Goal: Task Accomplishment & Management: Use online tool/utility

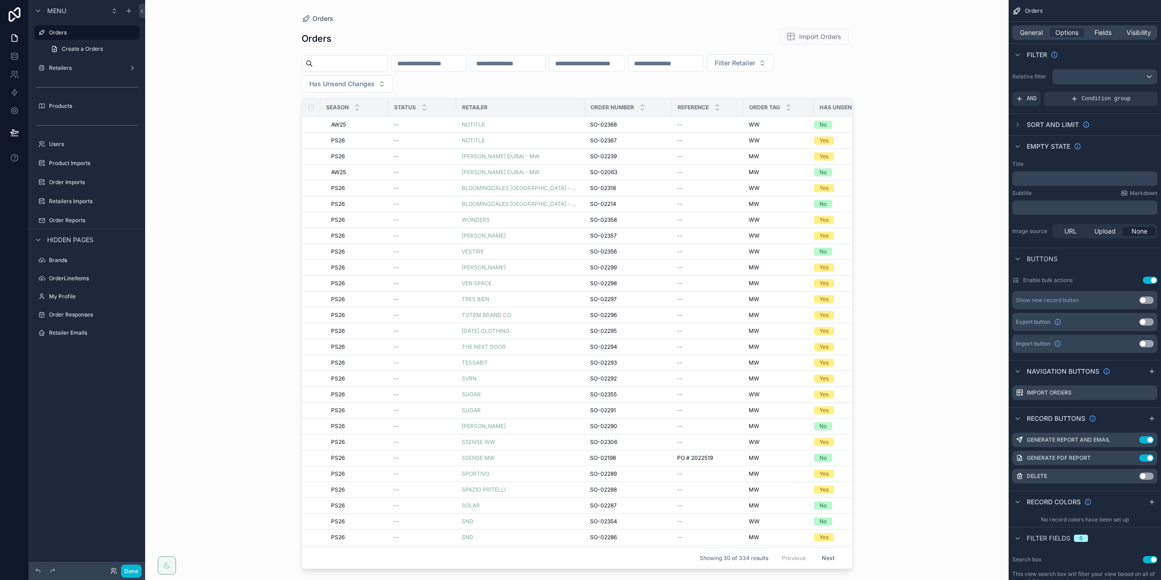
click at [348, 123] on div "scrollable content" at bounding box center [577, 284] width 580 height 569
click at [366, 122] on div "AW25 AW25" at bounding box center [357, 124] width 52 height 7
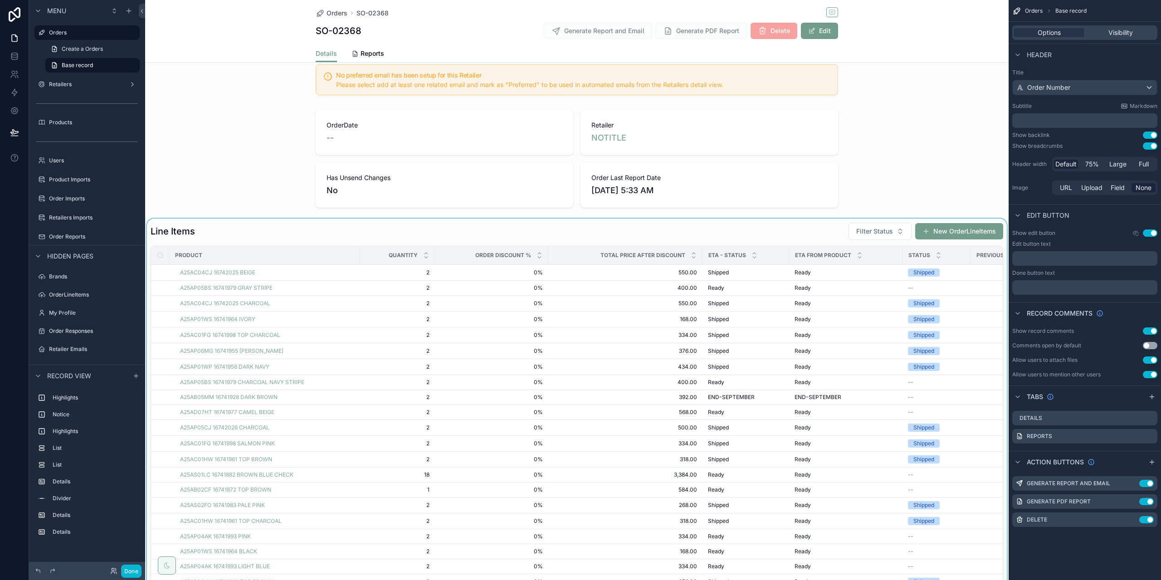
scroll to position [136, 0]
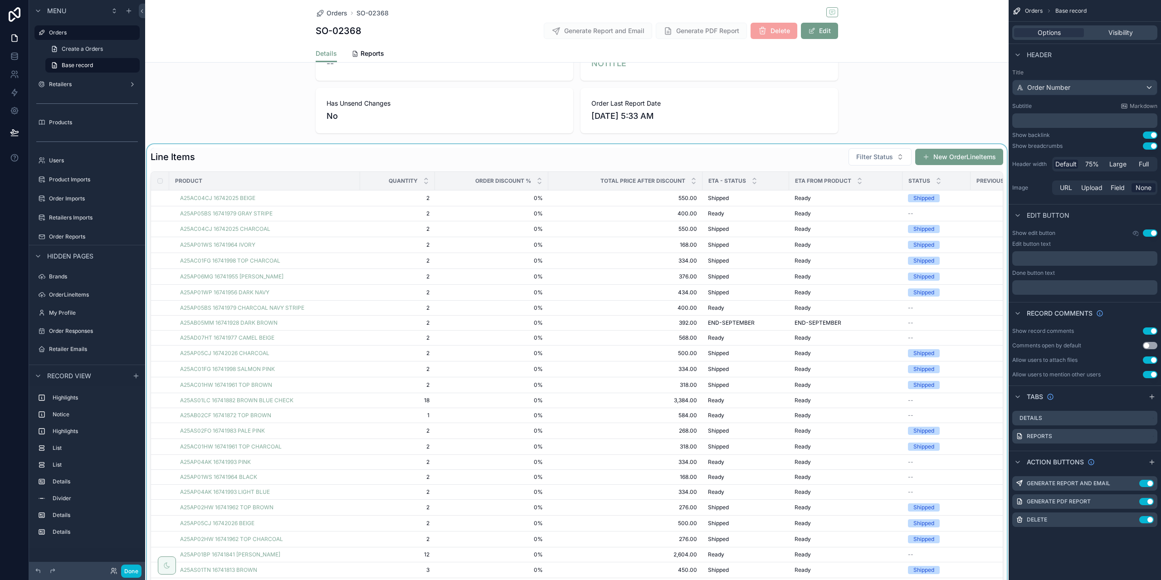
click at [652, 159] on div "scrollable content" at bounding box center [577, 377] width 864 height 467
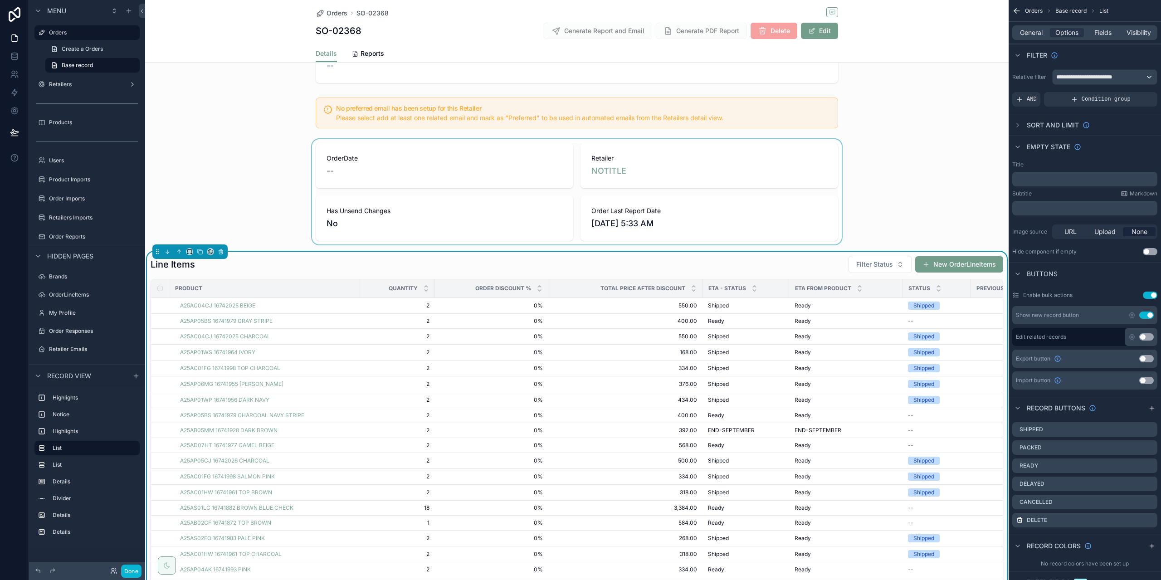
scroll to position [0, 0]
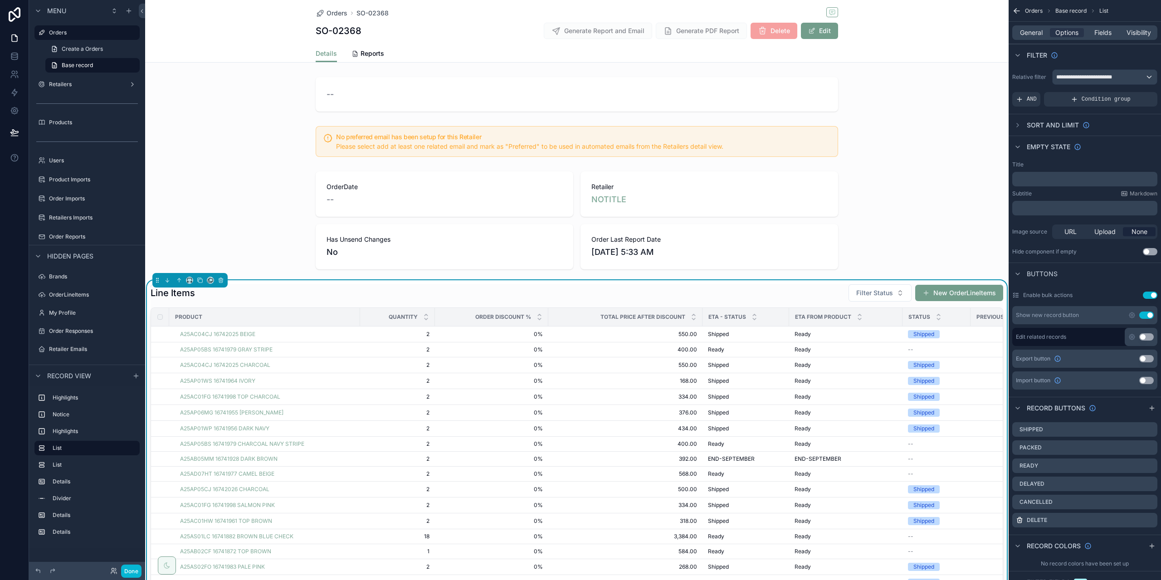
click at [648, 53] on div "Details Reports" at bounding box center [577, 53] width 523 height 17
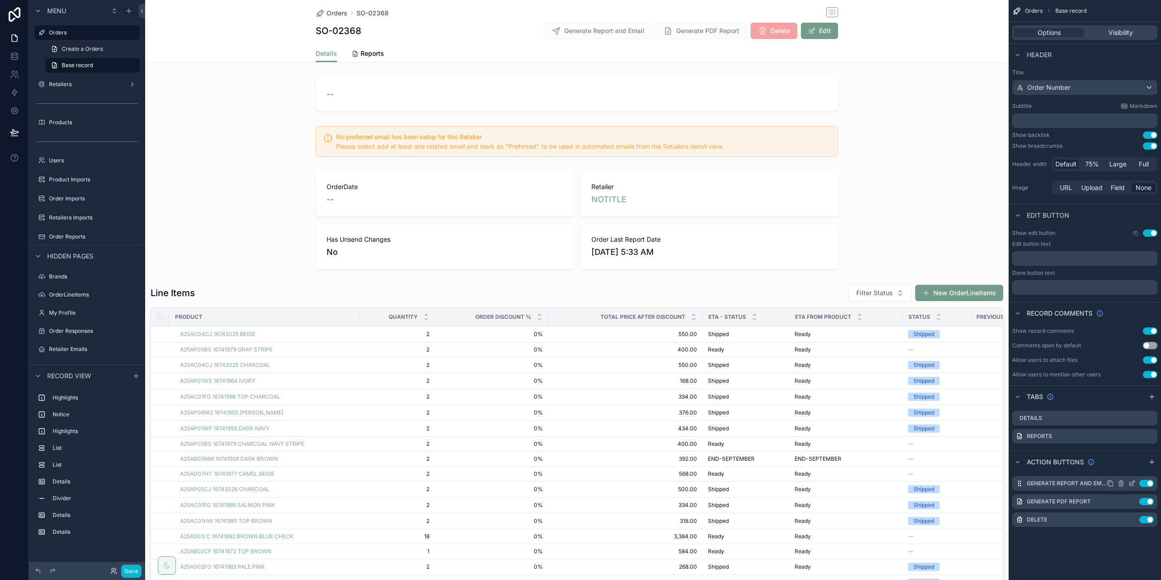
click at [1134, 485] on icon "scrollable content" at bounding box center [1131, 483] width 7 height 7
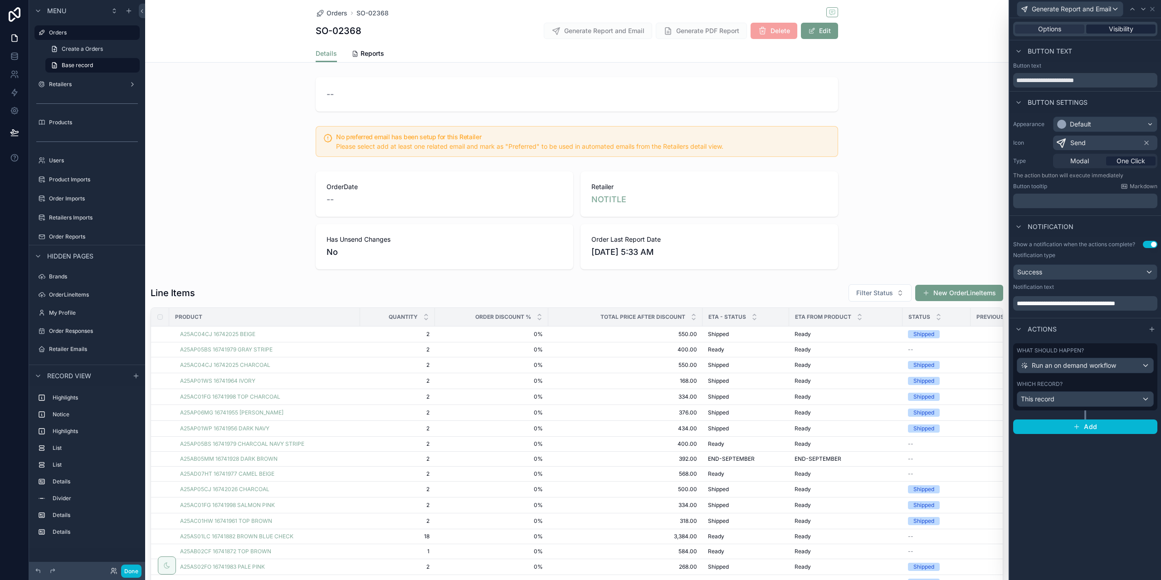
click at [1111, 24] on span "Visibility" at bounding box center [1121, 28] width 24 height 9
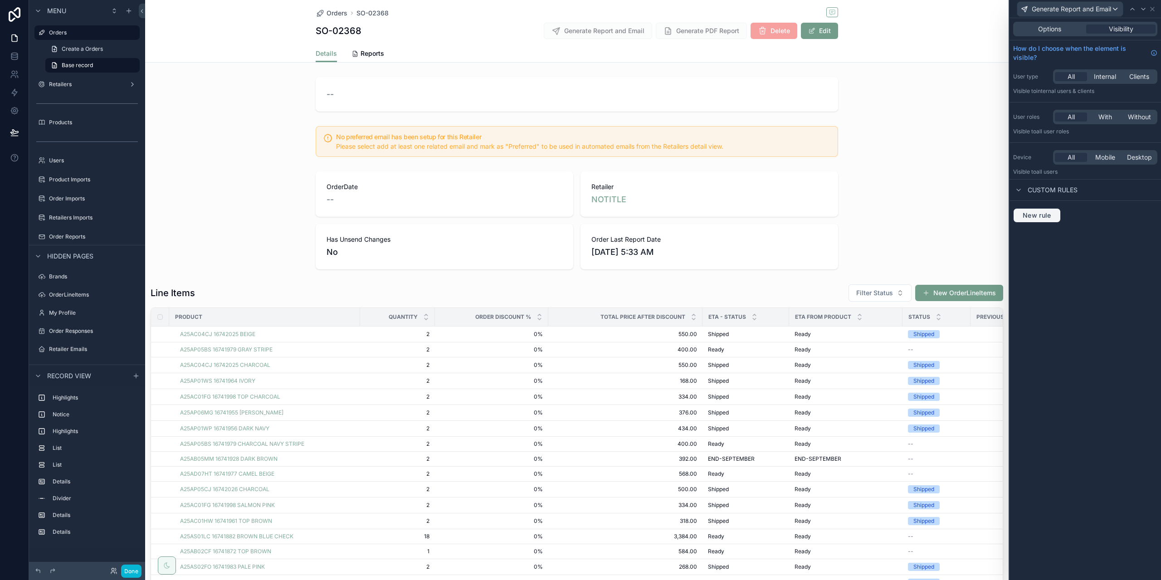
click at [1050, 216] on span "New rule" at bounding box center [1037, 215] width 36 height 8
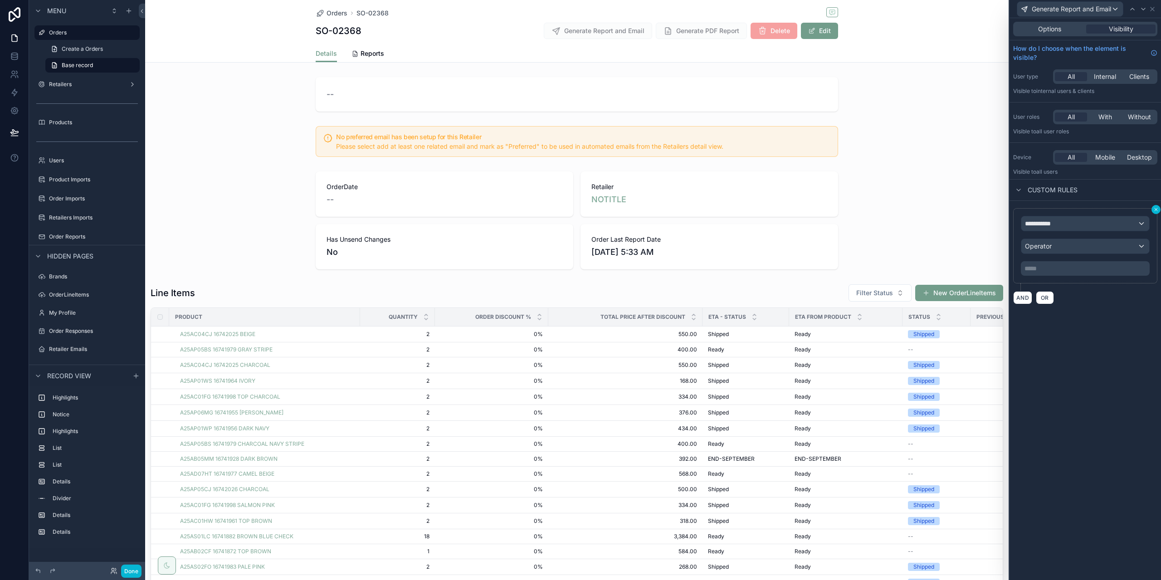
click at [1152, 210] on button at bounding box center [1156, 209] width 9 height 9
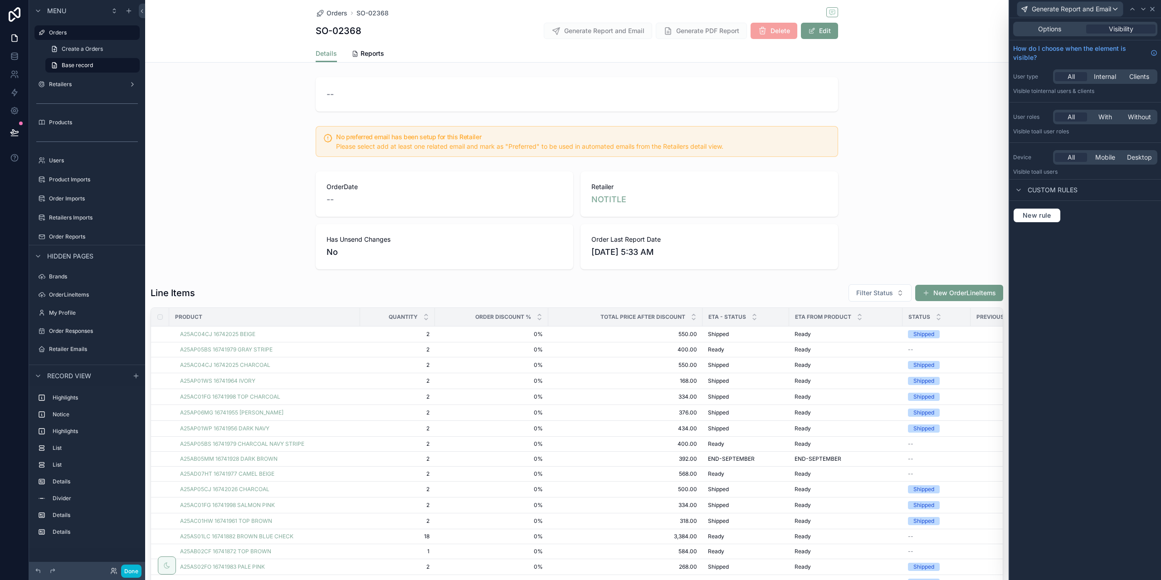
click at [1154, 10] on icon at bounding box center [1152, 8] width 7 height 7
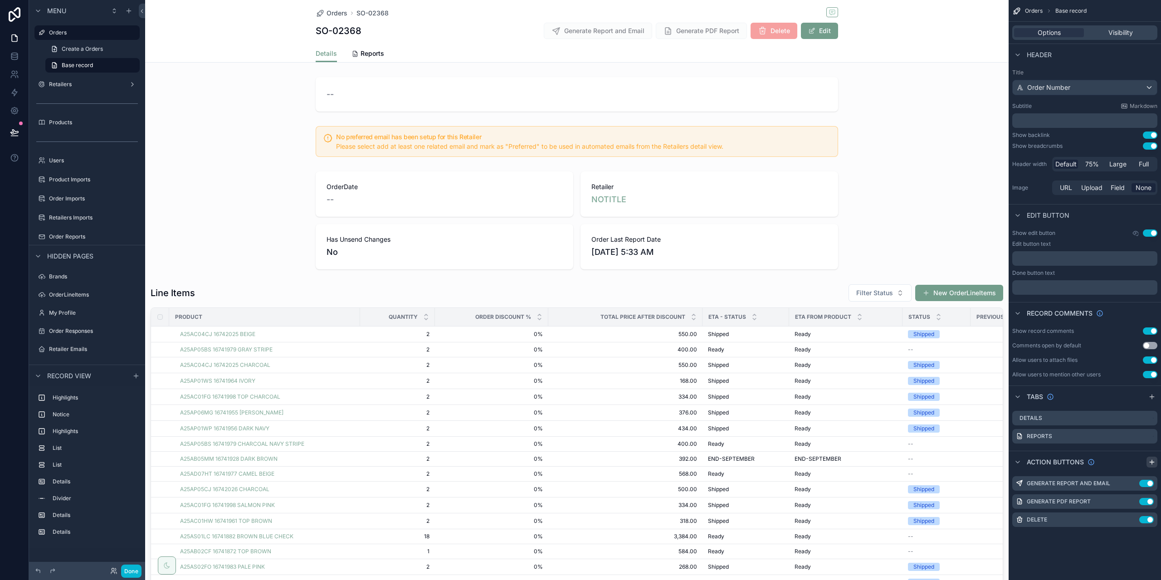
click at [1152, 462] on icon "scrollable content" at bounding box center [1152, 462] width 4 height 0
click at [1132, 537] on icon "scrollable content" at bounding box center [1131, 537] width 7 height 7
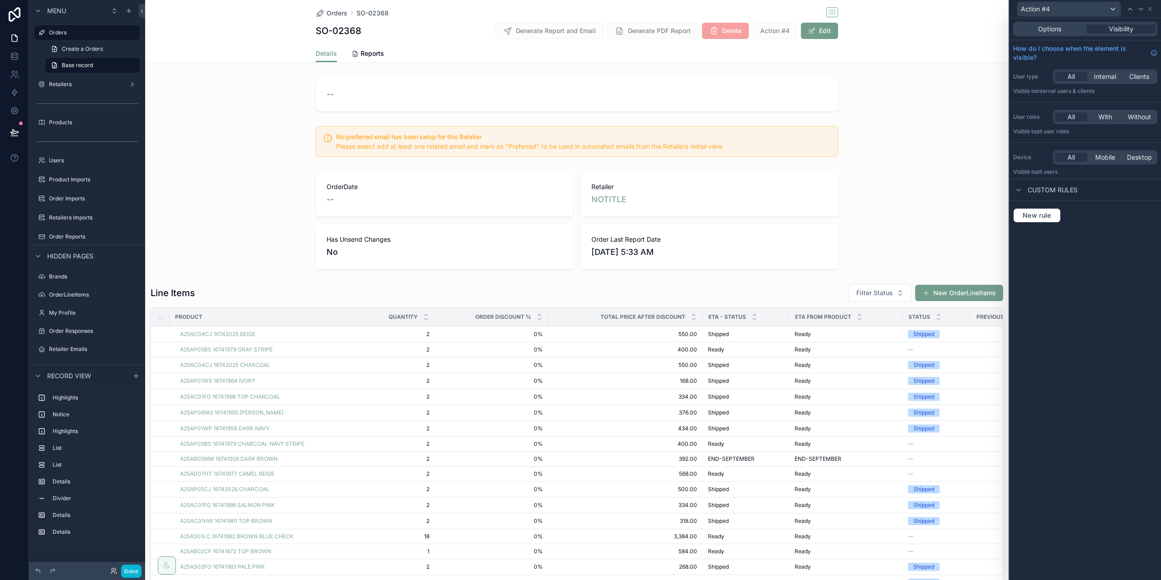
click at [1059, 35] on div "Options Visibility" at bounding box center [1085, 29] width 144 height 15
click at [1059, 29] on span "Options" at bounding box center [1049, 28] width 23 height 9
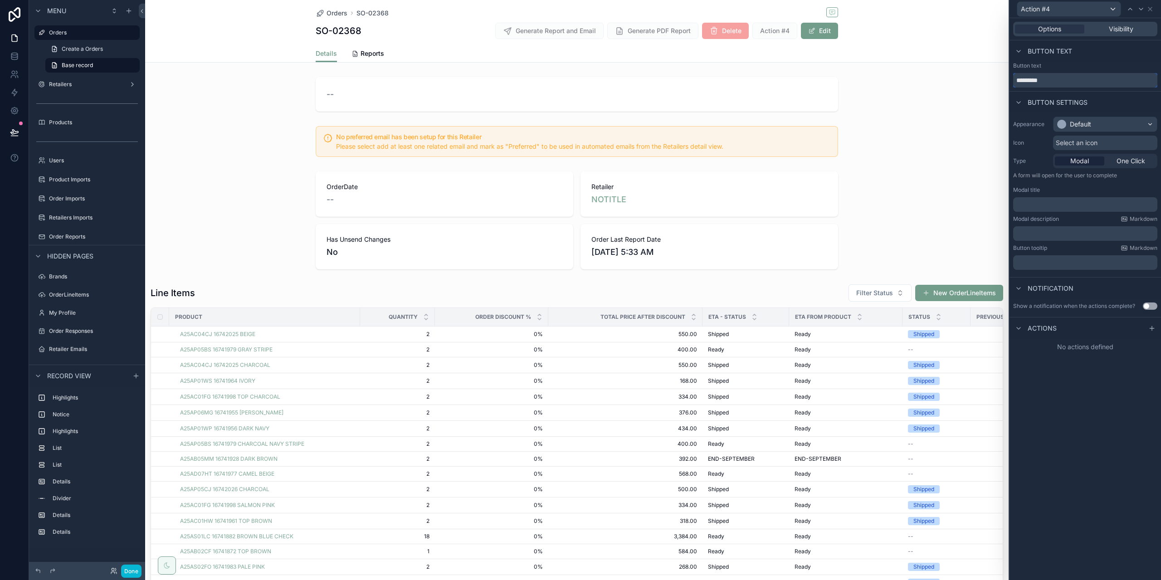
click at [1062, 79] on input "*********" at bounding box center [1085, 80] width 144 height 15
click at [1091, 117] on div "Default" at bounding box center [1105, 124] width 103 height 15
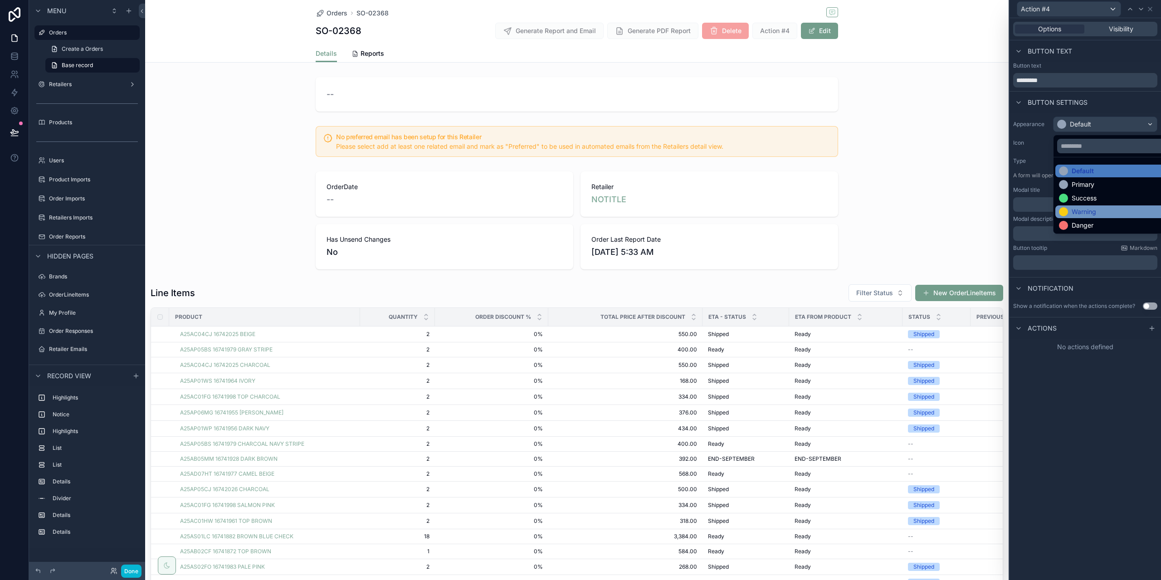
click at [1089, 215] on div "Warning" at bounding box center [1084, 211] width 24 height 9
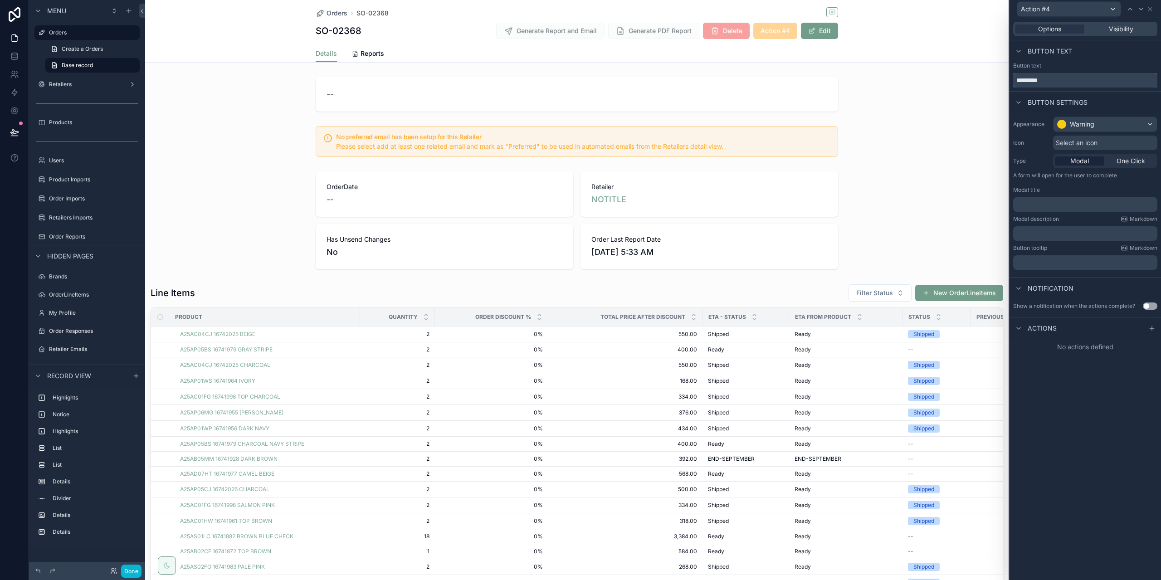
click at [1053, 77] on input "*********" at bounding box center [1085, 80] width 144 height 15
click at [1035, 78] on input "**********" at bounding box center [1085, 80] width 144 height 15
click at [1017, 79] on input "**********" at bounding box center [1085, 80] width 144 height 15
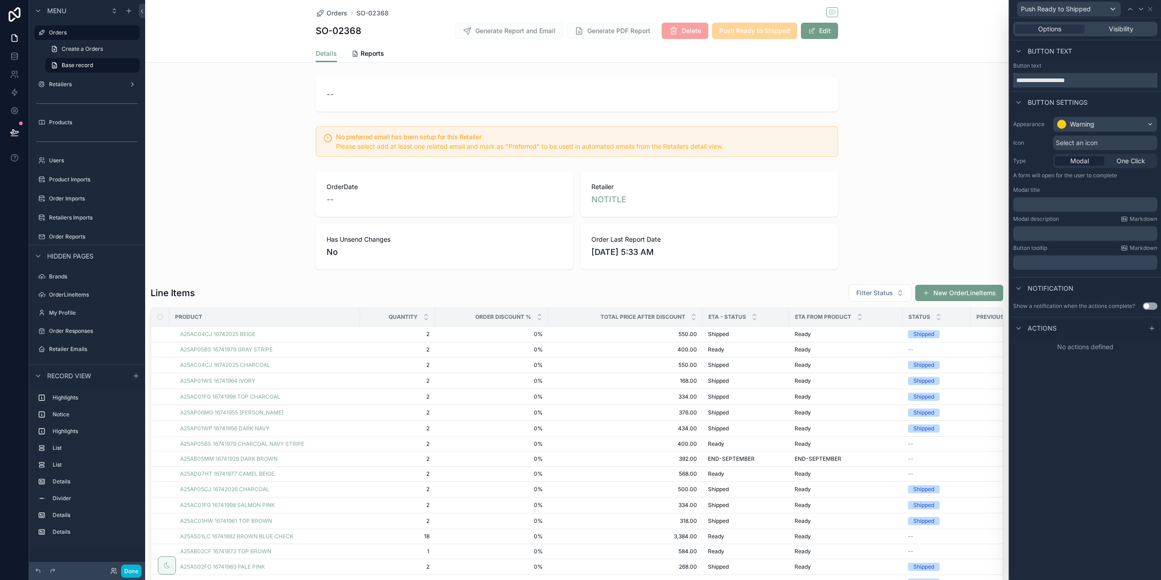
click at [1017, 79] on input "**********" at bounding box center [1085, 80] width 144 height 15
click at [1139, 83] on input "**********" at bounding box center [1085, 80] width 144 height 15
type input "**********"
click at [1056, 208] on p "﻿" at bounding box center [1086, 204] width 139 height 9
click at [1052, 235] on p "﻿" at bounding box center [1086, 233] width 139 height 9
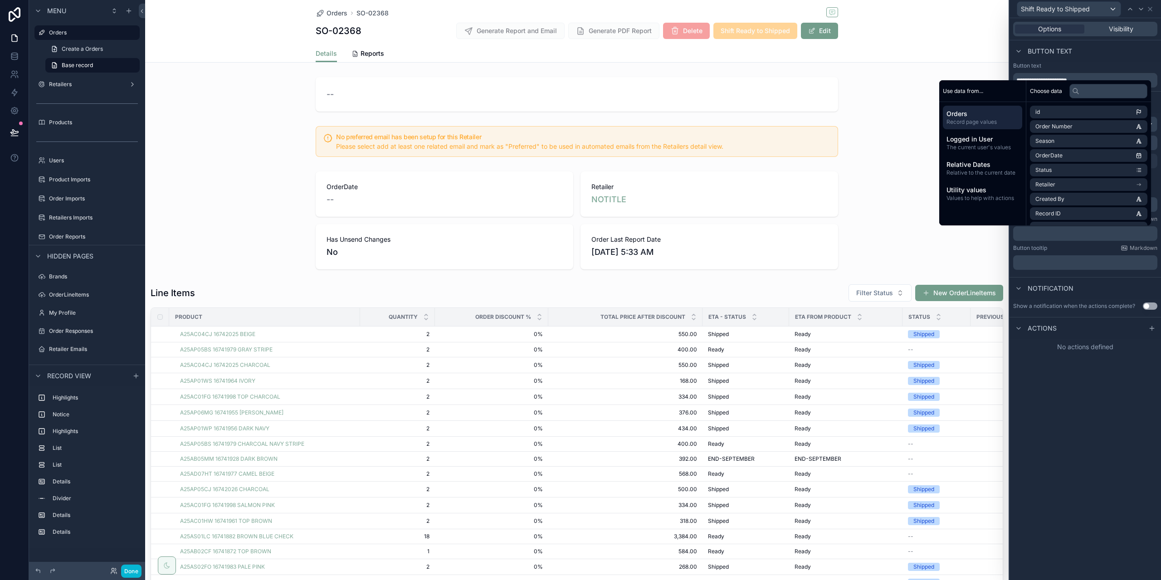
click at [1067, 252] on div "Button tooltip Markdown ﻿" at bounding box center [1085, 256] width 144 height 25
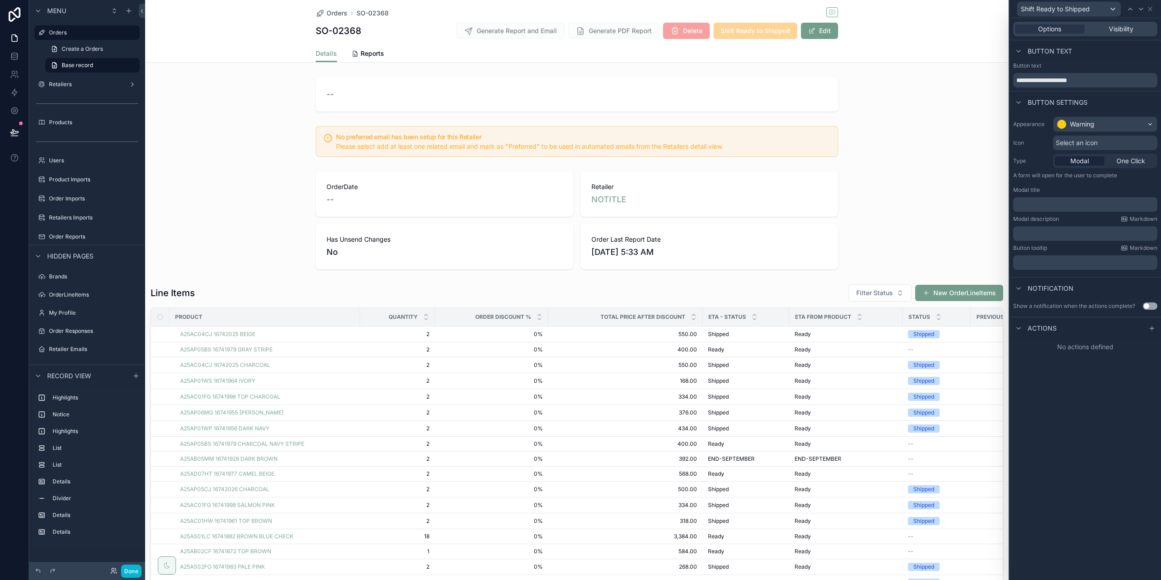
click at [1070, 202] on p "﻿" at bounding box center [1086, 204] width 139 height 9
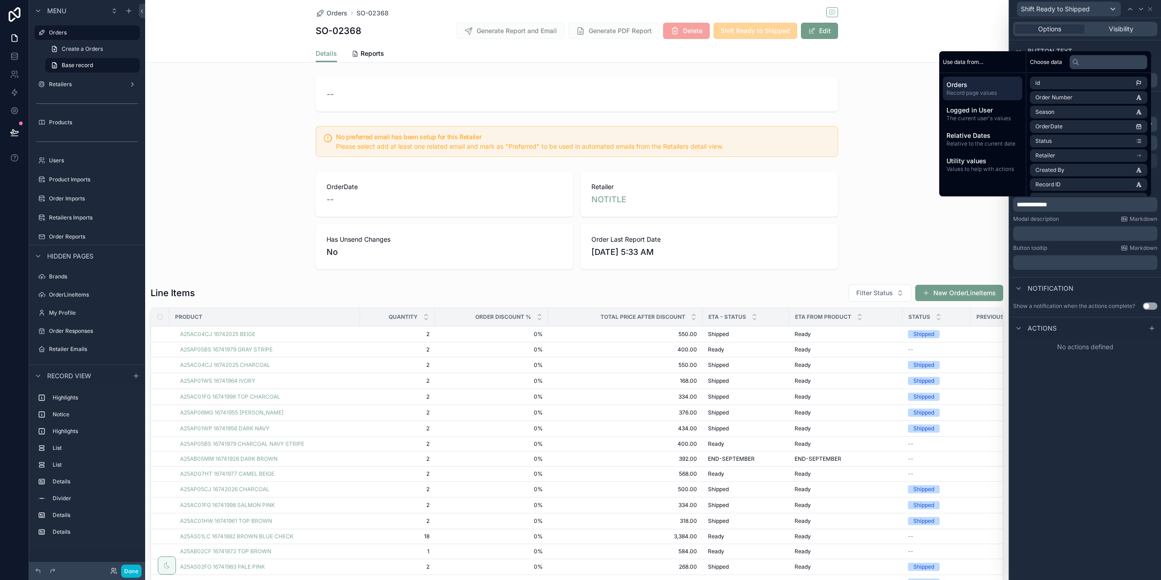
click at [1157, 392] on div "**********" at bounding box center [1085, 299] width 151 height 562
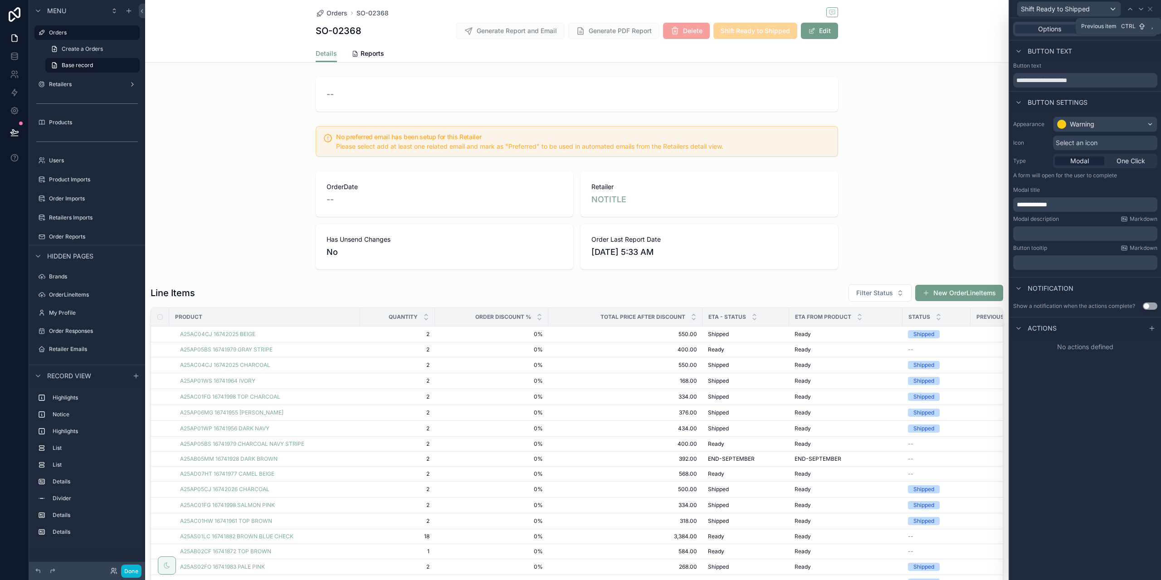
click at [1133, 8] on icon at bounding box center [1130, 8] width 7 height 7
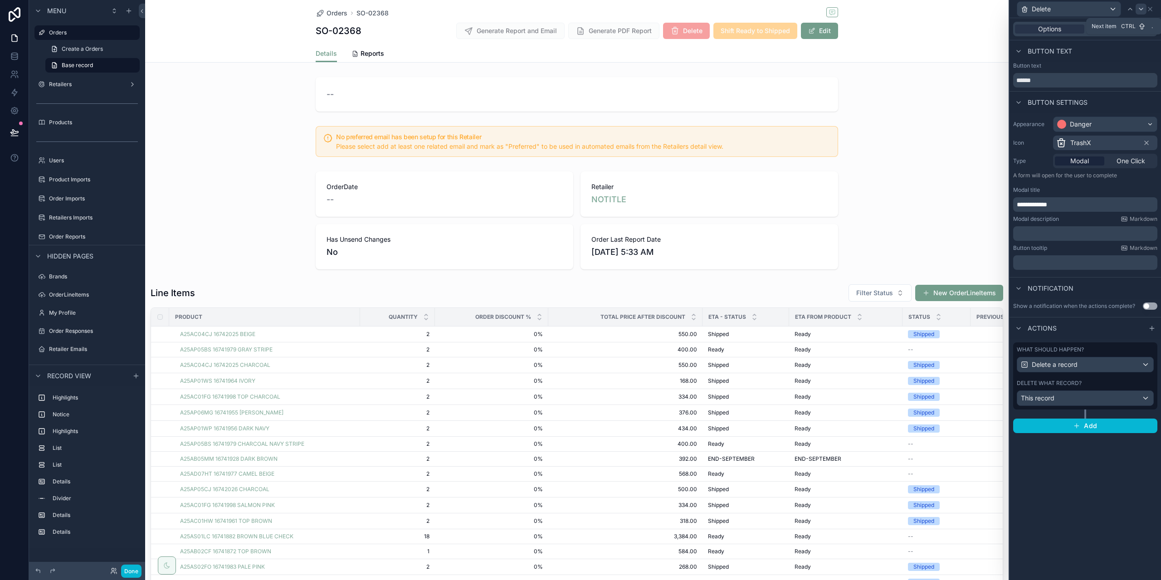
click at [1143, 10] on icon at bounding box center [1141, 8] width 7 height 7
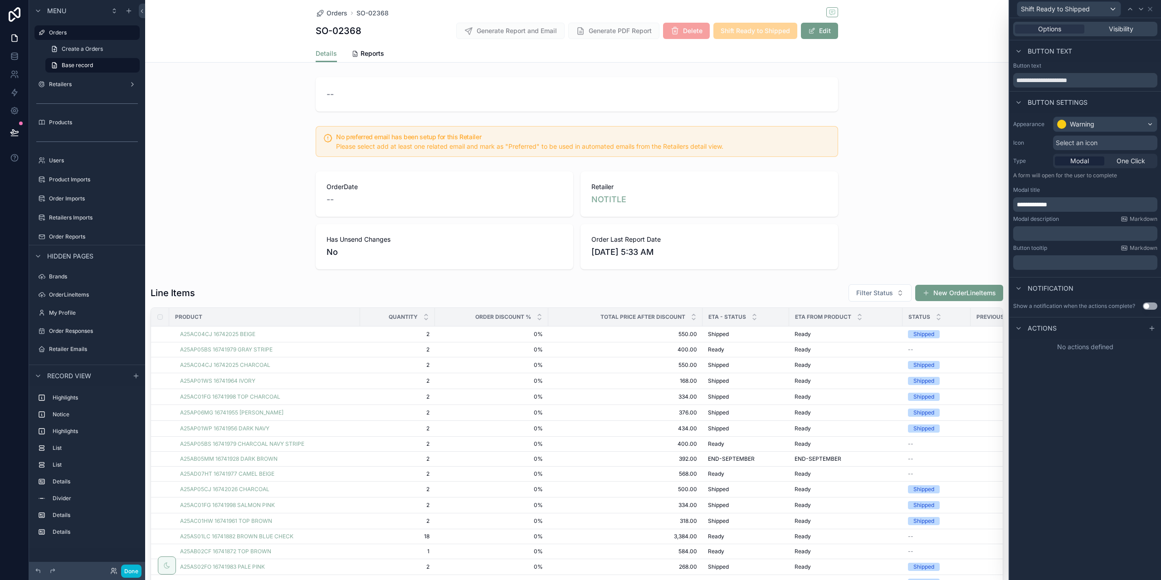
click at [1124, 10] on div "Shift Ready to Shipped" at bounding box center [1082, 8] width 130 height 15
click at [1131, 10] on icon at bounding box center [1130, 8] width 7 height 7
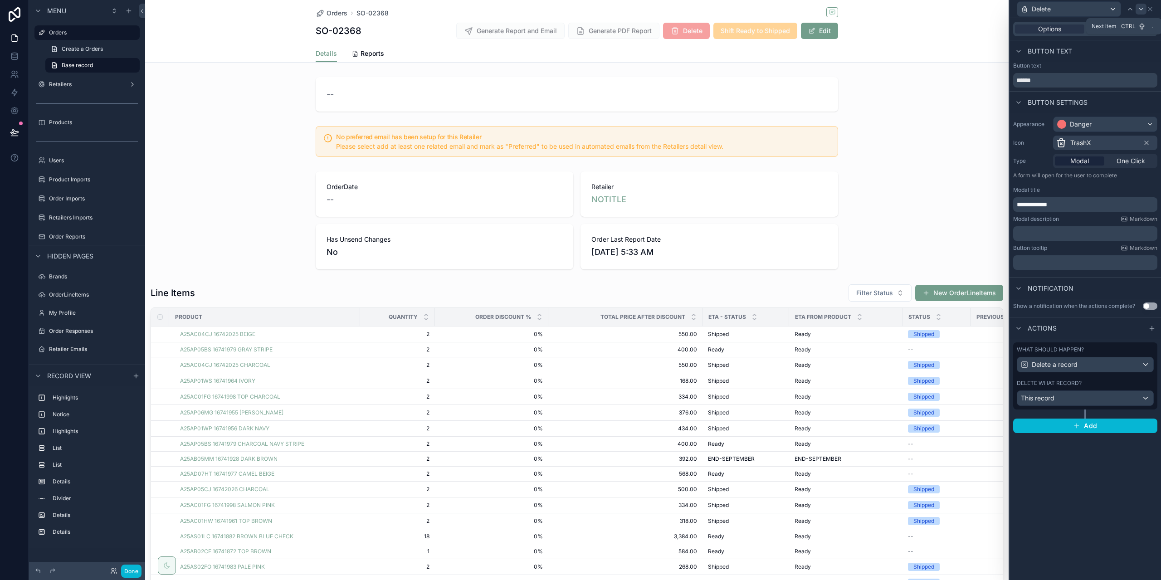
click at [1139, 10] on icon at bounding box center [1141, 8] width 7 height 7
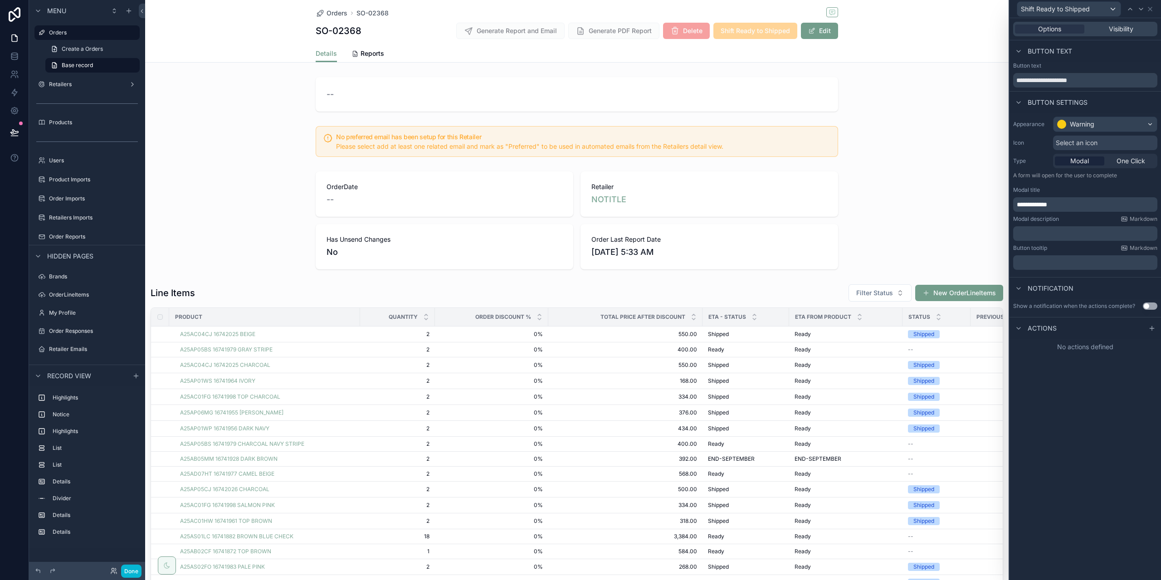
click at [1075, 205] on p "**********" at bounding box center [1086, 204] width 139 height 9
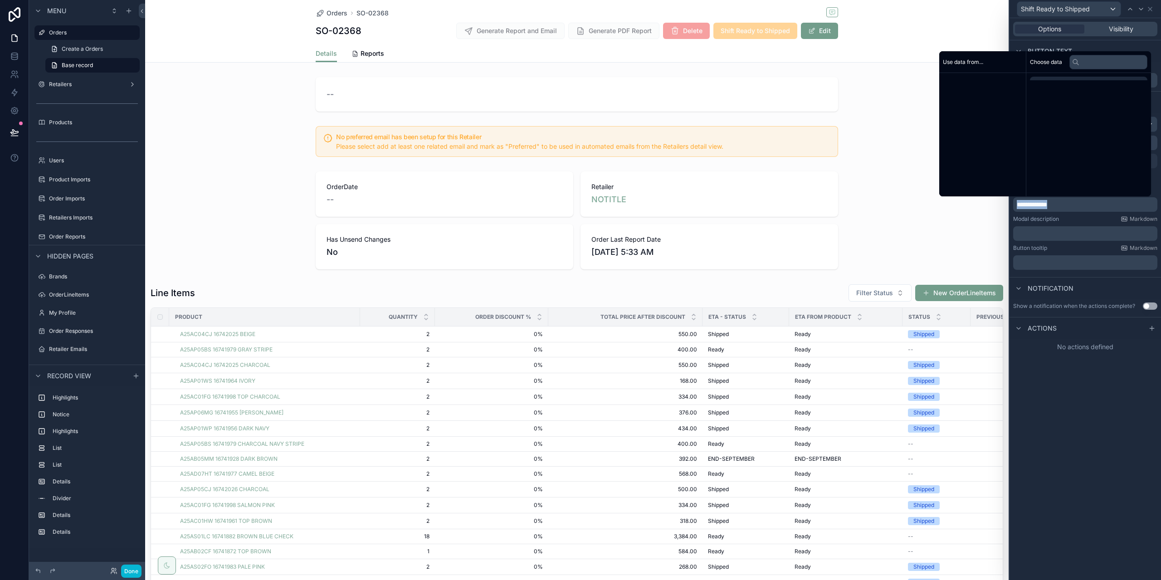
click at [1075, 205] on p "**********" at bounding box center [1086, 204] width 139 height 9
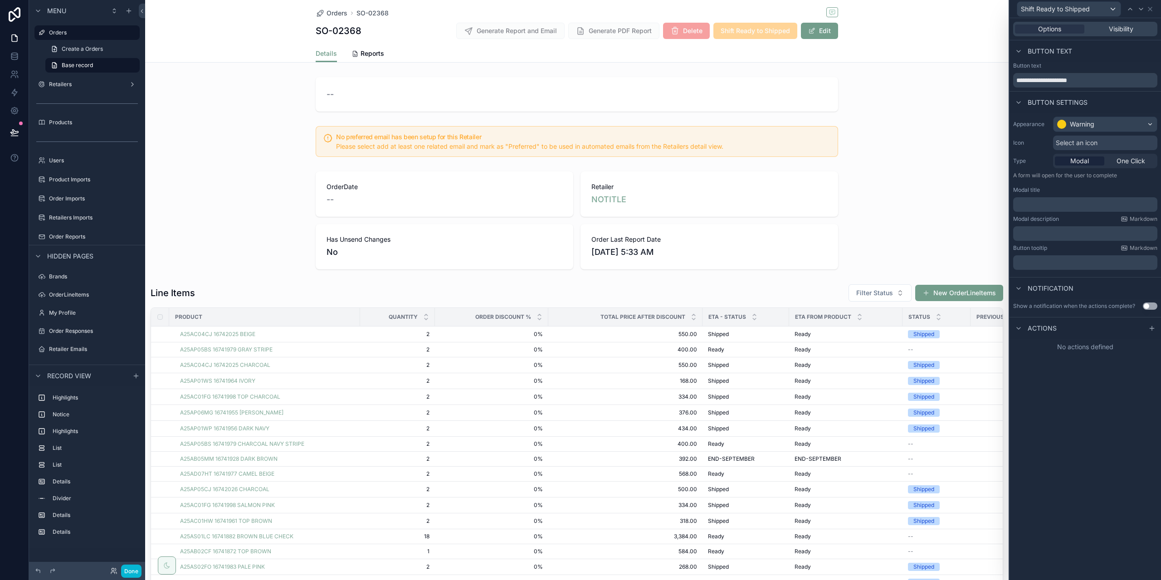
click at [1079, 260] on p "﻿" at bounding box center [1086, 262] width 139 height 9
click at [1108, 283] on div "Notification" at bounding box center [1085, 288] width 151 height 22
click at [1137, 162] on span "One Click" at bounding box center [1131, 160] width 29 height 9
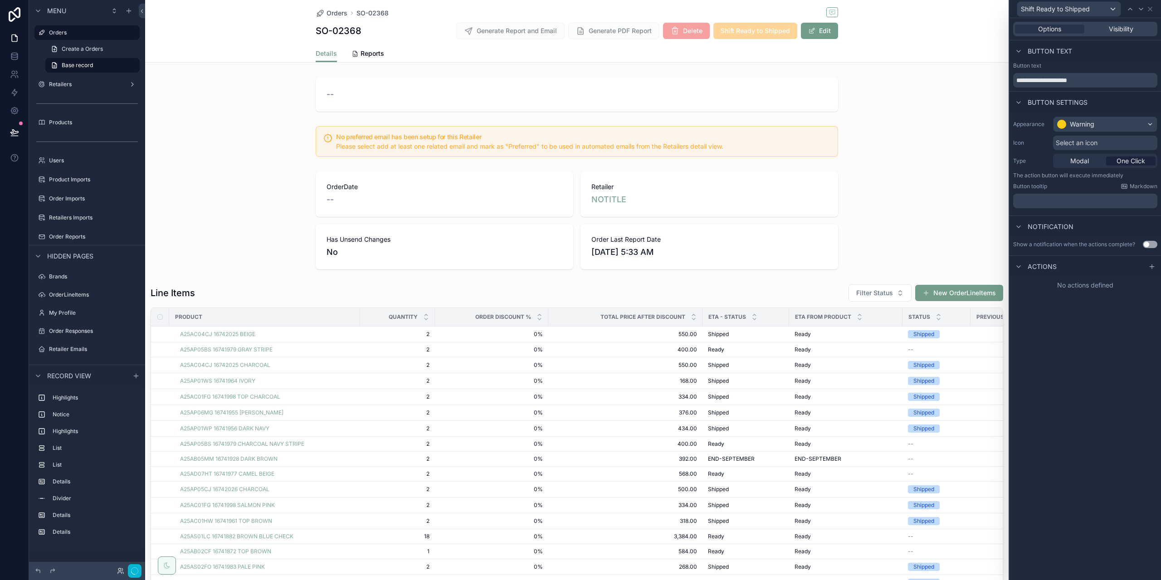
click at [1118, 156] on div "Modal One Click" at bounding box center [1105, 161] width 104 height 15
click at [1082, 200] on p "﻿" at bounding box center [1086, 200] width 139 height 9
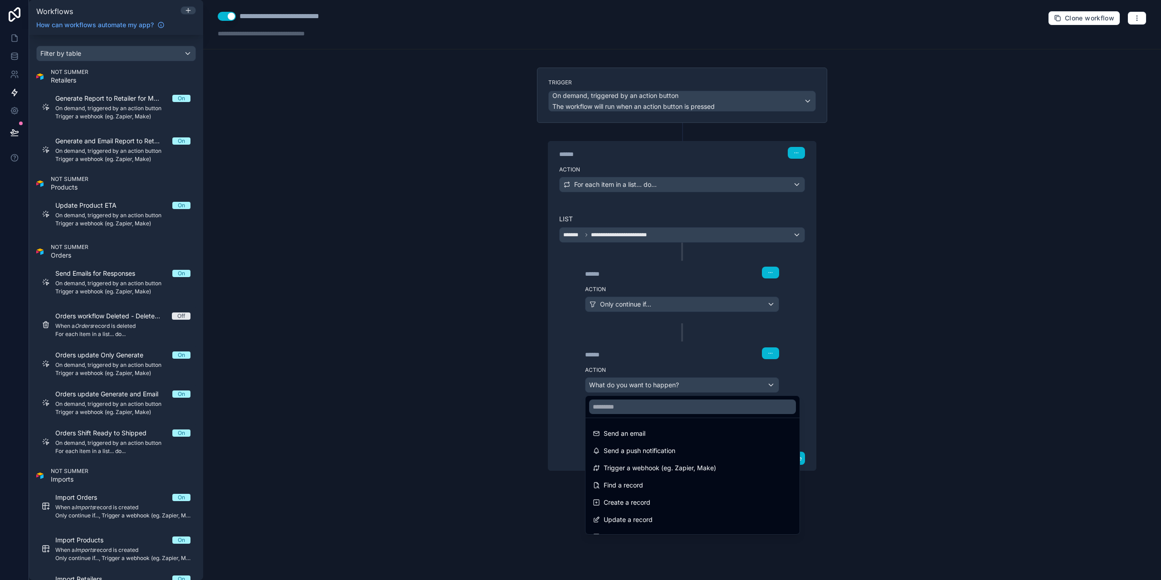
drag, startPoint x: 0, startPoint y: 0, endPoint x: 653, endPoint y: 387, distance: 758.7
click at [653, 387] on div at bounding box center [580, 290] width 1161 height 580
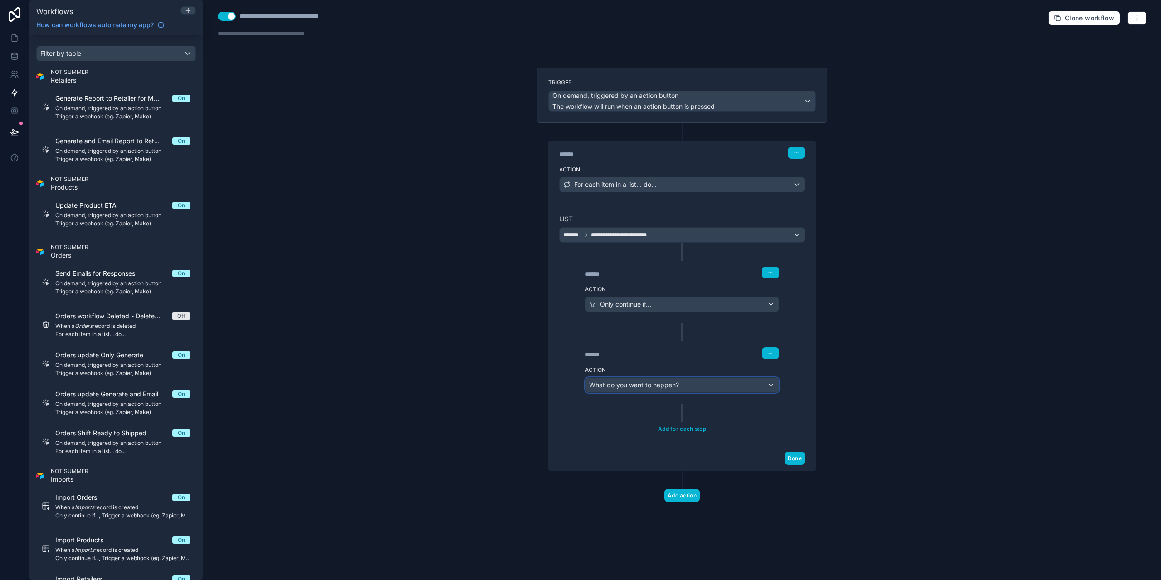
click at [653, 387] on span "What do you want to happen?" at bounding box center [634, 385] width 90 height 8
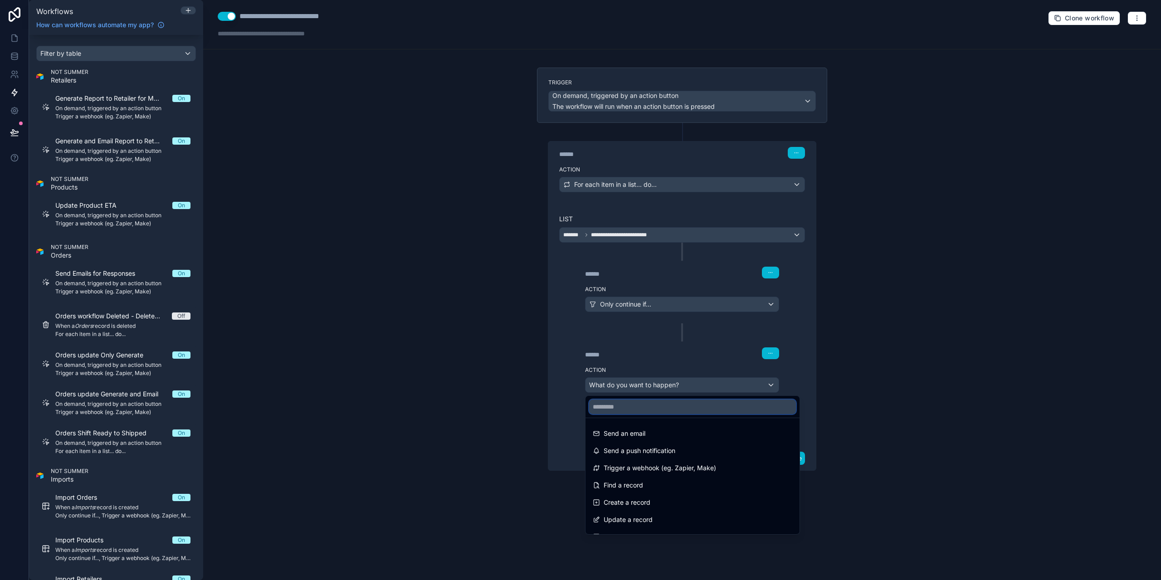
click at [653, 407] on input "text" at bounding box center [692, 407] width 207 height 15
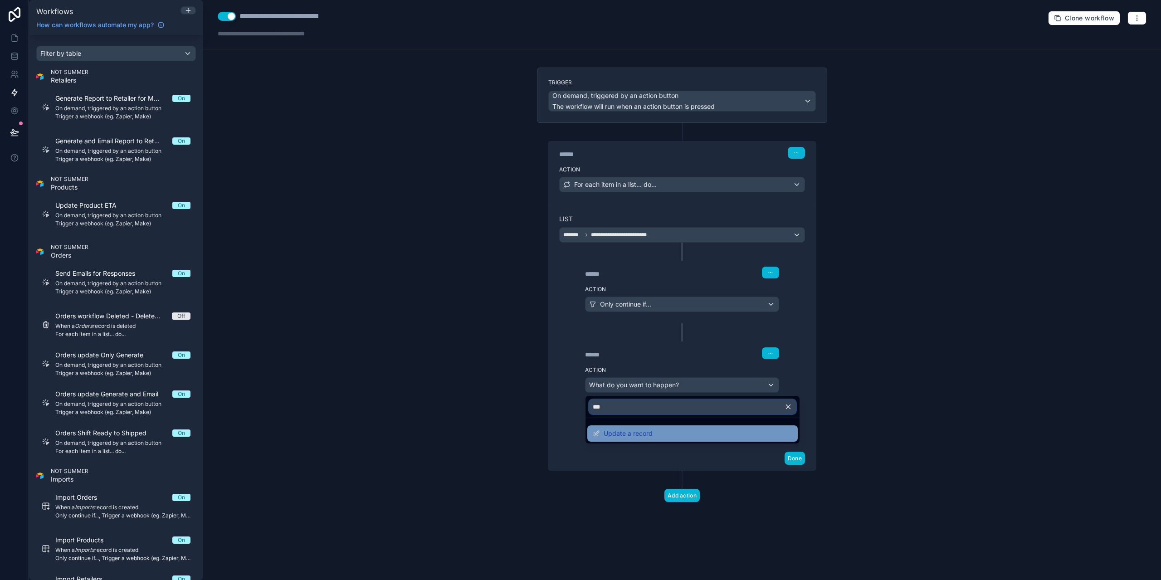
type input "***"
click at [638, 428] on span "Update a record" at bounding box center [628, 433] width 49 height 11
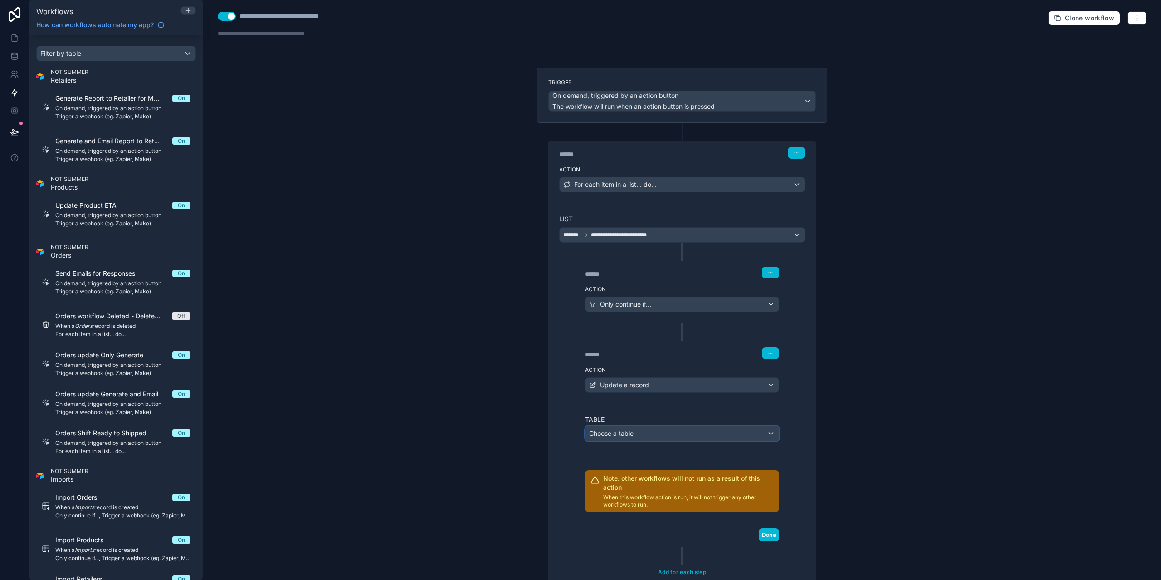
click at [628, 440] on div "Choose a table" at bounding box center [682, 433] width 193 height 15
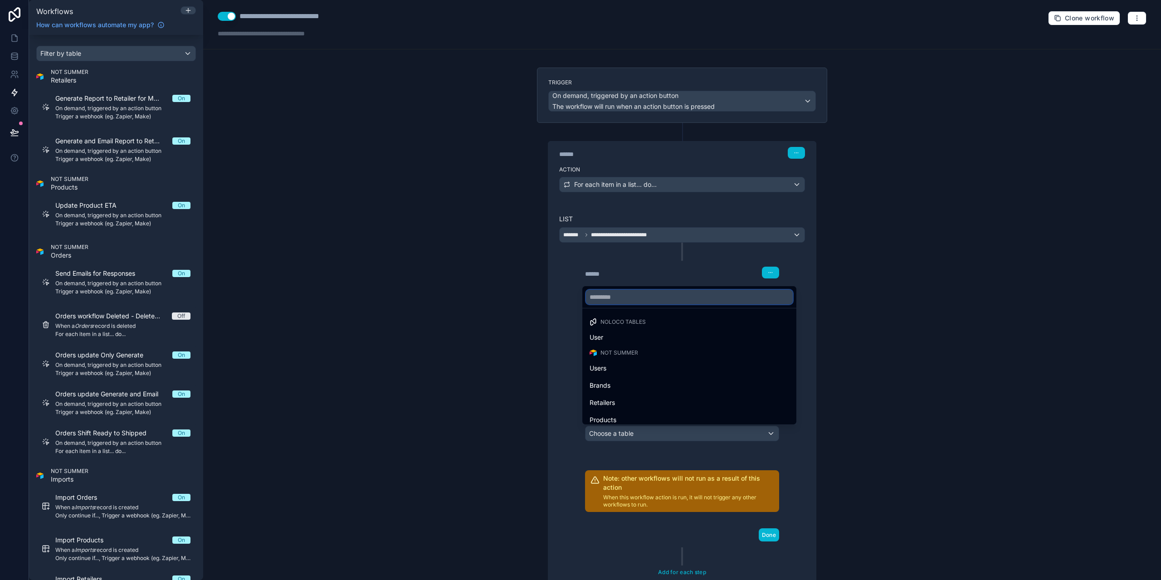
click at [617, 298] on input "text" at bounding box center [689, 297] width 207 height 15
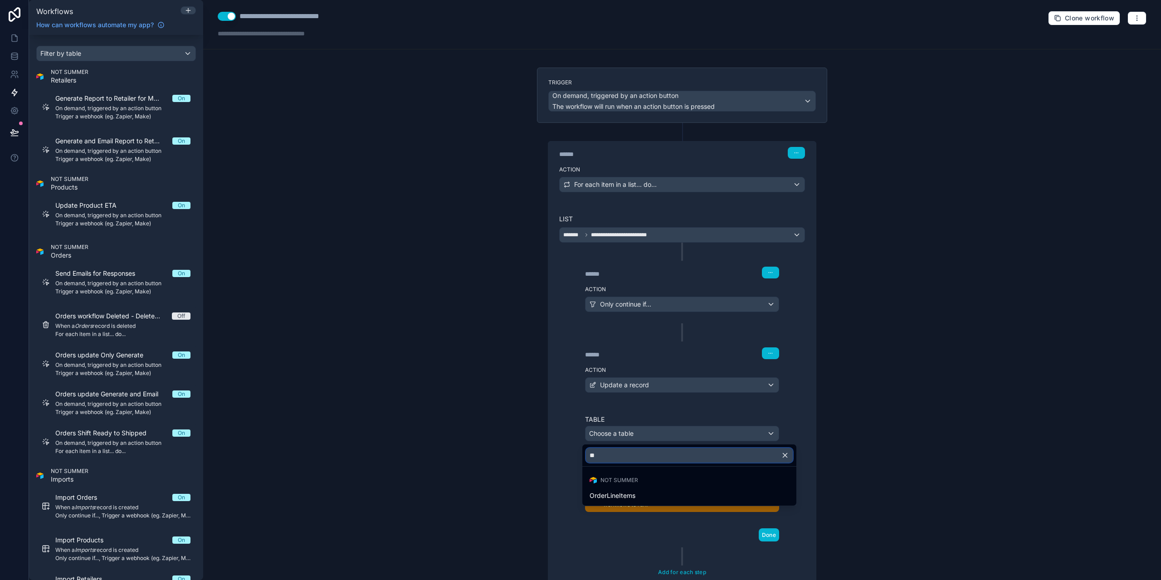
type input "*"
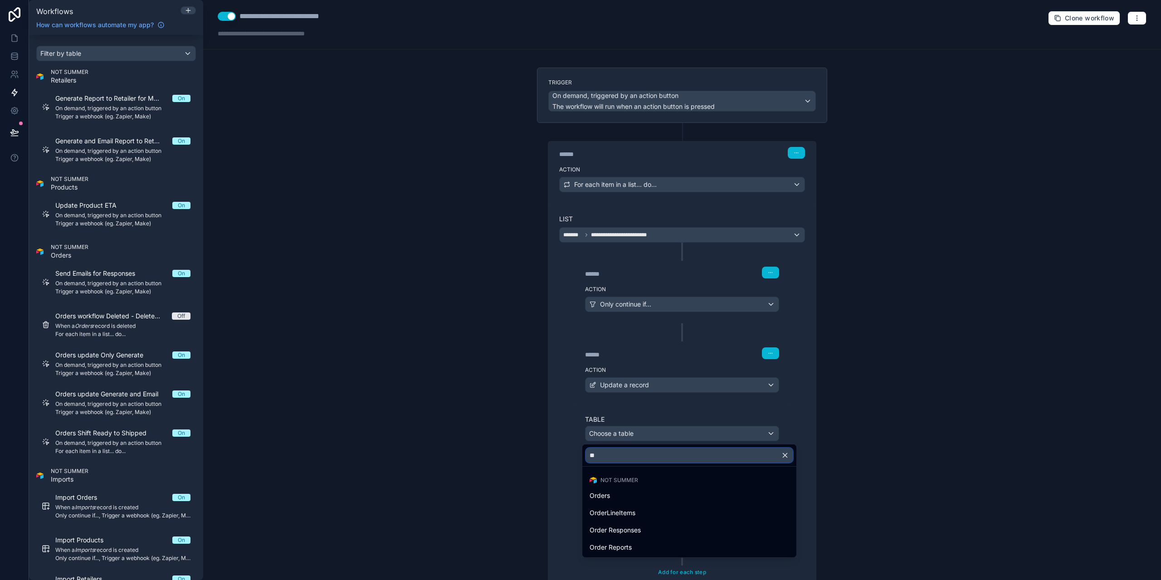
type input "*"
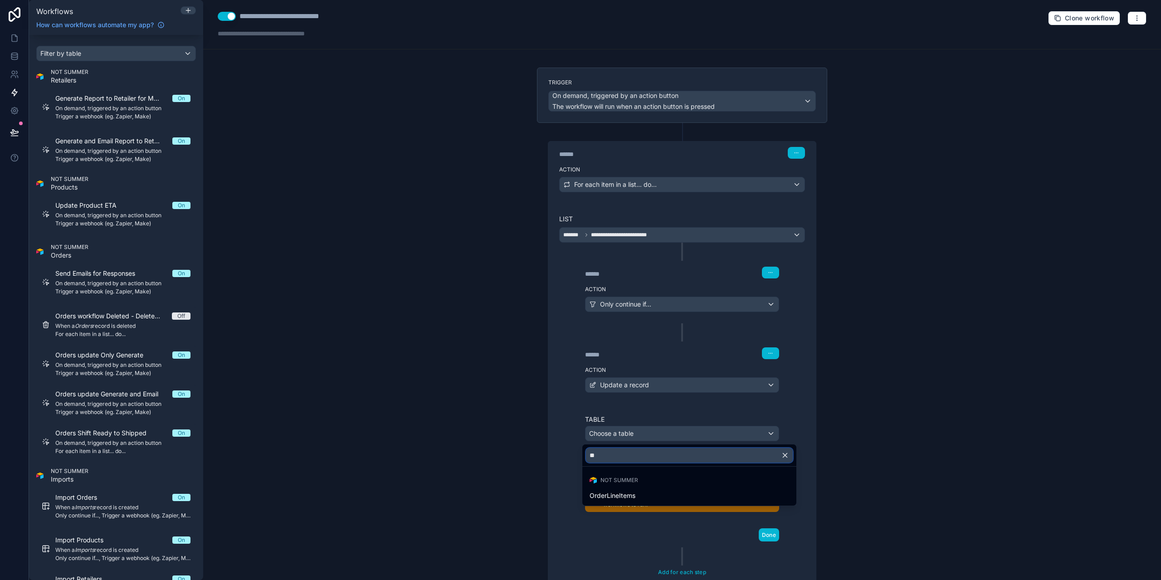
type input "**"
click at [667, 486] on div "NOT SUMMER" at bounding box center [689, 480] width 210 height 13
click at [668, 500] on div "OrderLineItems" at bounding box center [690, 495] width 200 height 11
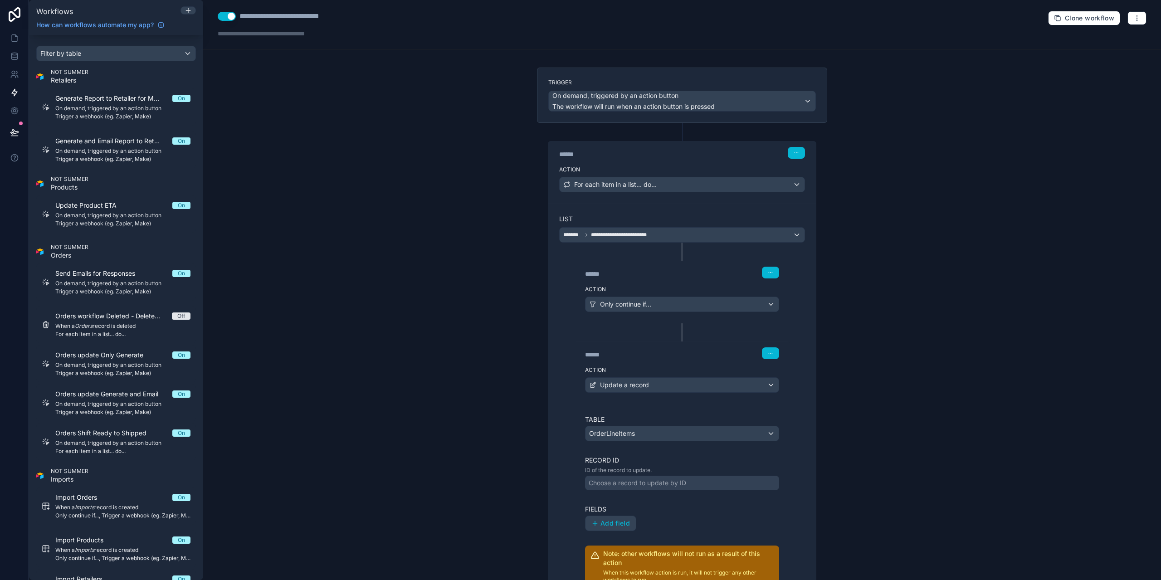
click at [621, 481] on div "Choose a record to update by ID" at bounding box center [638, 483] width 98 height 9
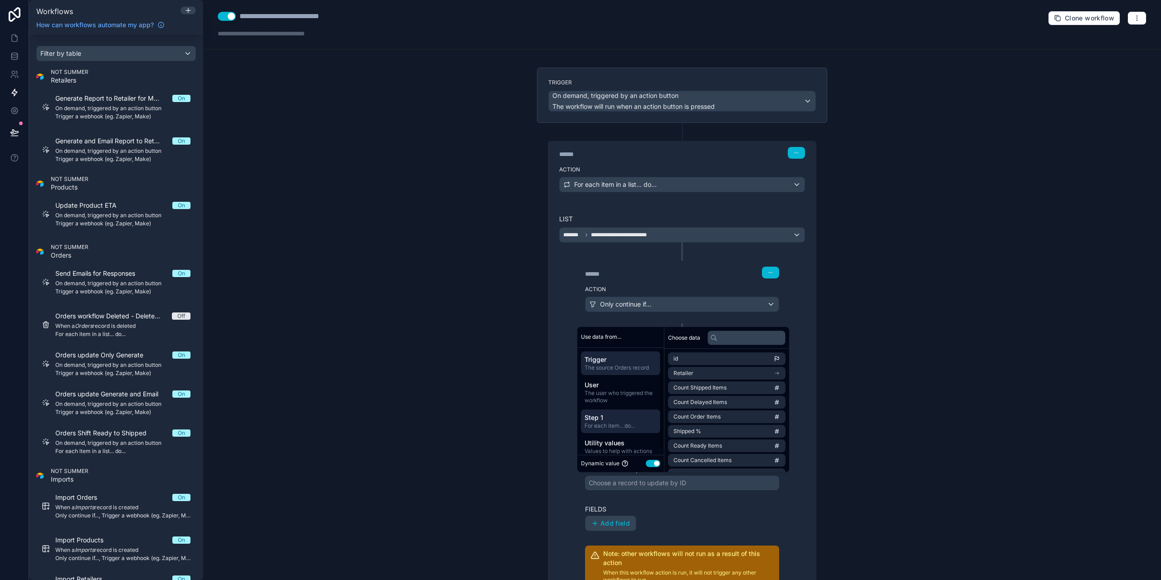
scroll to position [7, 0]
click at [613, 436] on span "Utility values" at bounding box center [621, 435] width 72 height 9
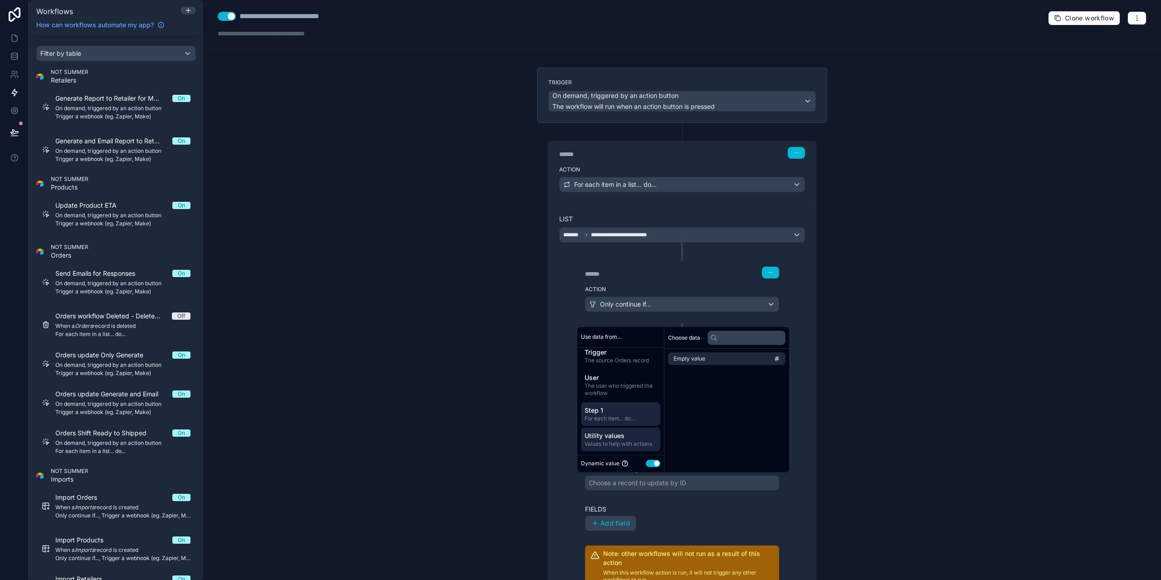
click at [614, 419] on span "For each item... do..." at bounding box center [621, 418] width 72 height 7
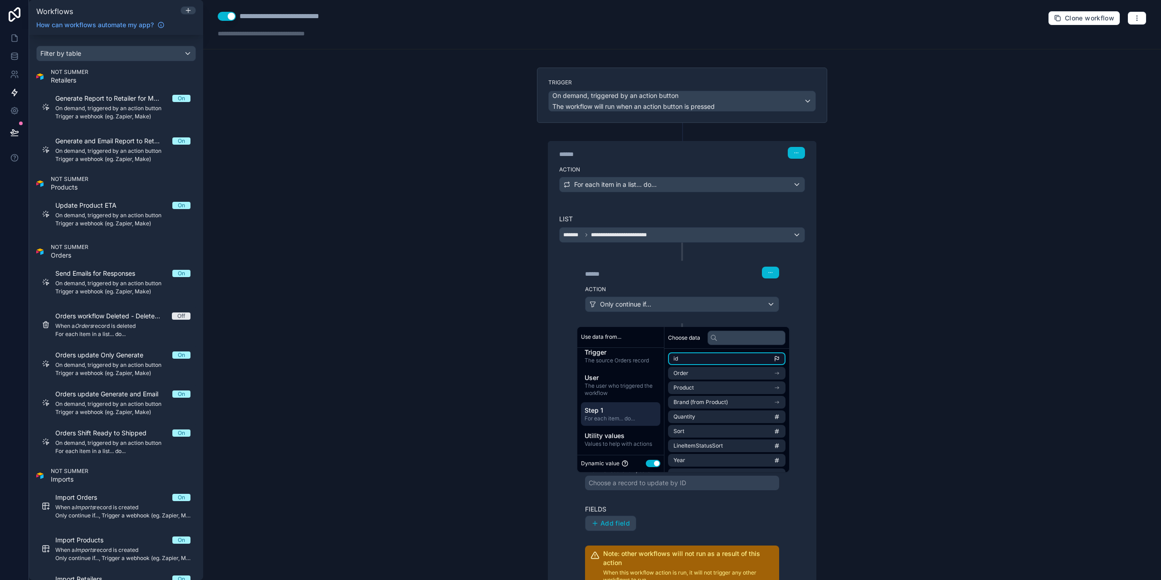
click at [700, 365] on li "id" at bounding box center [726, 358] width 117 height 13
click at [696, 361] on li "id" at bounding box center [726, 358] width 117 height 13
click at [879, 419] on div "**********" at bounding box center [682, 290] width 958 height 580
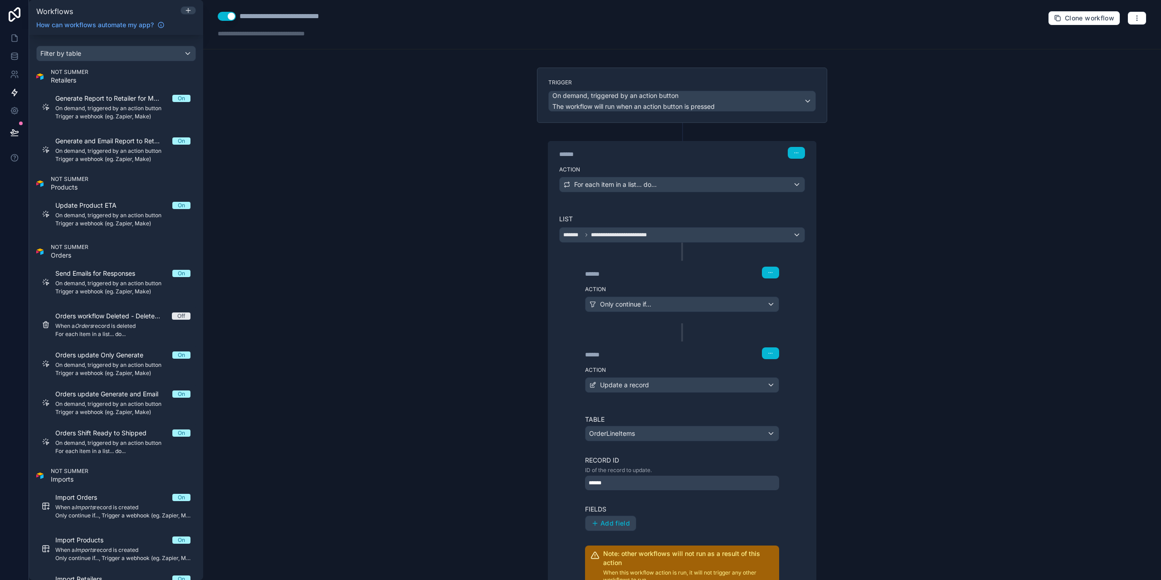
click at [604, 483] on div "******" at bounding box center [682, 483] width 194 height 15
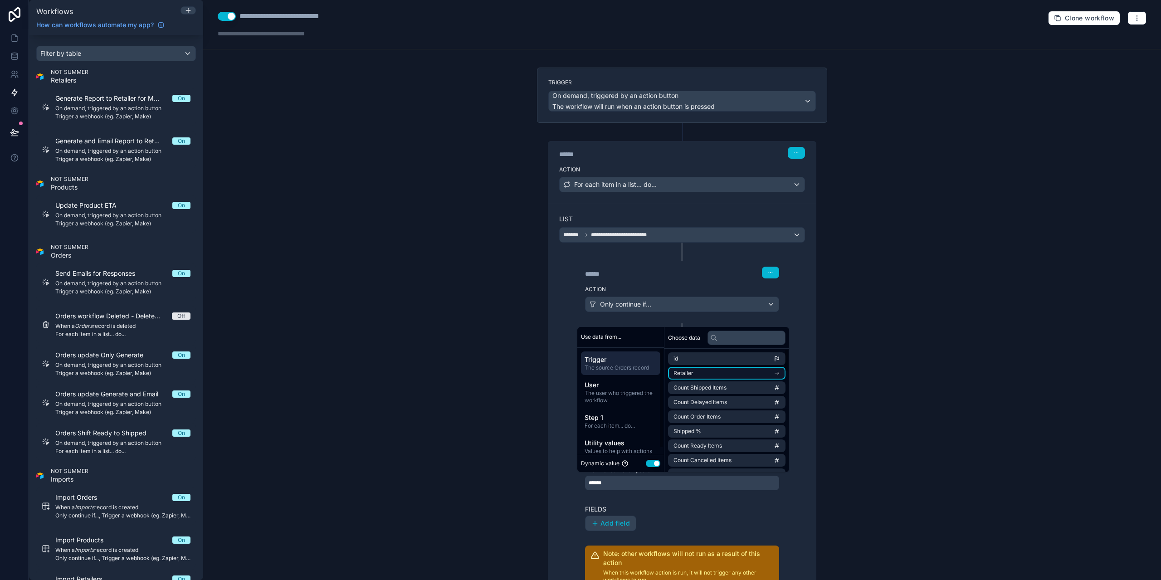
click at [690, 369] on li "Retailer" at bounding box center [726, 373] width 117 height 13
click at [694, 393] on li "Phone" at bounding box center [726, 389] width 117 height 13
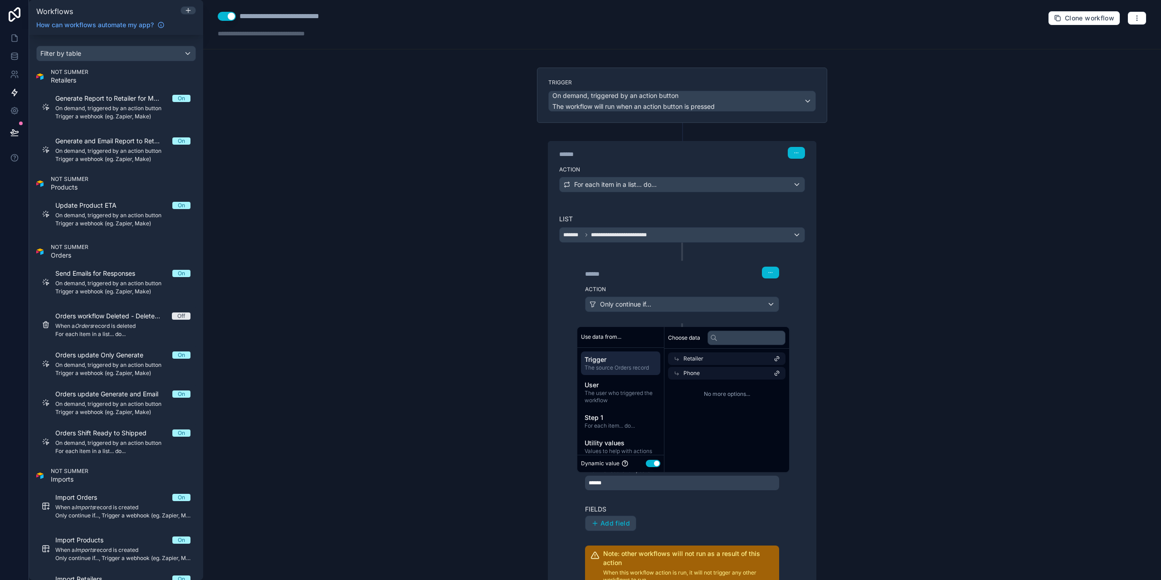
click at [659, 494] on div "Table OrderLineItems Record ID ID of the record to update. ****** Fields Add fi…" at bounding box center [682, 501] width 194 height 172
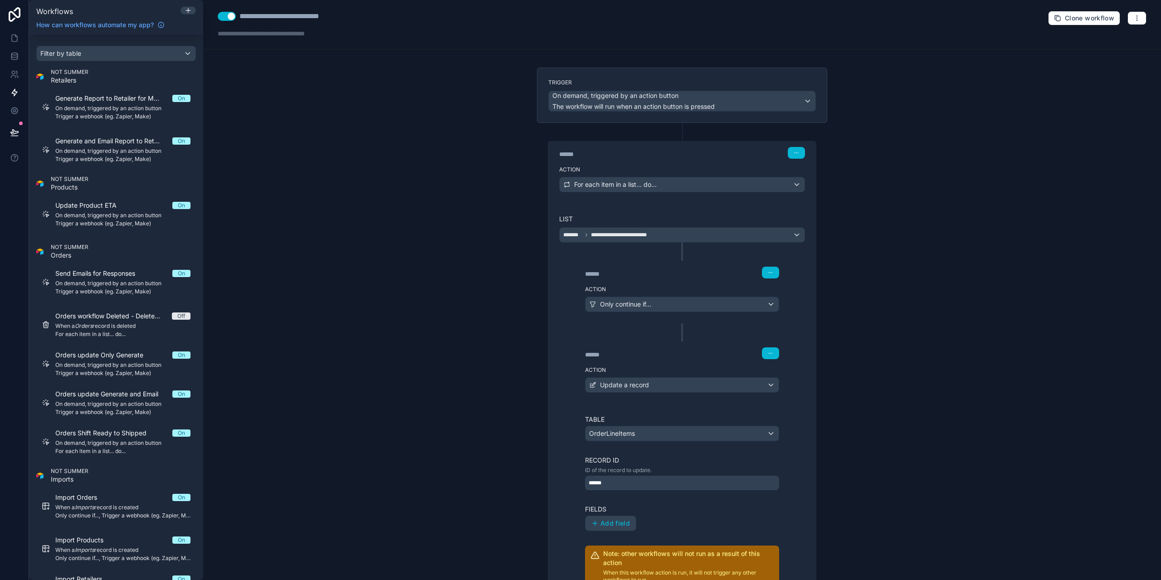
click at [652, 479] on div "******" at bounding box center [682, 483] width 194 height 15
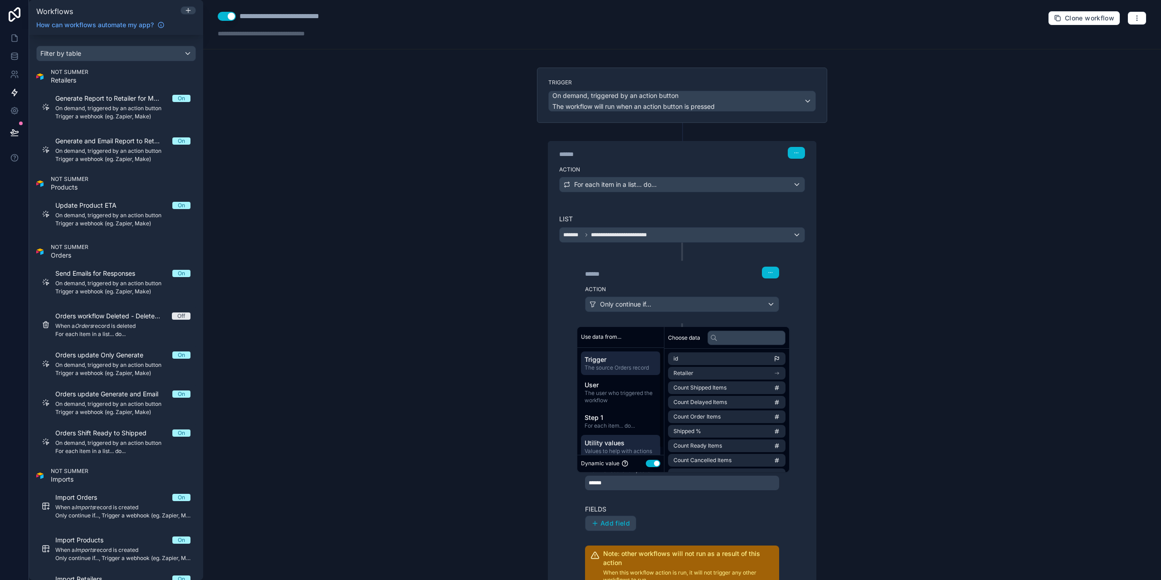
click at [602, 435] on div "Utility values Values to help with actions" at bounding box center [620, 447] width 79 height 24
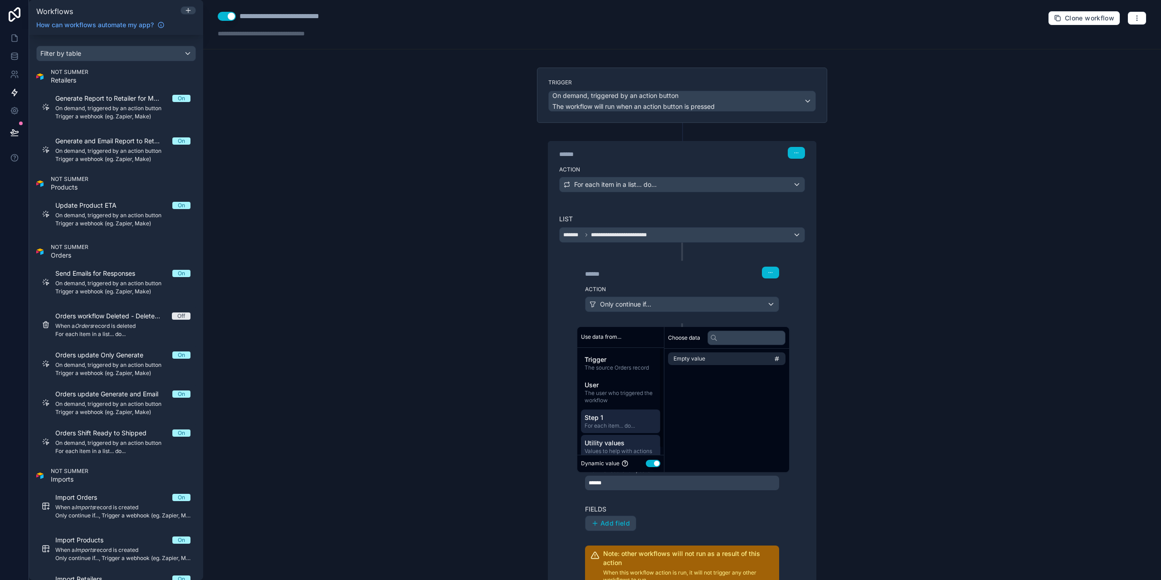
click at [609, 422] on span "For each item... do..." at bounding box center [621, 425] width 72 height 7
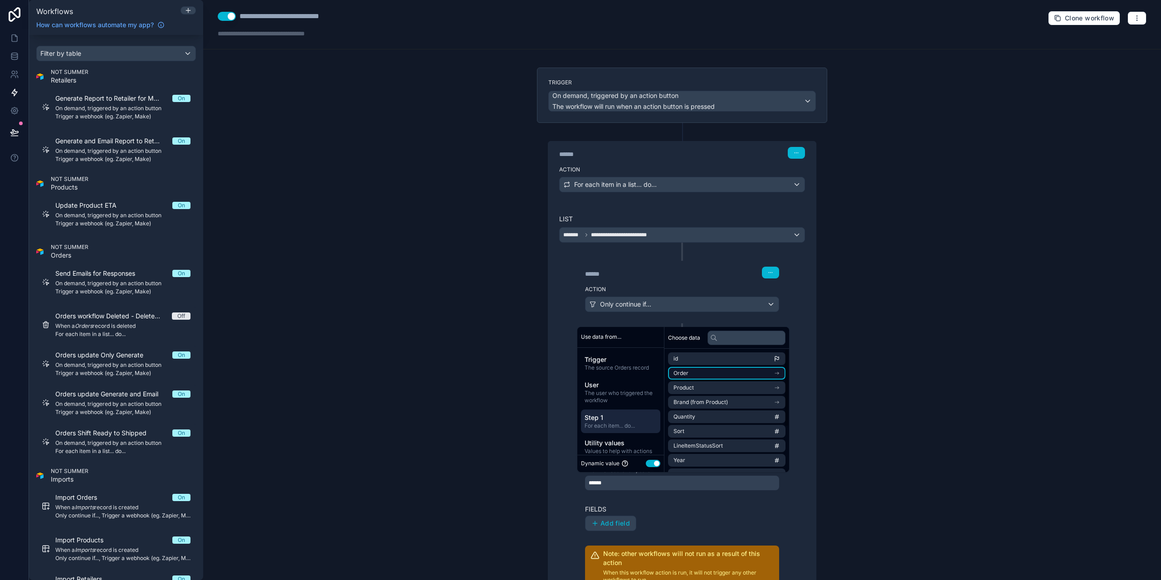
click at [693, 378] on li "Order" at bounding box center [726, 373] width 117 height 13
click at [688, 375] on li "id" at bounding box center [726, 375] width 117 height 13
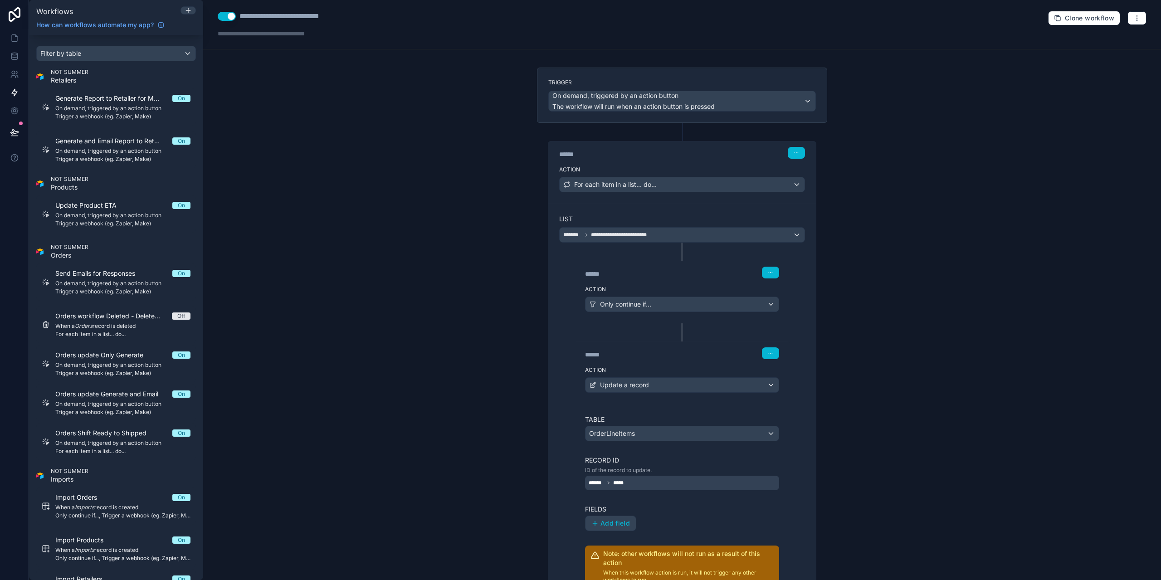
click at [676, 481] on div "****** *****" at bounding box center [682, 483] width 194 height 15
drag, startPoint x: 675, startPoint y: 555, endPoint x: 660, endPoint y: 519, distance: 38.2
click at [676, 547] on div "Note: other workflows will not run as a result of this action When this workflo…" at bounding box center [682, 567] width 194 height 42
click at [633, 481] on div "****** *****" at bounding box center [682, 483] width 194 height 15
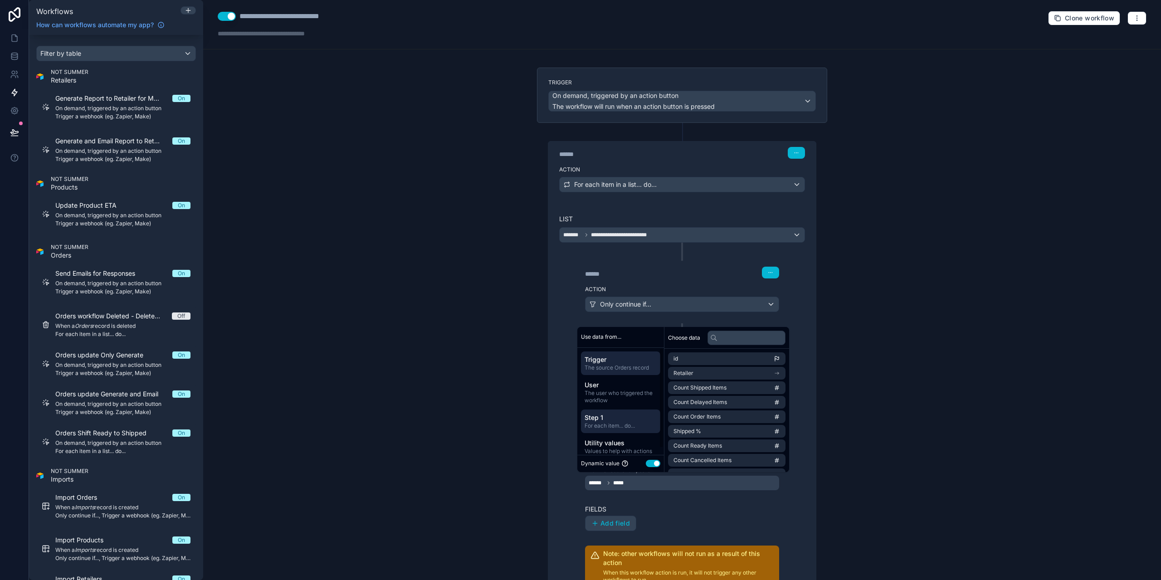
click at [614, 421] on span "Step 1" at bounding box center [621, 417] width 72 height 9
click at [696, 462] on span "group_sort" at bounding box center [687, 462] width 27 height 7
click at [627, 430] on div "Step 1 For each item... do..." at bounding box center [620, 422] width 79 height 24
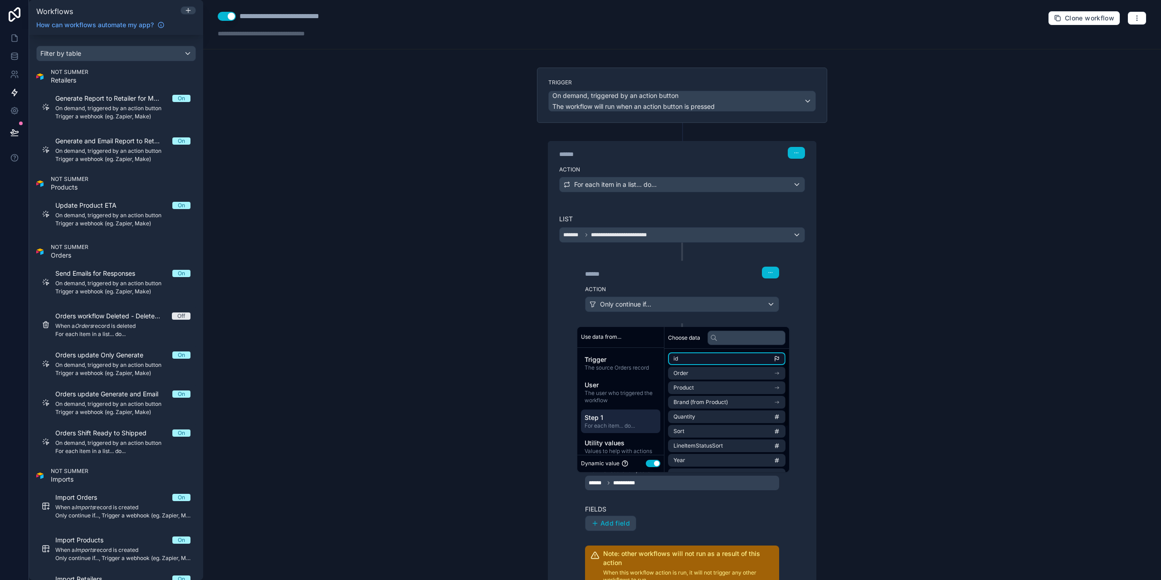
click at [703, 359] on li "id" at bounding box center [726, 358] width 117 height 13
click at [686, 512] on label "Fields" at bounding box center [682, 509] width 194 height 9
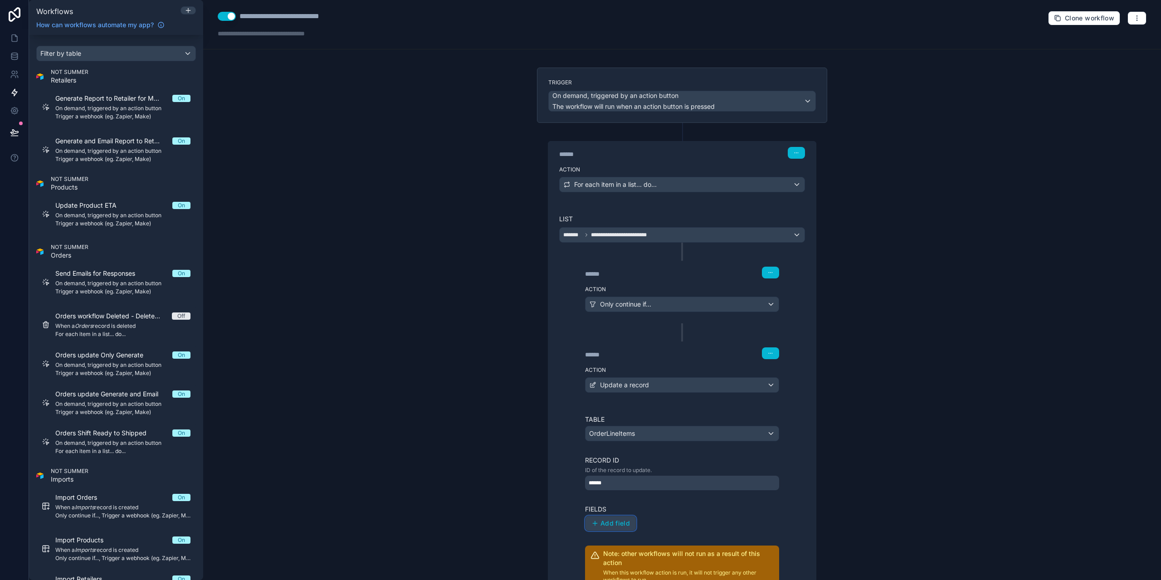
click at [606, 531] on button "Add field" at bounding box center [610, 523] width 51 height 15
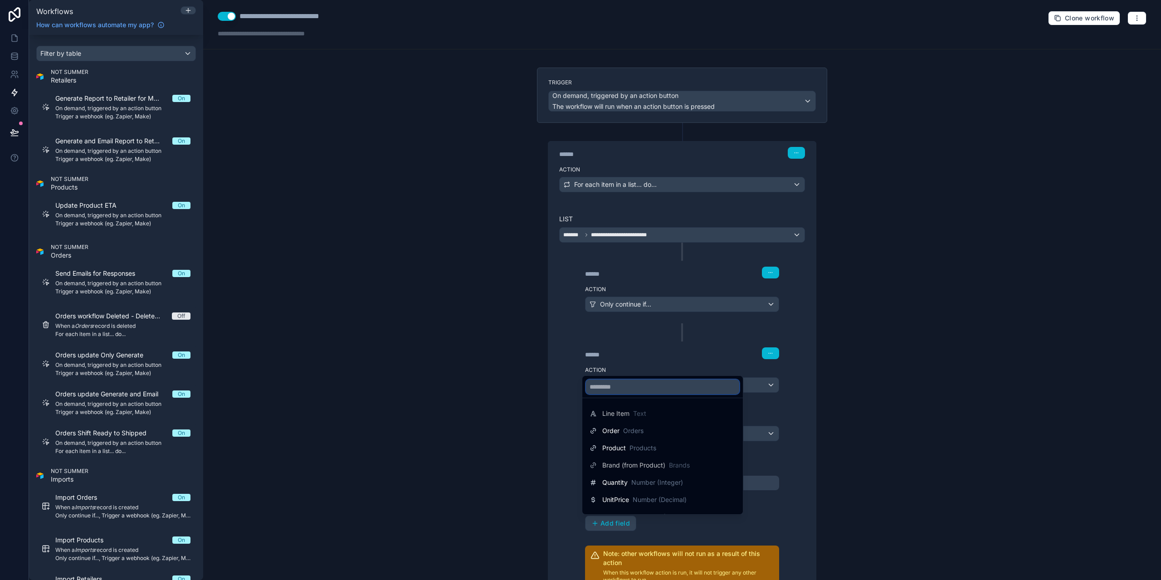
click at [627, 389] on input "text" at bounding box center [662, 387] width 153 height 15
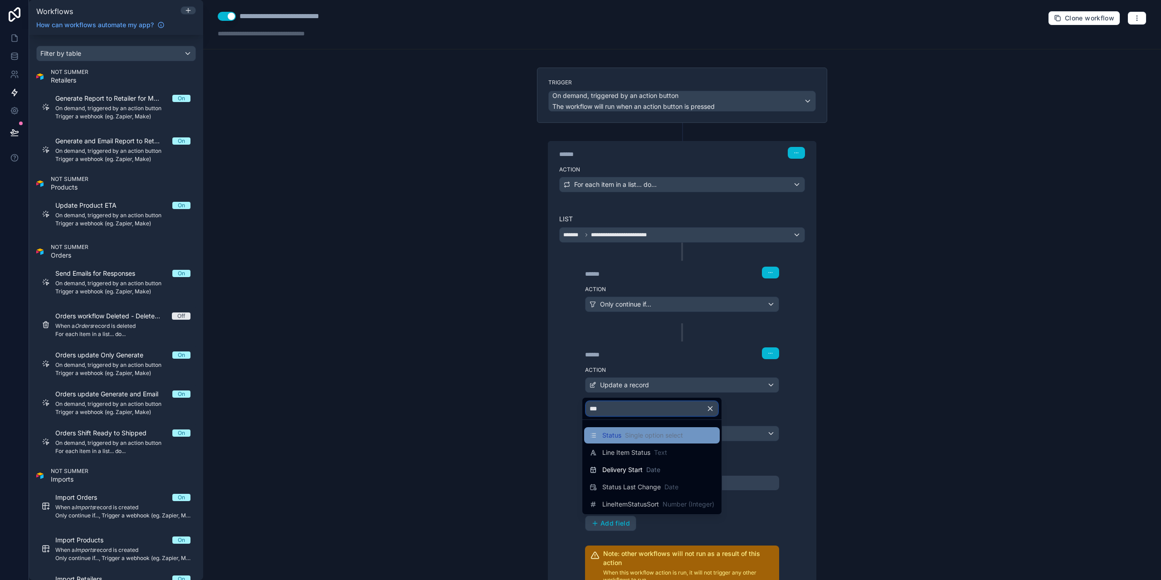
type input "***"
click at [624, 434] on div "Status Single option select" at bounding box center [642, 435] width 81 height 9
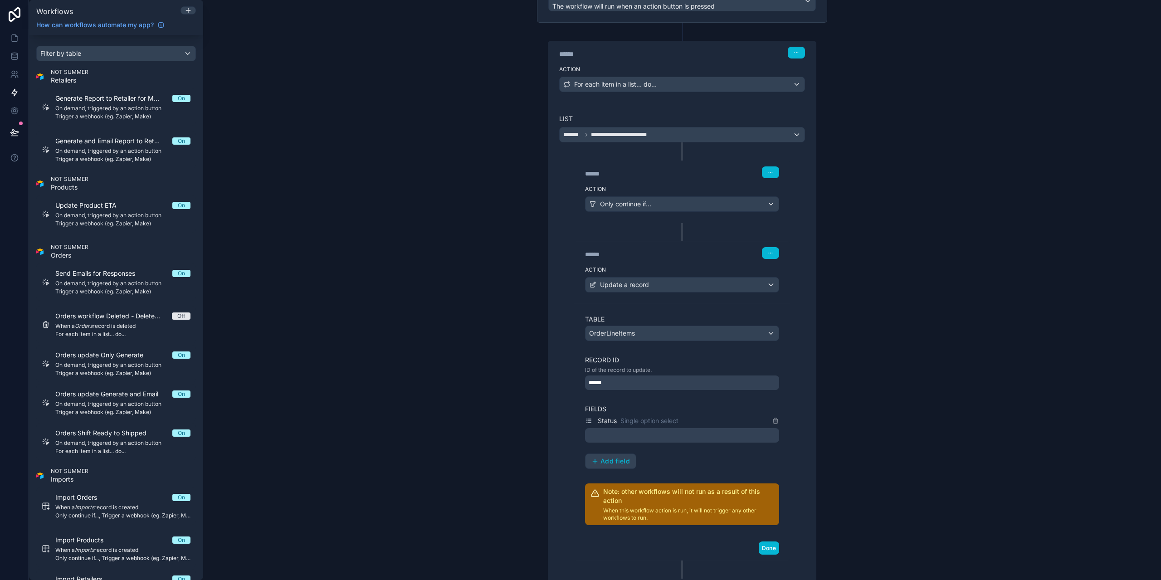
scroll to position [181, 0]
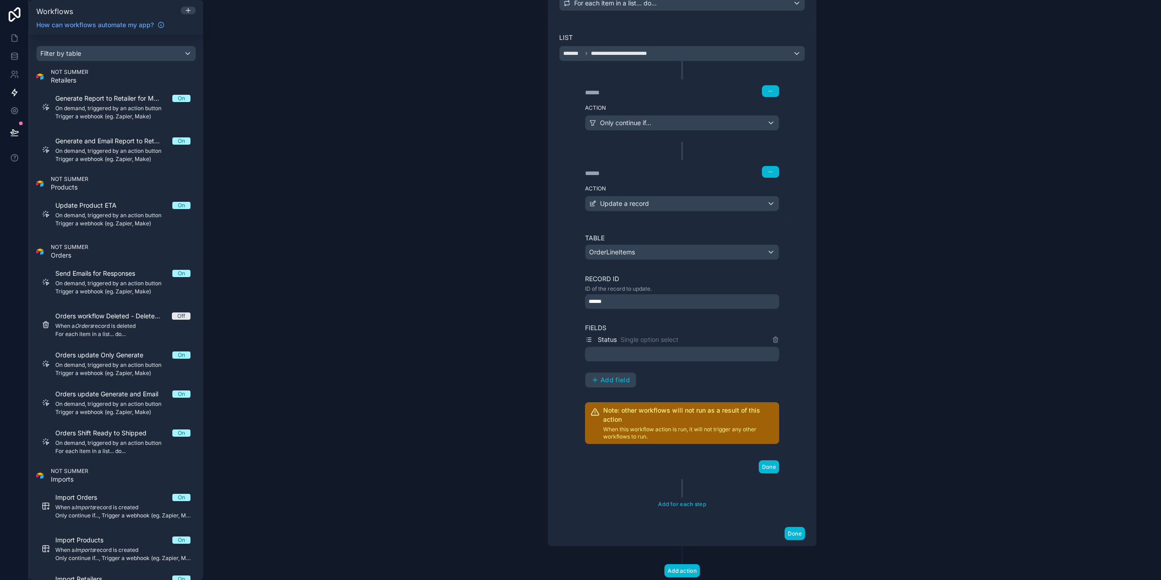
click at [646, 355] on div at bounding box center [682, 354] width 194 height 15
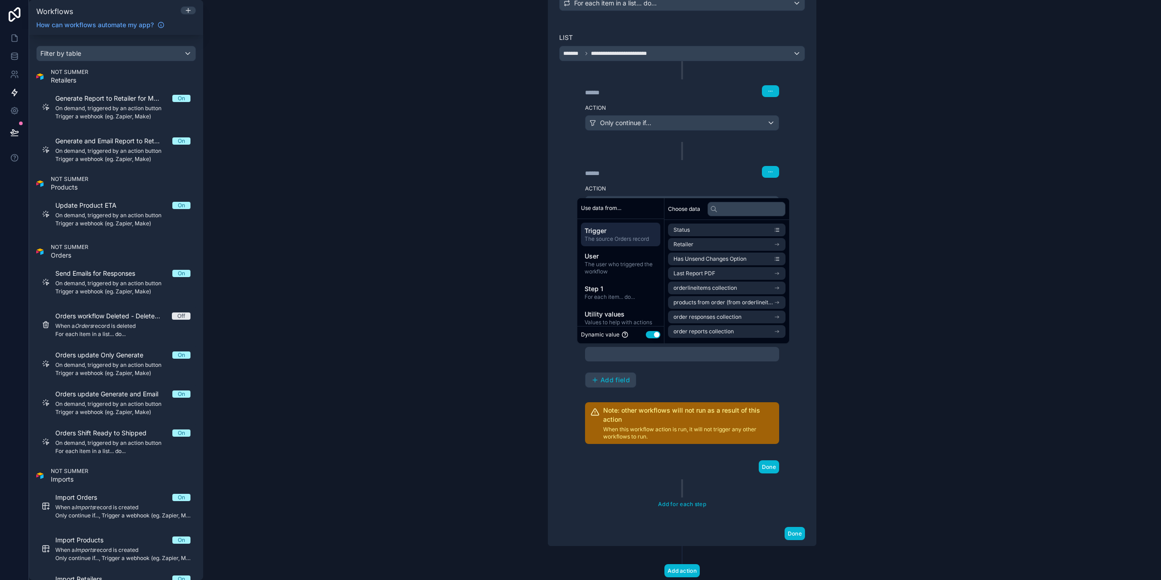
click at [660, 333] on button "Use setting" at bounding box center [653, 334] width 15 height 7
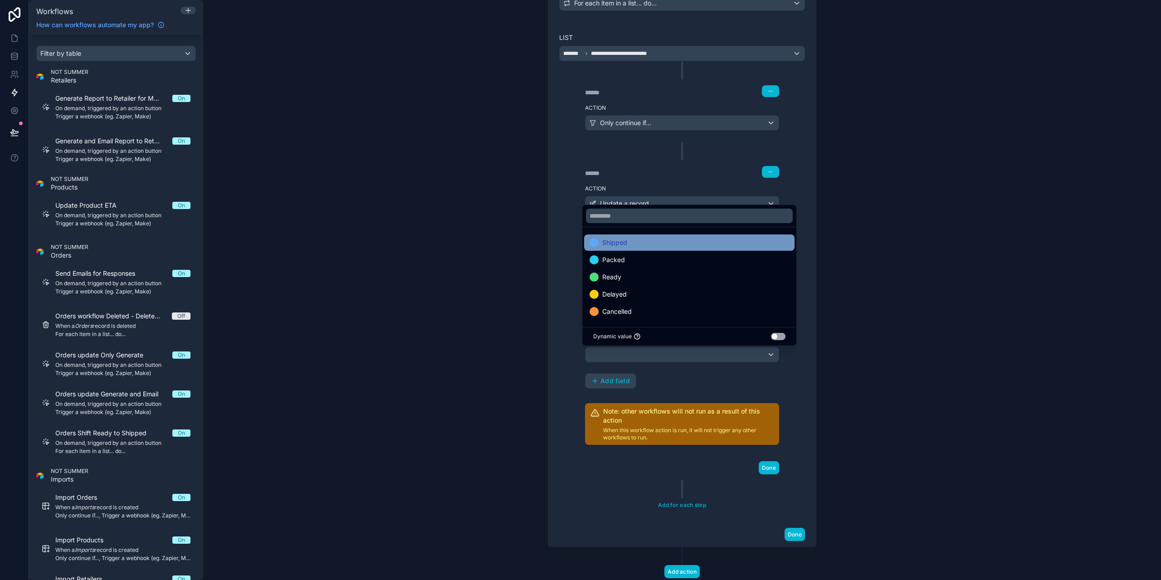
click at [625, 242] on span "Shipped" at bounding box center [614, 242] width 25 height 11
click at [811, 411] on div "**********" at bounding box center [682, 272] width 268 height 501
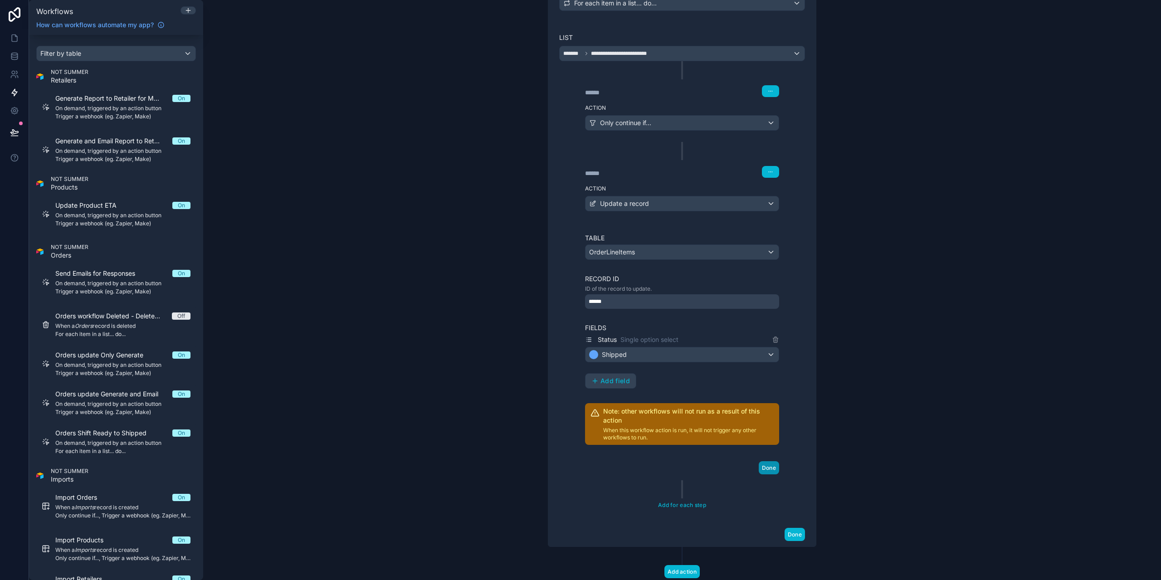
click at [767, 463] on button "Done" at bounding box center [769, 467] width 20 height 13
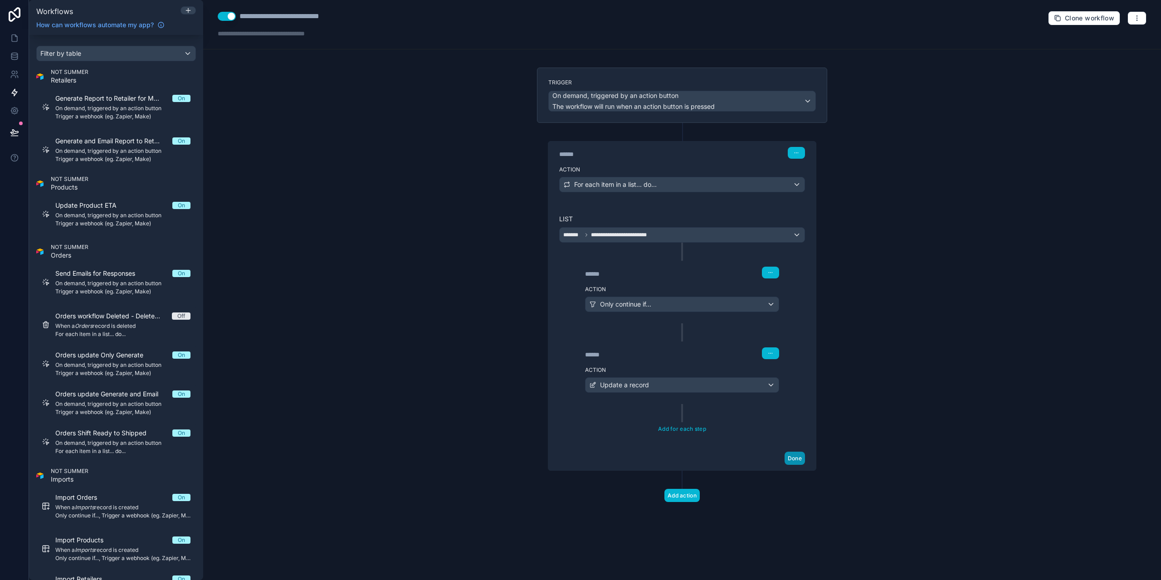
click at [790, 459] on button "Done" at bounding box center [795, 458] width 20 height 13
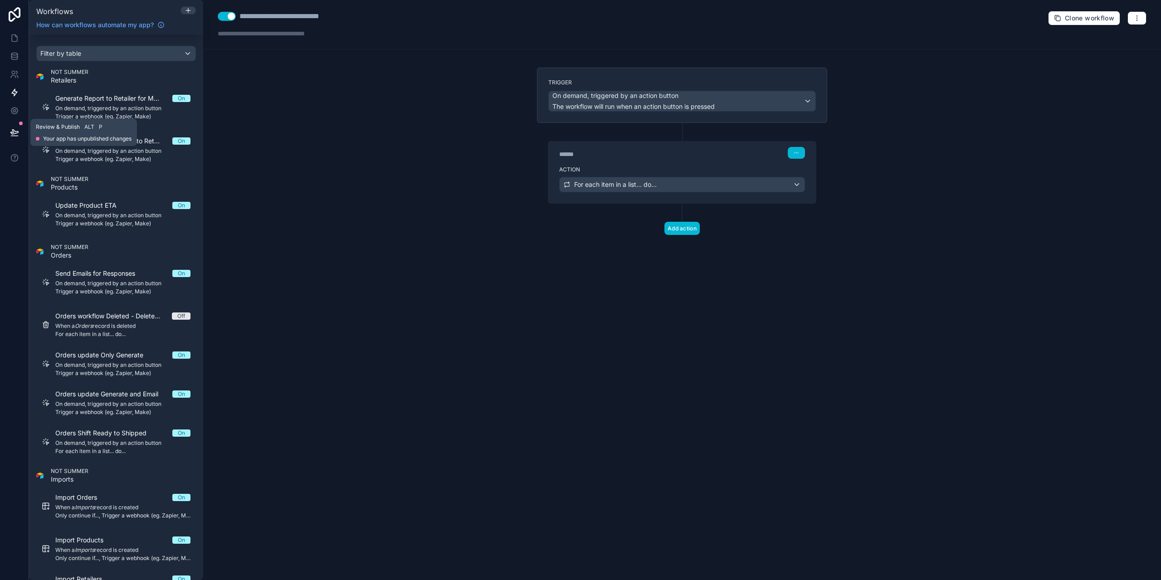
click at [10, 129] on icon at bounding box center [14, 132] width 9 height 9
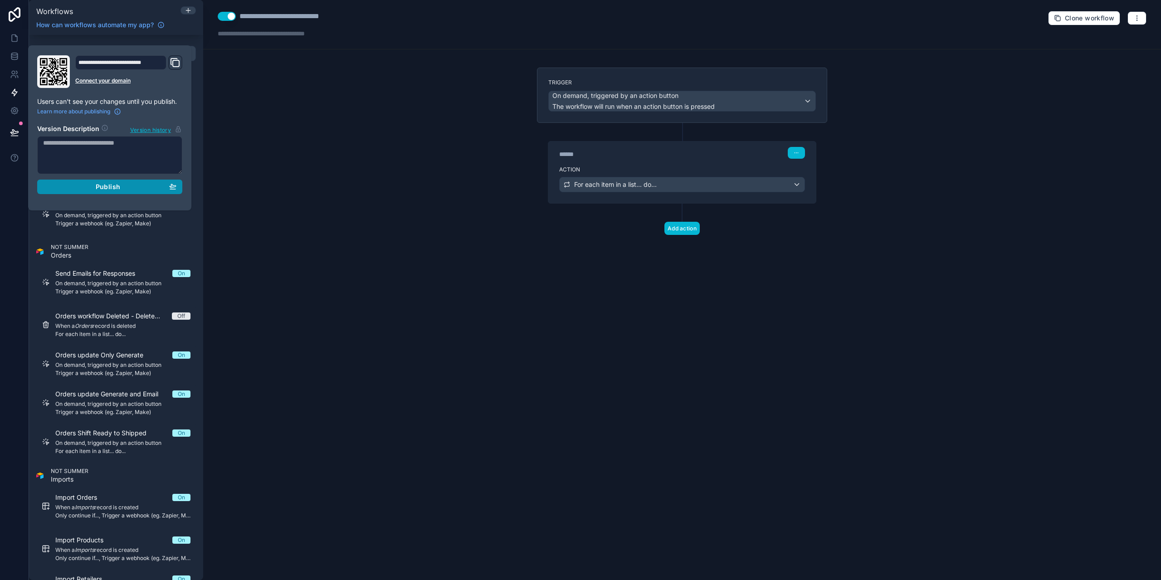
click at [78, 187] on div "Publish" at bounding box center [109, 187] width 133 height 8
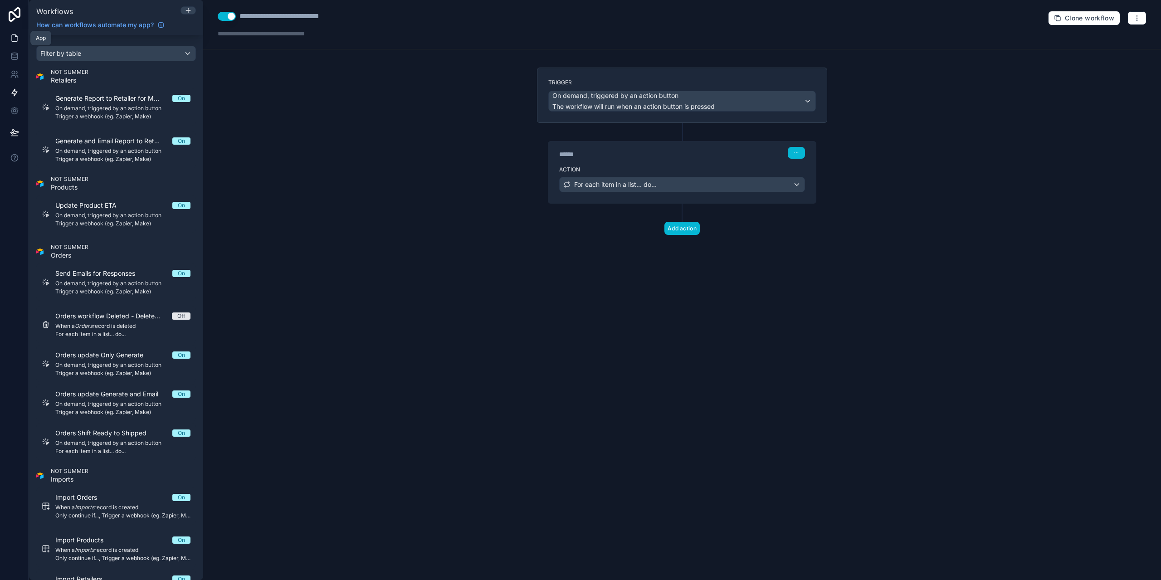
click at [0, 41] on link at bounding box center [14, 38] width 29 height 18
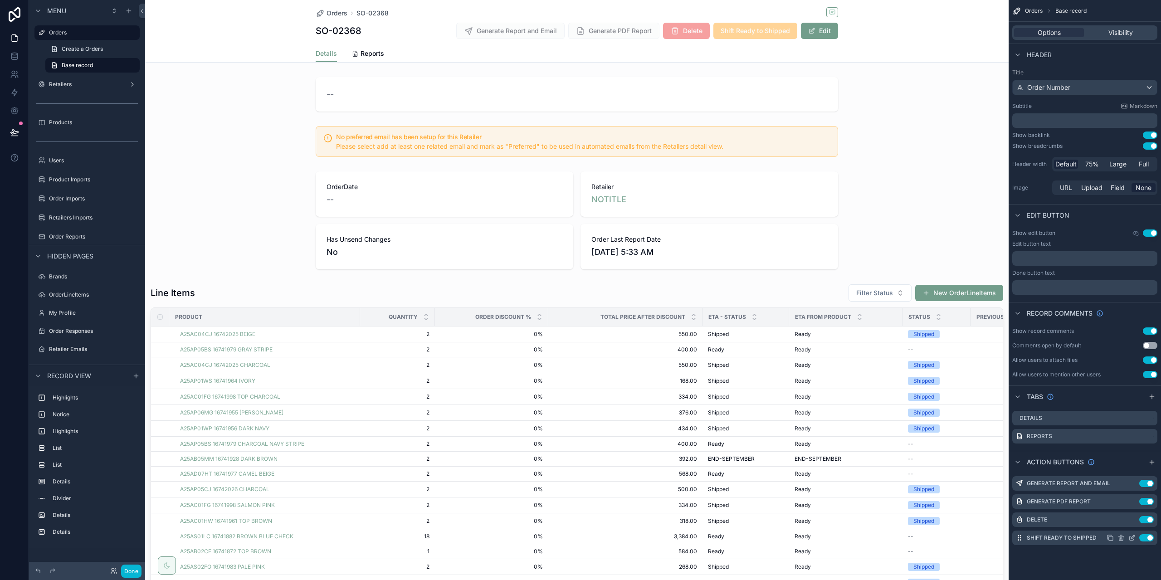
click at [1135, 540] on icon "scrollable content" at bounding box center [1131, 537] width 7 height 7
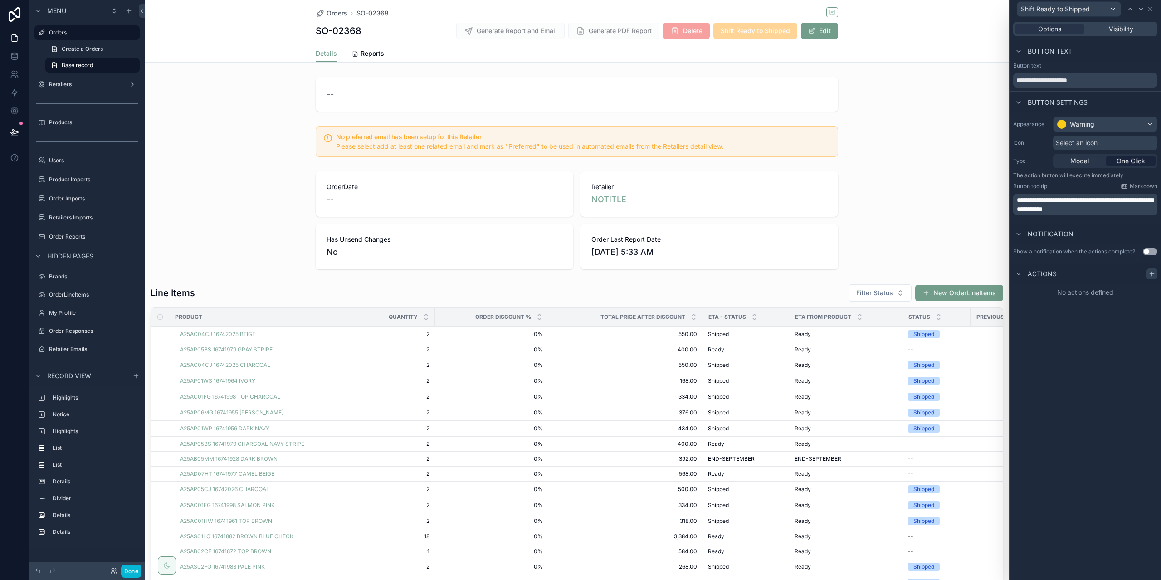
click at [1149, 276] on icon at bounding box center [1151, 273] width 7 height 7
click at [1076, 307] on div "Select a type" at bounding box center [1085, 310] width 136 height 15
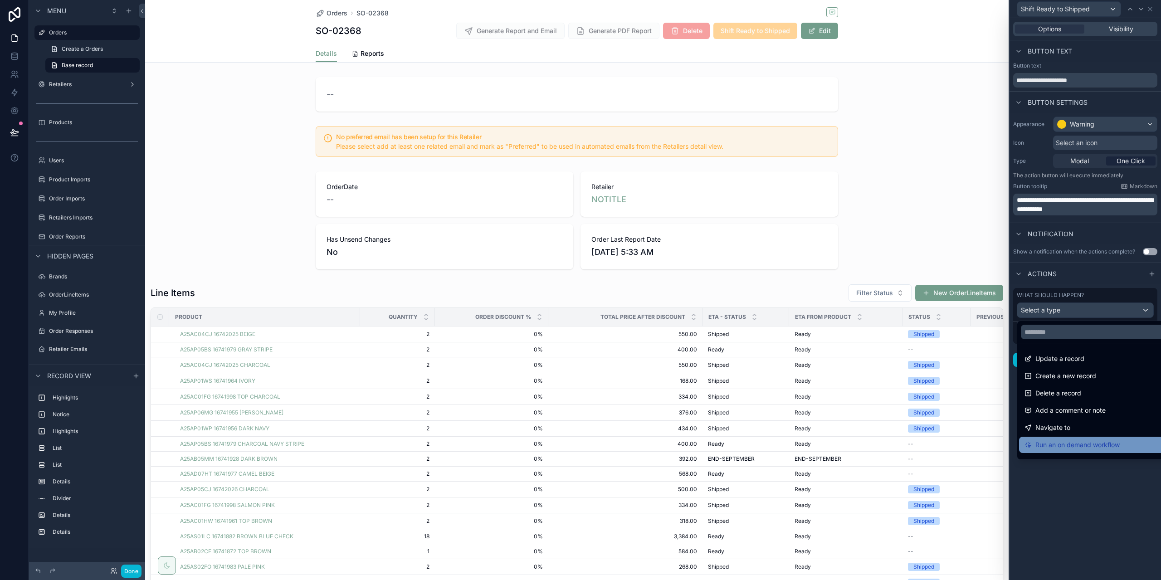
click at [1055, 439] on div "Run an on demand workflow" at bounding box center [1095, 445] width 153 height 16
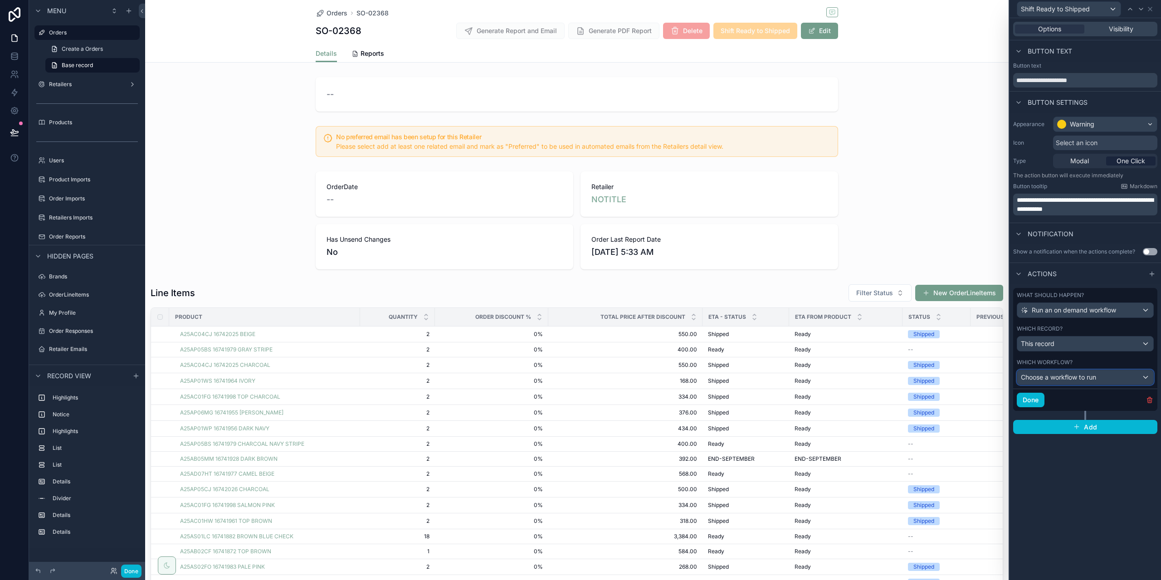
click at [1055, 371] on div "Choose a workflow to run" at bounding box center [1085, 377] width 136 height 15
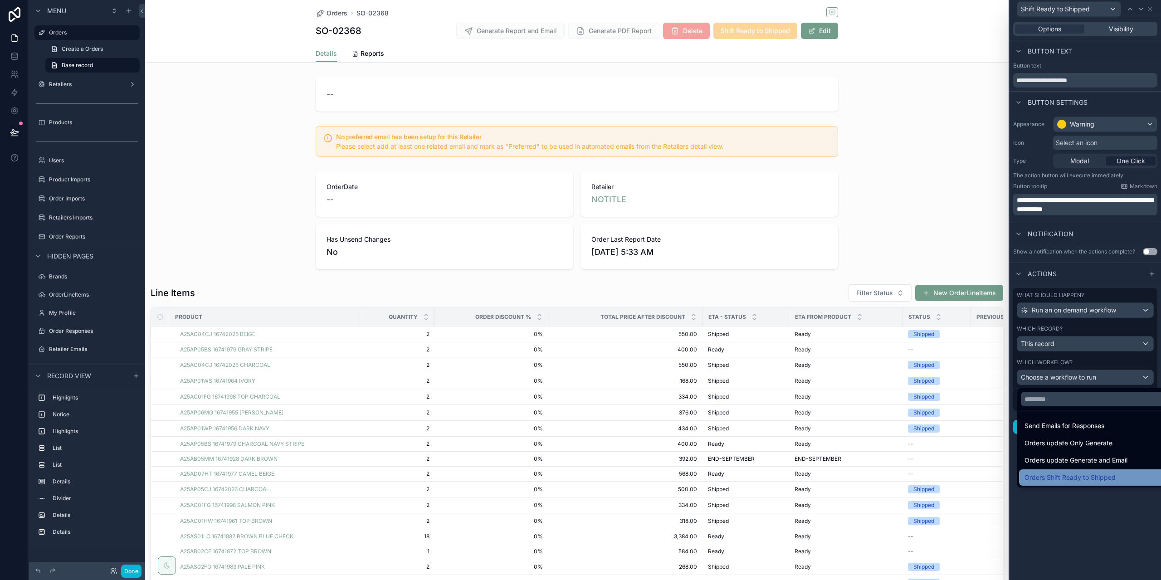
click at [1071, 476] on span "Orders Shift Ready to Shipped" at bounding box center [1070, 477] width 91 height 11
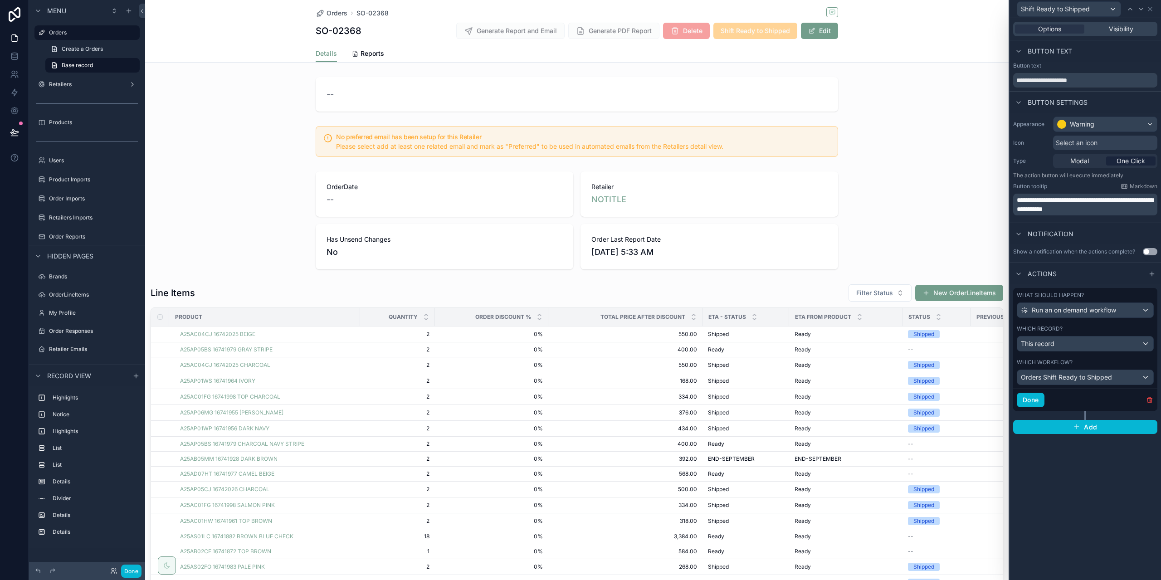
click at [1079, 511] on div "**********" at bounding box center [1085, 299] width 151 height 562
drag, startPoint x: 1033, startPoint y: 398, endPoint x: 1026, endPoint y: 395, distance: 7.8
click at [1032, 397] on button "Done" at bounding box center [1031, 400] width 28 height 15
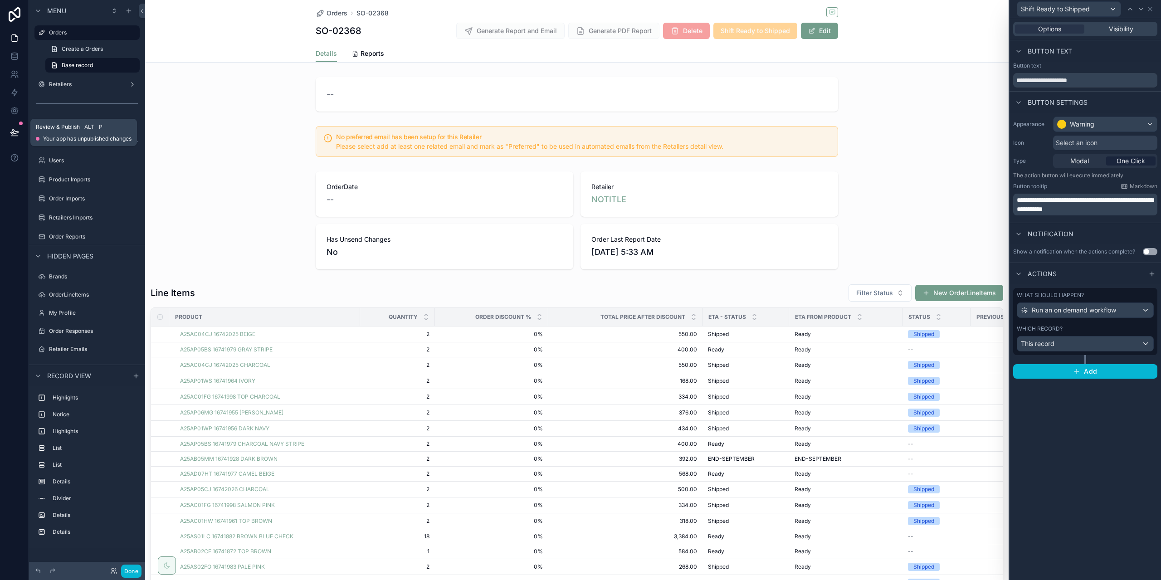
click at [12, 132] on icon at bounding box center [14, 132] width 8 height 5
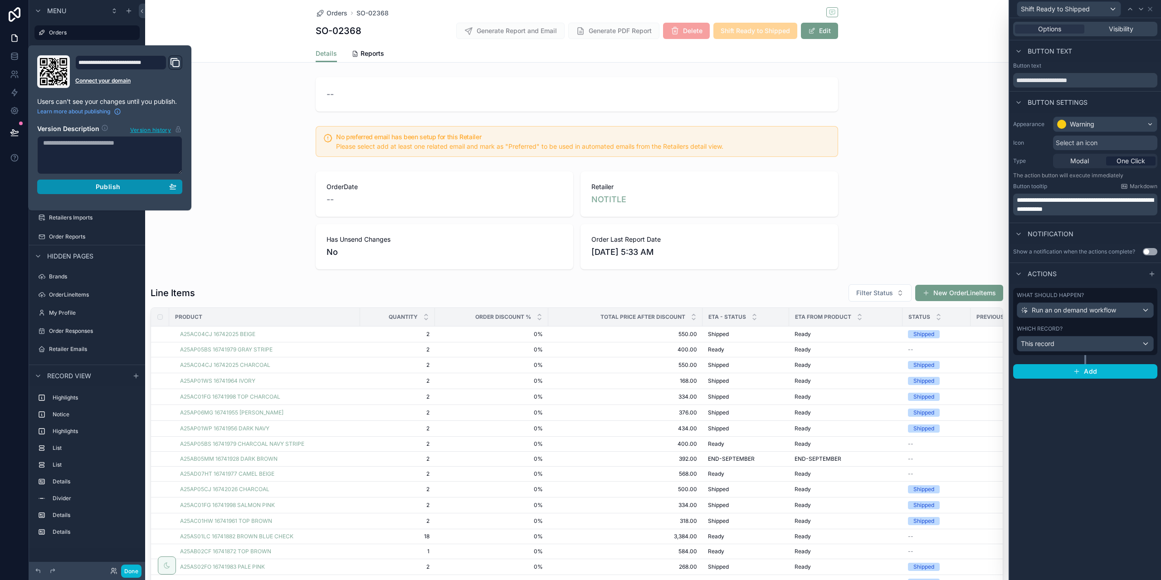
click at [96, 188] on span "Publish" at bounding box center [108, 187] width 24 height 8
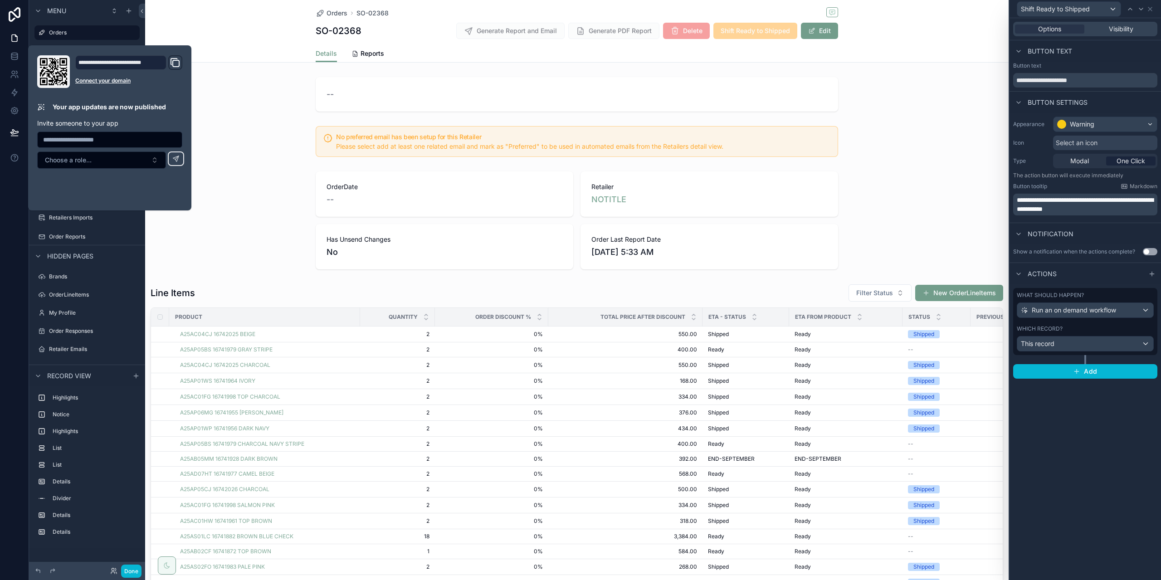
click at [243, 151] on div "scrollable content" at bounding box center [577, 141] width 864 height 38
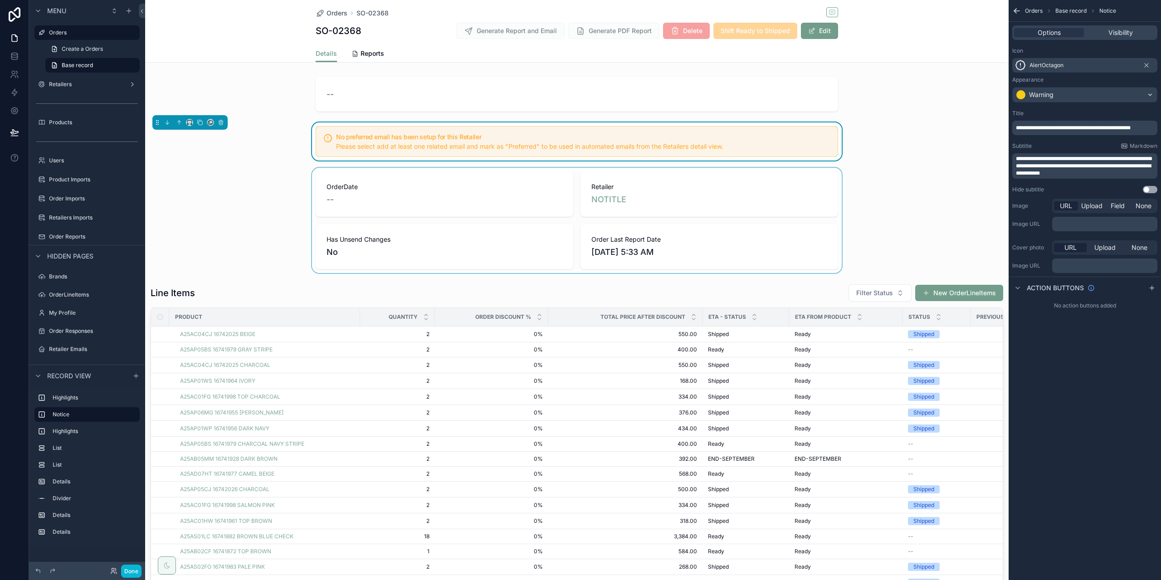
click at [250, 176] on div "scrollable content" at bounding box center [577, 220] width 864 height 105
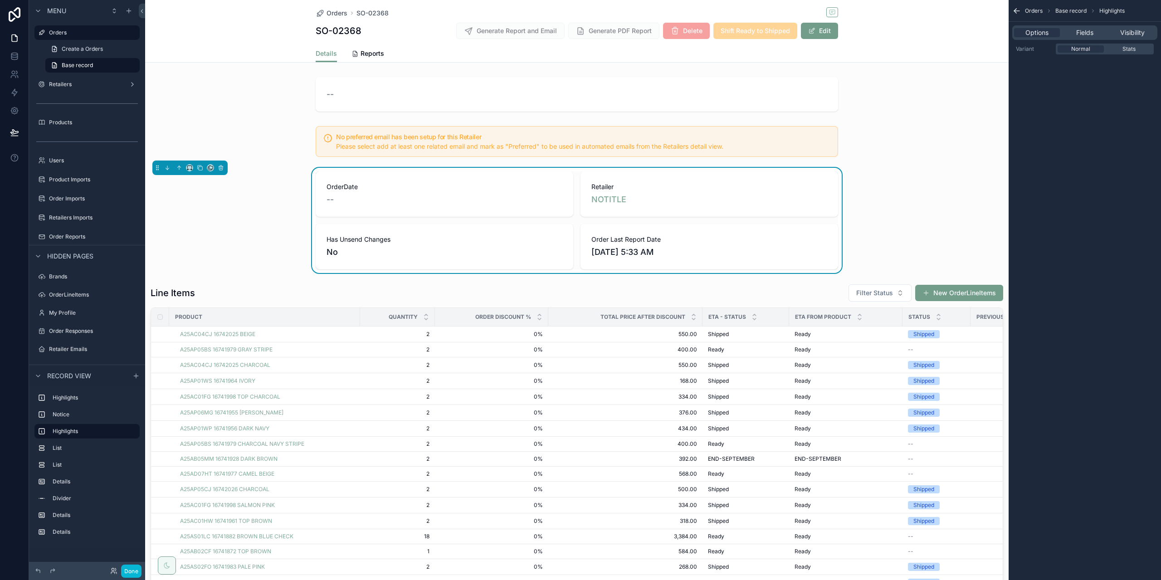
click at [224, 183] on div "OrderDate -- Retailer NOTITLE Has Unsend Changes No Order Last Report Date [DAT…" at bounding box center [577, 220] width 864 height 105
click at [124, 576] on button "Done" at bounding box center [131, 571] width 20 height 13
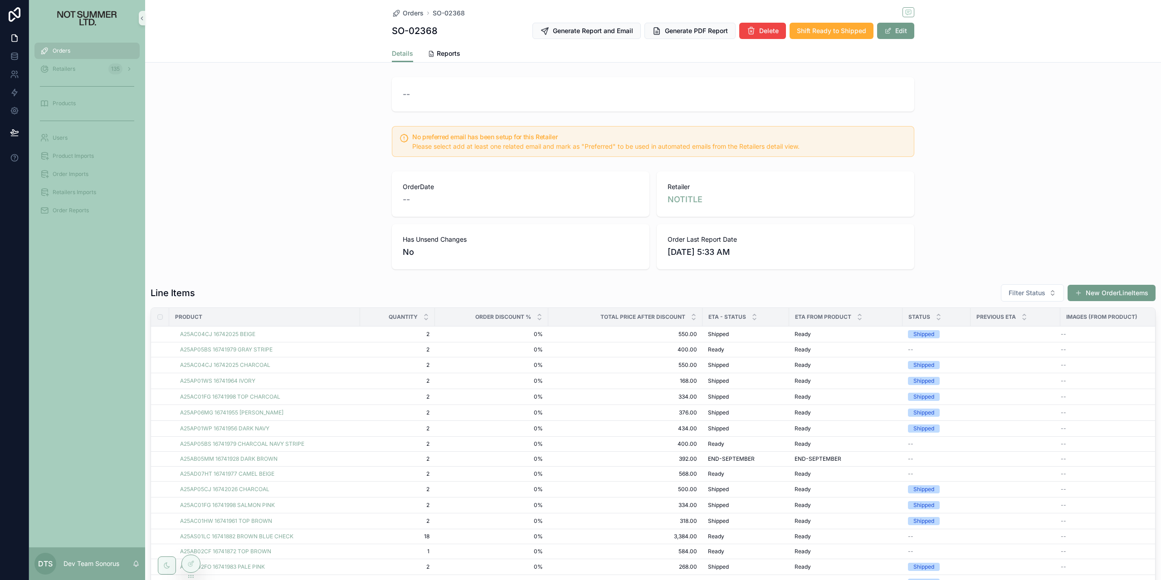
click at [272, 170] on div "OrderDate -- Retailer NOTITLE Has Unsend Changes No Order Last Report Date [DAT…" at bounding box center [653, 220] width 1016 height 105
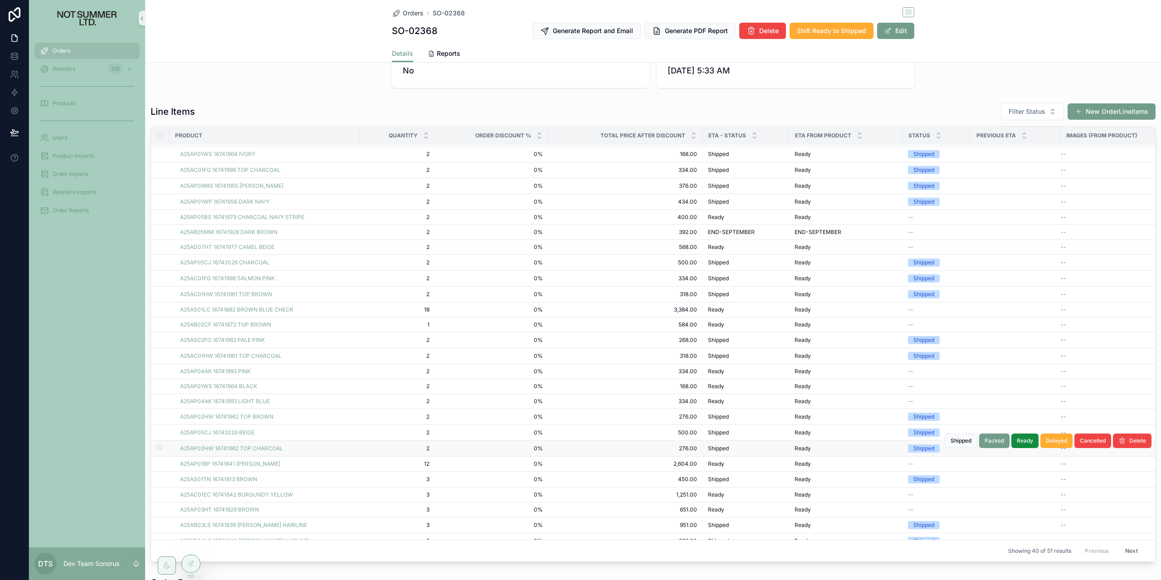
scroll to position [242, 0]
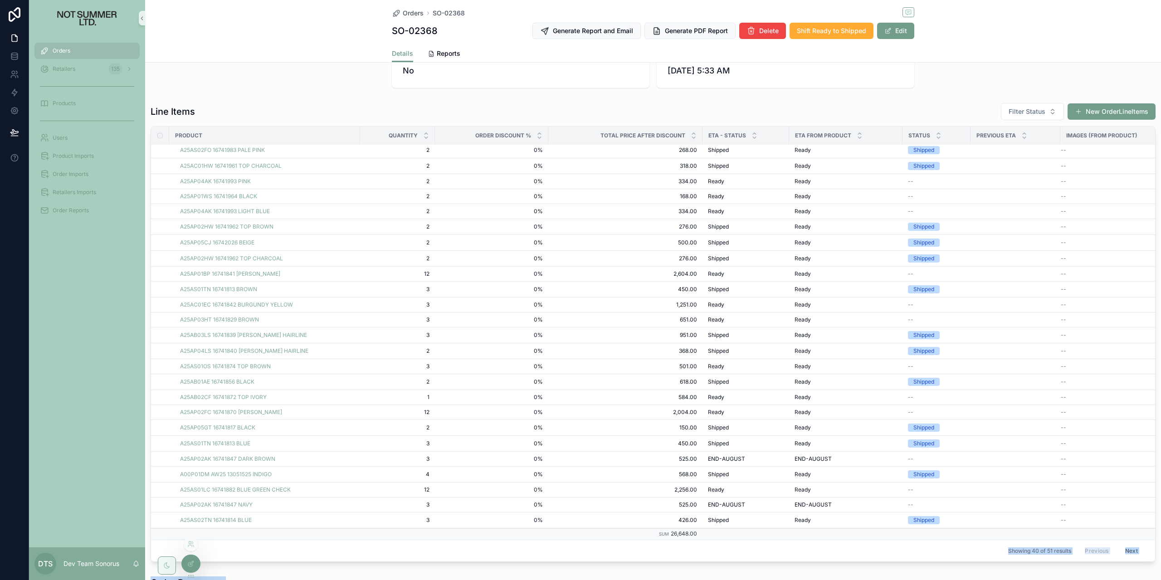
click at [184, 562] on div "Orders Retailers 135 Products Users Product Imports Order Imports Retailers Imp…" at bounding box center [595, 290] width 1132 height 580
click at [194, 559] on div at bounding box center [191, 563] width 18 height 17
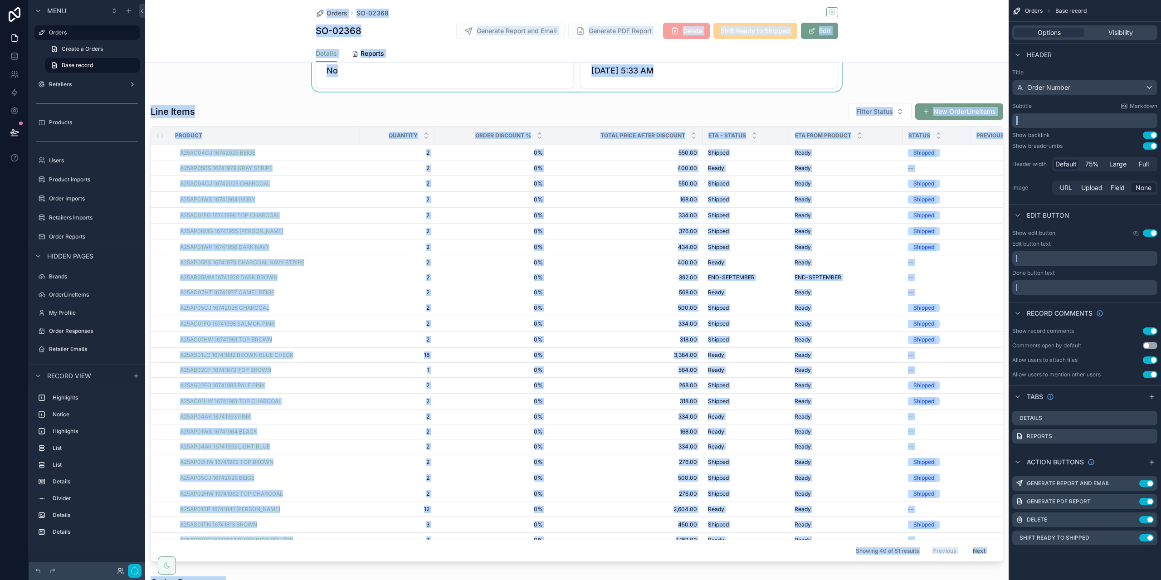
click at [879, 82] on div "scrollable content" at bounding box center [577, 38] width 864 height 105
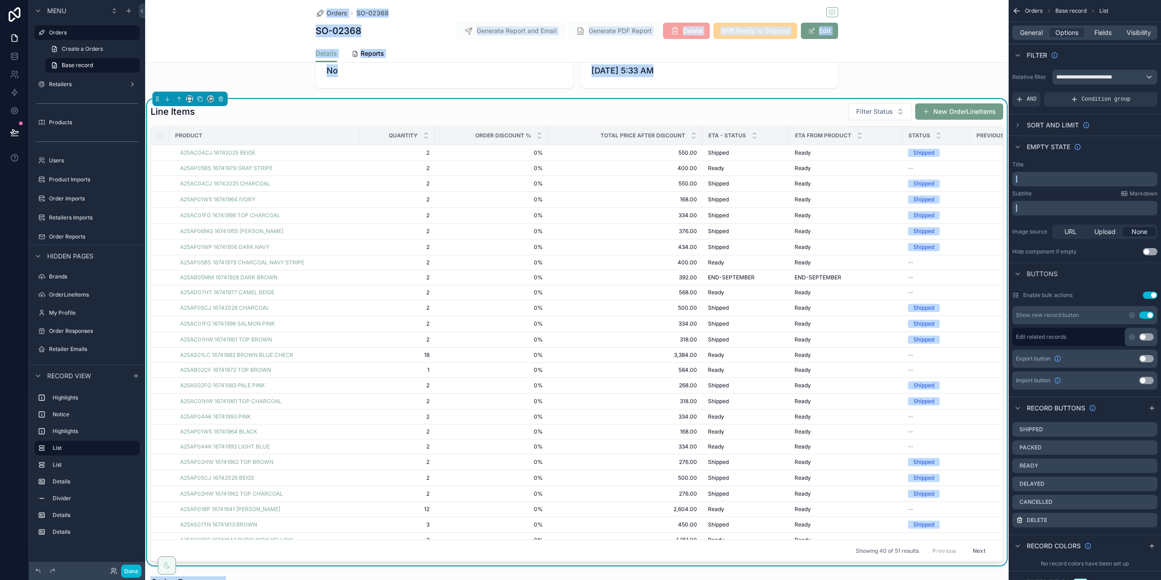
click at [885, 112] on span "Filter Status" at bounding box center [874, 111] width 37 height 9
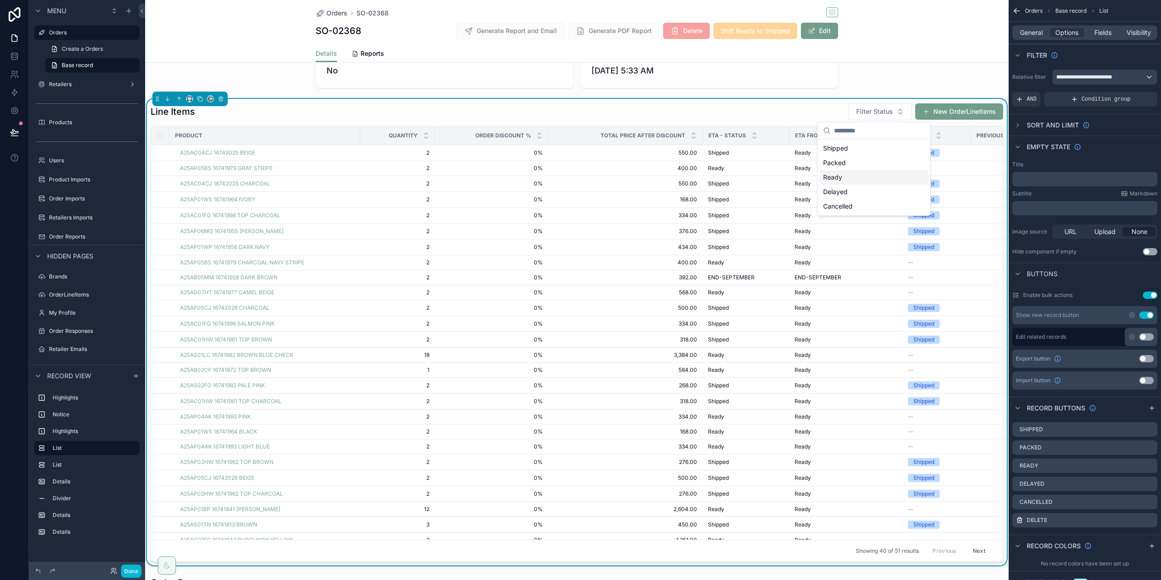
click at [855, 178] on div "Ready" at bounding box center [874, 177] width 109 height 15
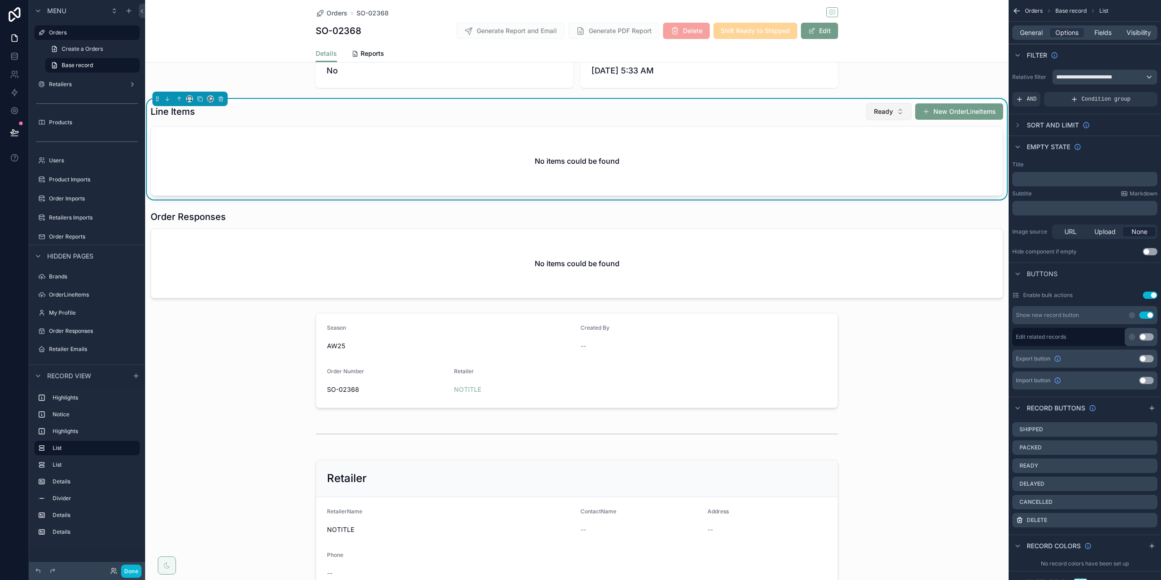
click at [877, 109] on span "Ready" at bounding box center [883, 111] width 19 height 9
click at [864, 151] on div "None" at bounding box center [882, 148] width 109 height 15
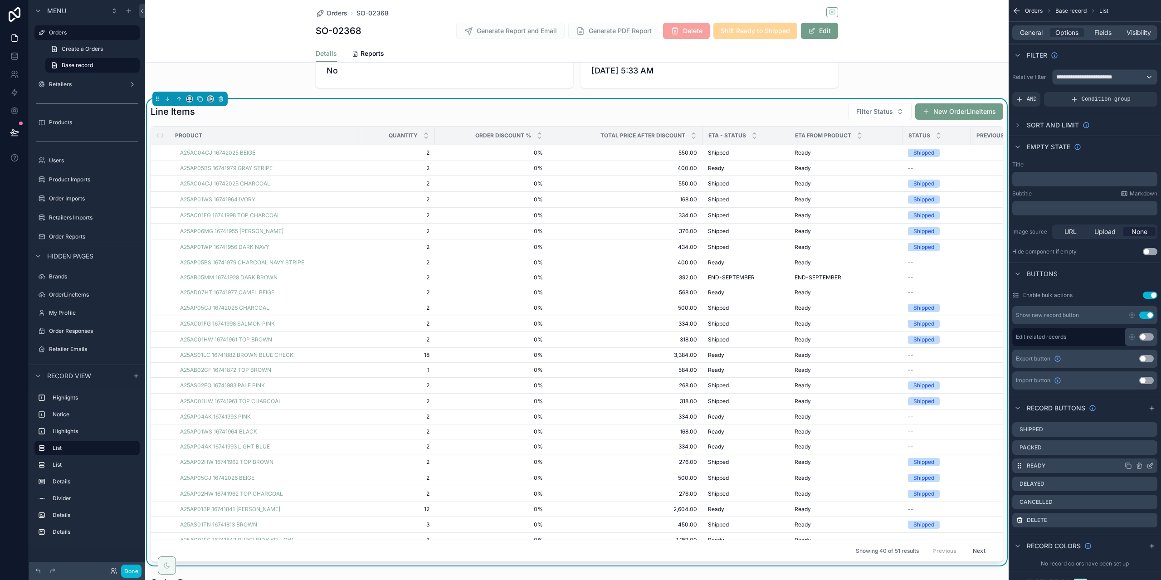
click at [1148, 464] on icon "scrollable content" at bounding box center [1150, 465] width 7 height 7
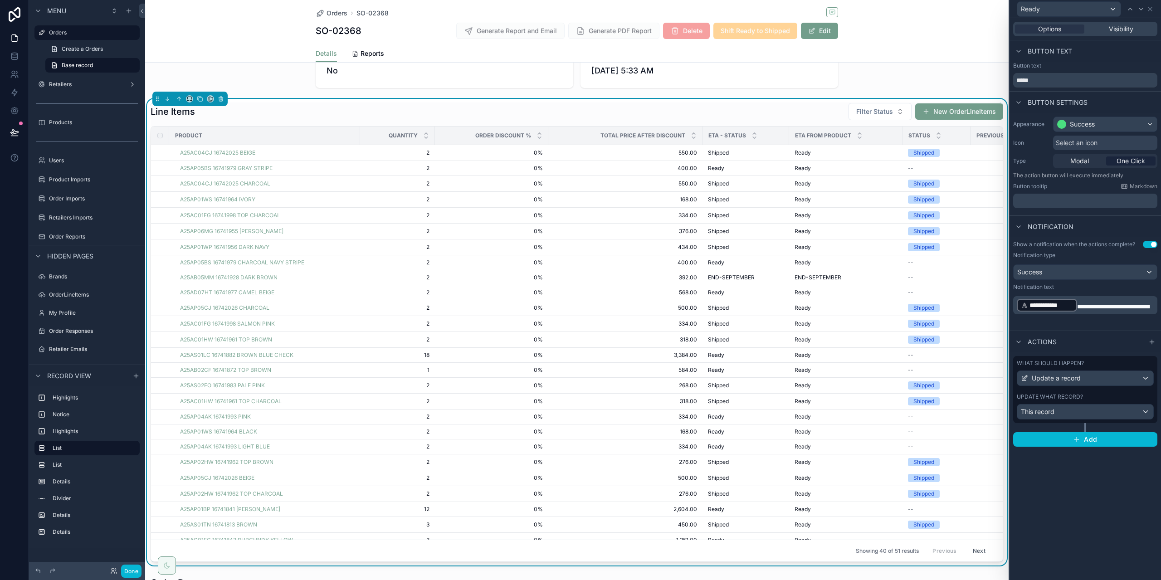
click at [1095, 368] on div "What should happen? Update a record" at bounding box center [1085, 373] width 137 height 26
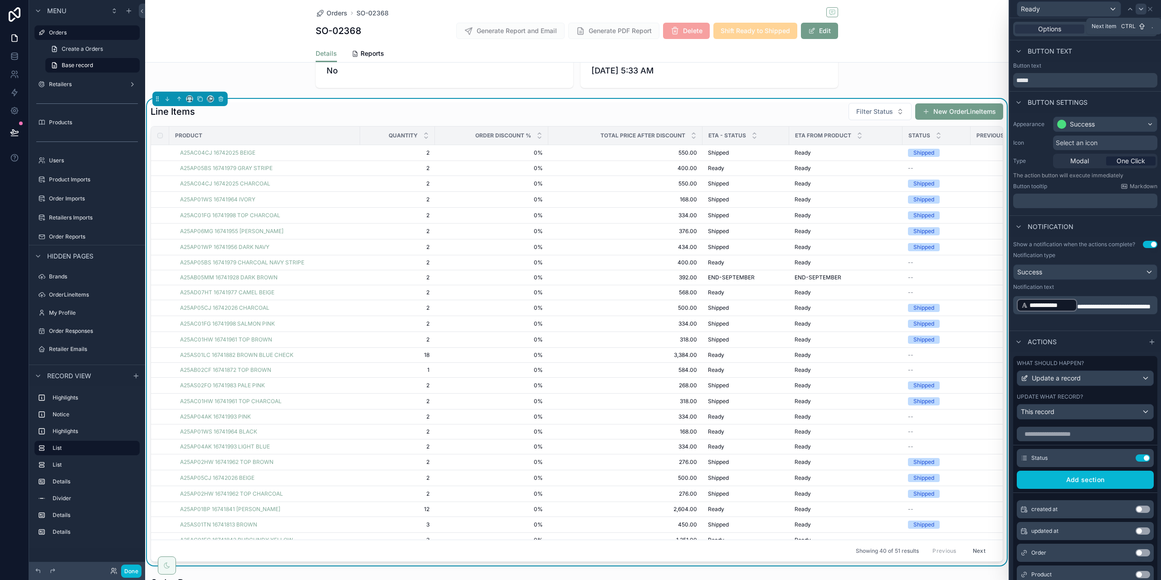
click at [1141, 10] on icon at bounding box center [1141, 9] width 4 height 2
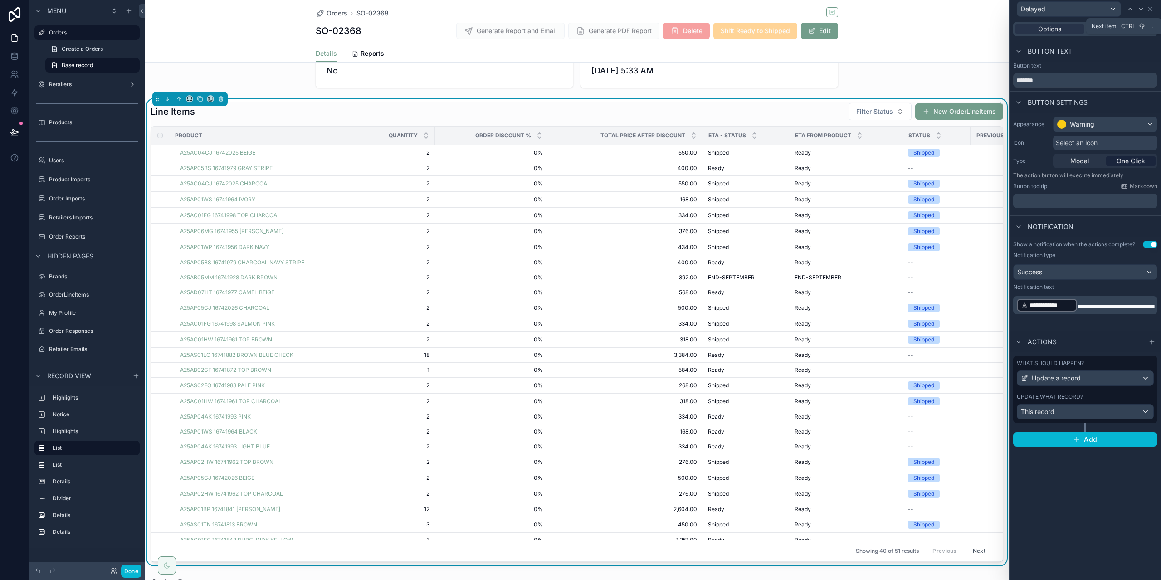
click at [1141, 10] on icon at bounding box center [1141, 9] width 4 height 2
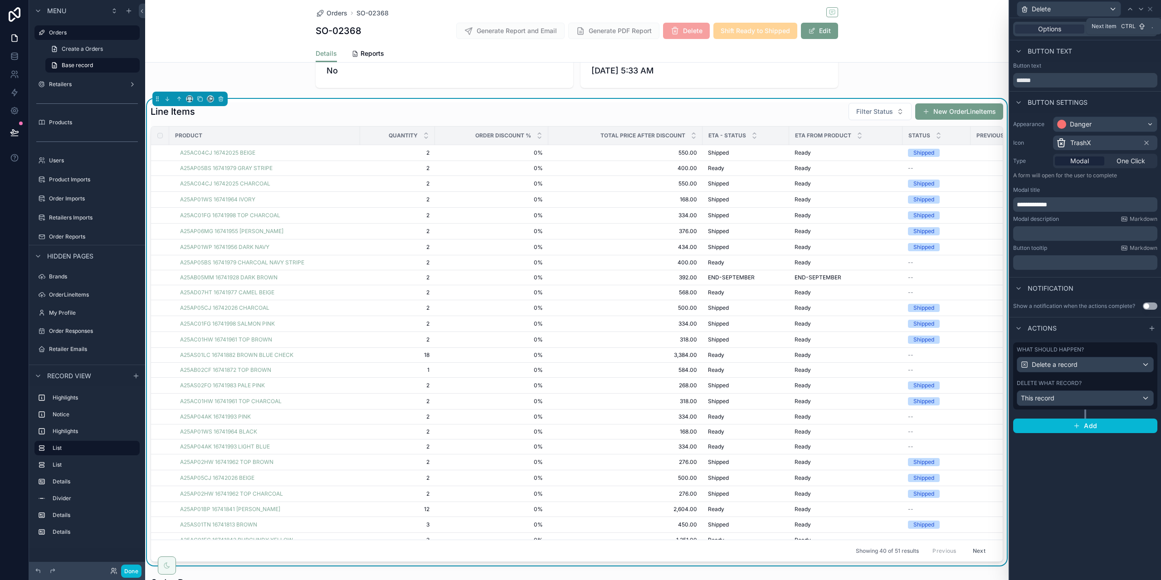
click at [1141, 10] on icon at bounding box center [1141, 9] width 4 height 2
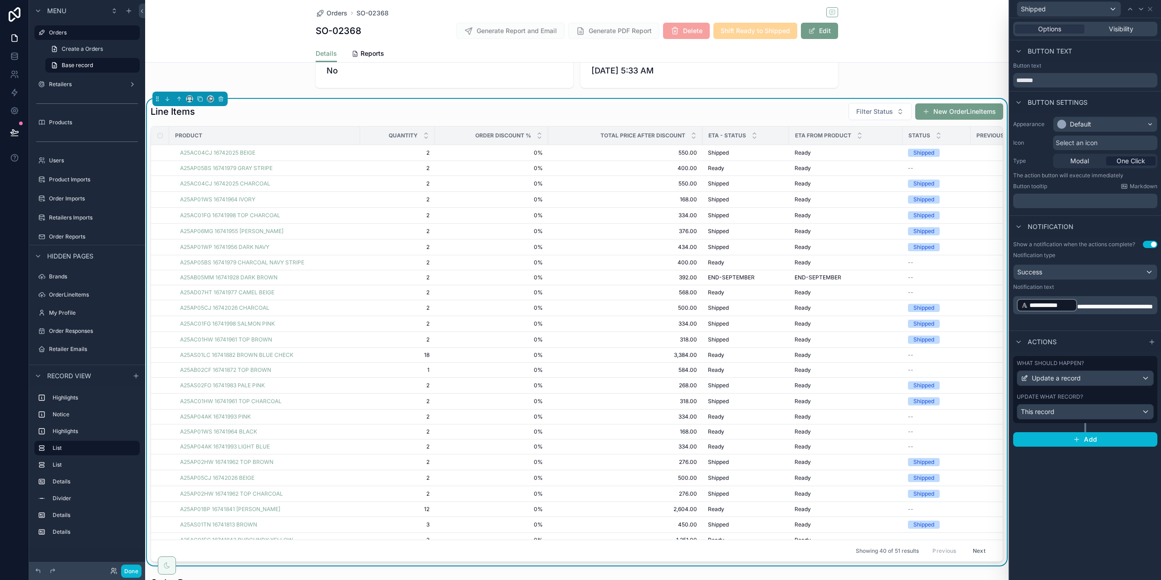
click at [1103, 361] on div "What should happen?" at bounding box center [1085, 363] width 137 height 7
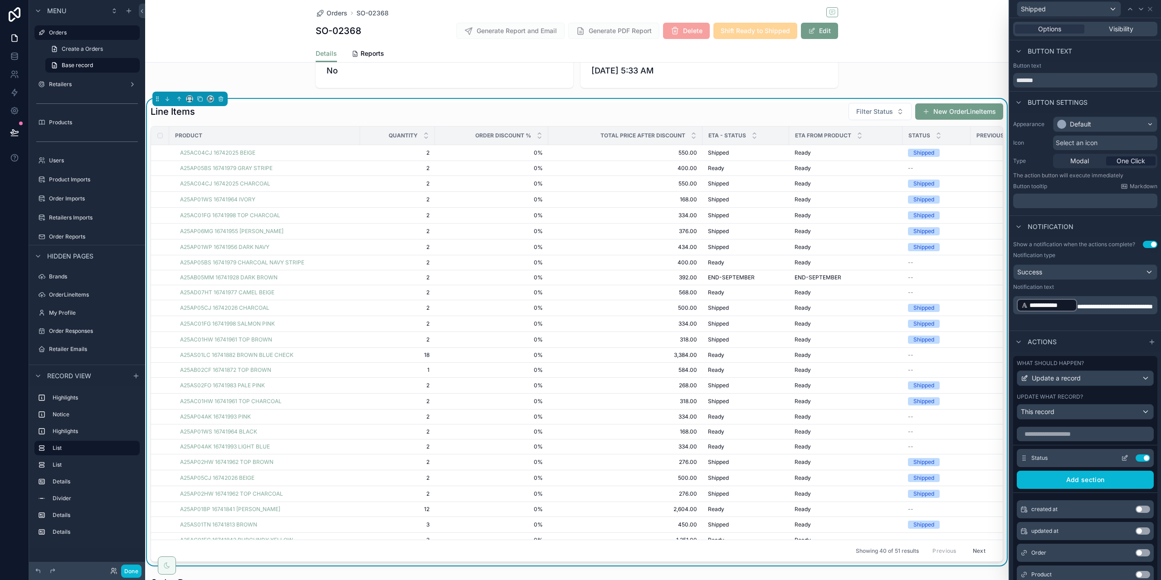
click at [1121, 456] on icon at bounding box center [1124, 457] width 7 height 7
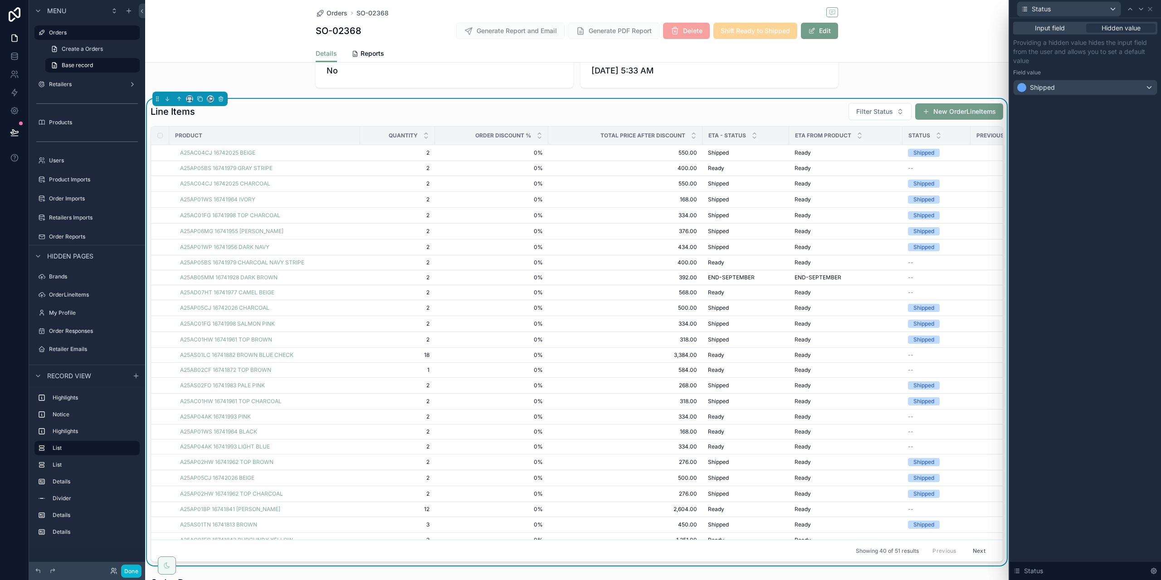
click at [1154, 10] on div "Status" at bounding box center [1085, 9] width 144 height 18
click at [1153, 10] on icon at bounding box center [1150, 8] width 7 height 7
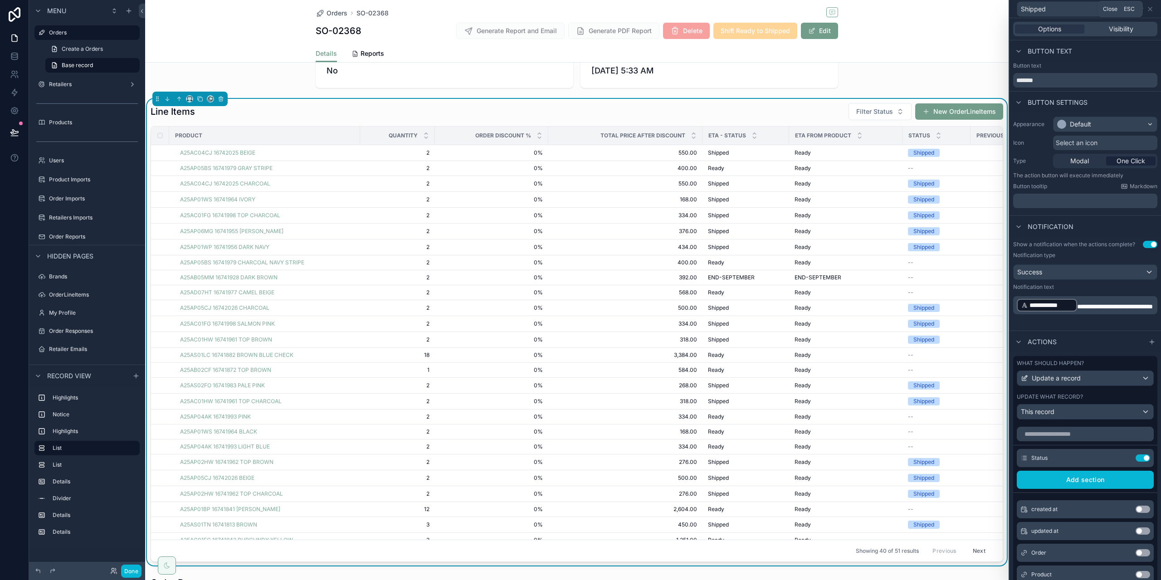
click at [1153, 10] on icon at bounding box center [1150, 8] width 7 height 7
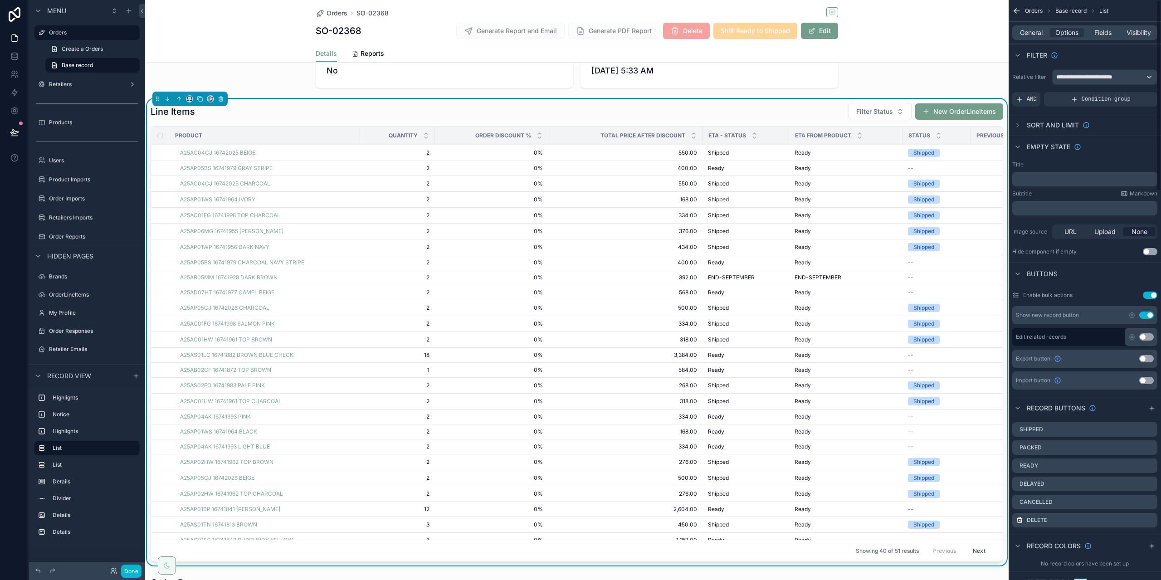
click at [1016, 13] on icon "scrollable content" at bounding box center [1016, 10] width 9 height 9
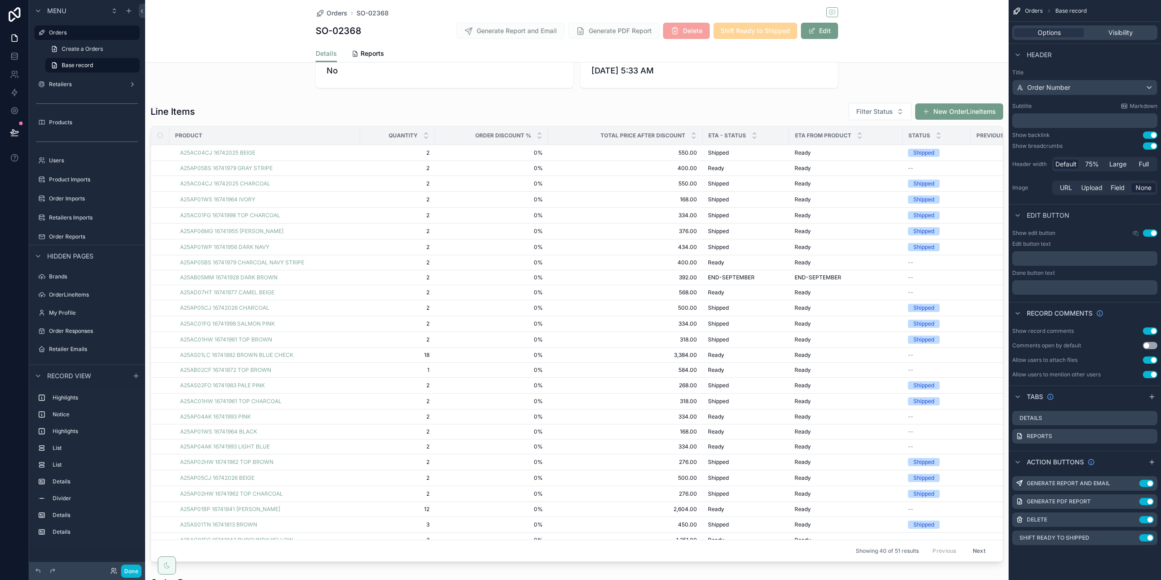
click at [952, 19] on div "Orders SO-02368 SO-02368 Generate Report and Email Generate PDF Report Delete S…" at bounding box center [577, 31] width 864 height 63
click at [130, 576] on button "Done" at bounding box center [131, 571] width 20 height 13
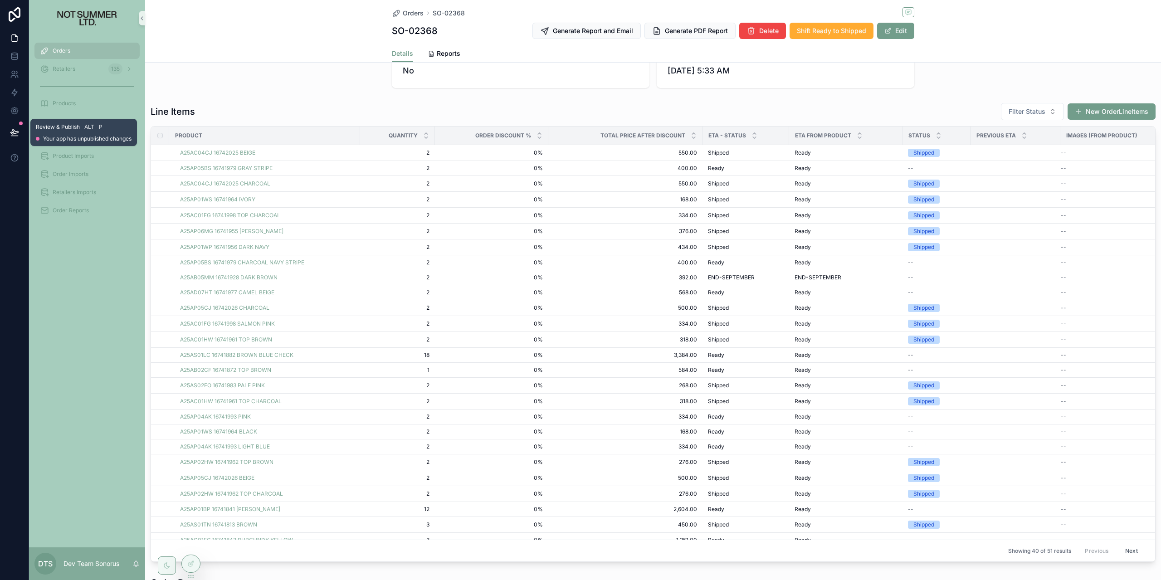
click at [15, 132] on icon at bounding box center [14, 132] width 8 height 5
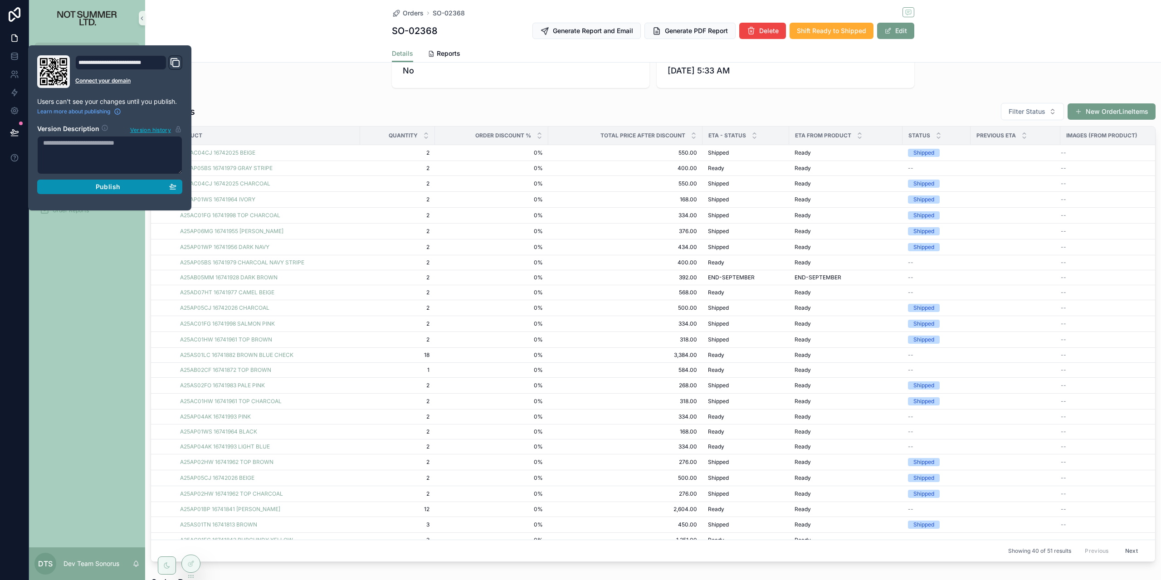
drag, startPoint x: 72, startPoint y: 187, endPoint x: 118, endPoint y: 163, distance: 52.1
click at [72, 187] on div "Publish" at bounding box center [109, 187] width 133 height 8
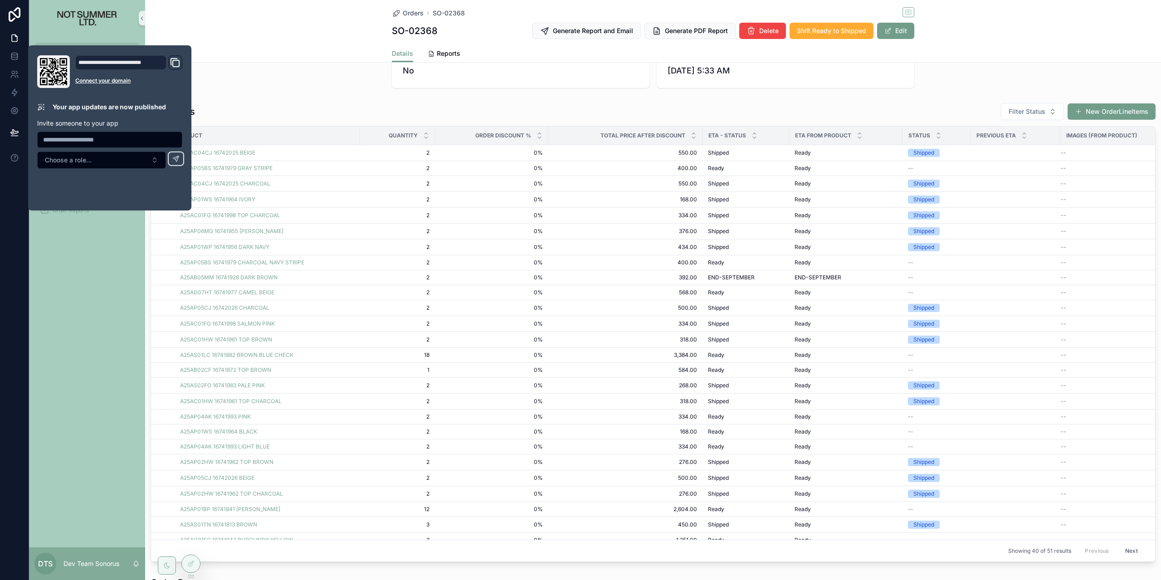
click at [266, 95] on div "-- No preferred email has been setup for this Retailer Please select add at lea…" at bounding box center [653, 460] width 1016 height 1136
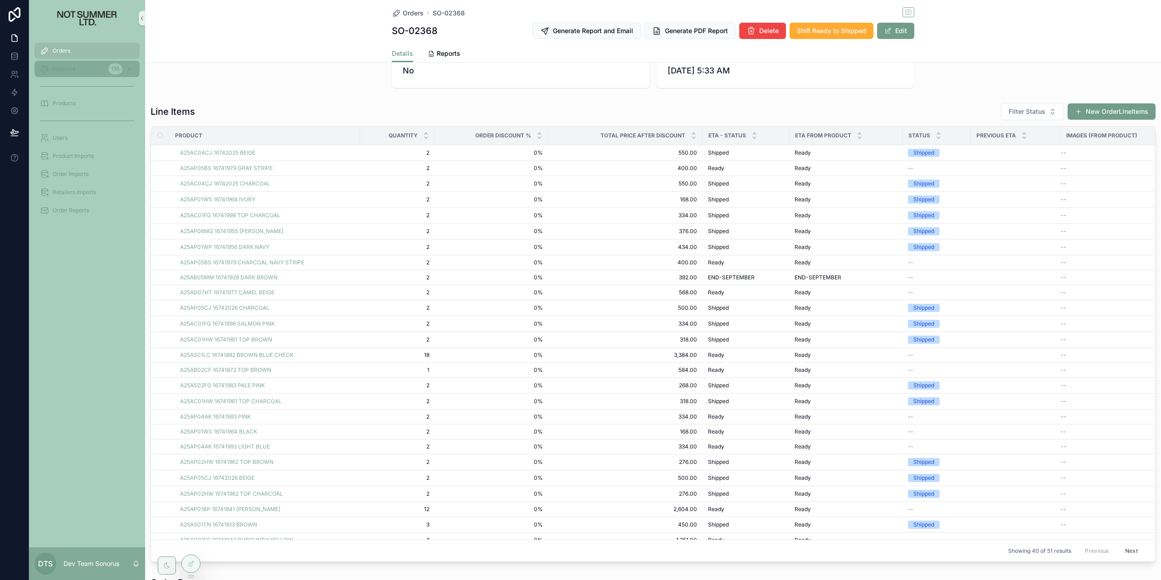
click at [48, 55] on icon "scrollable content" at bounding box center [44, 50] width 9 height 9
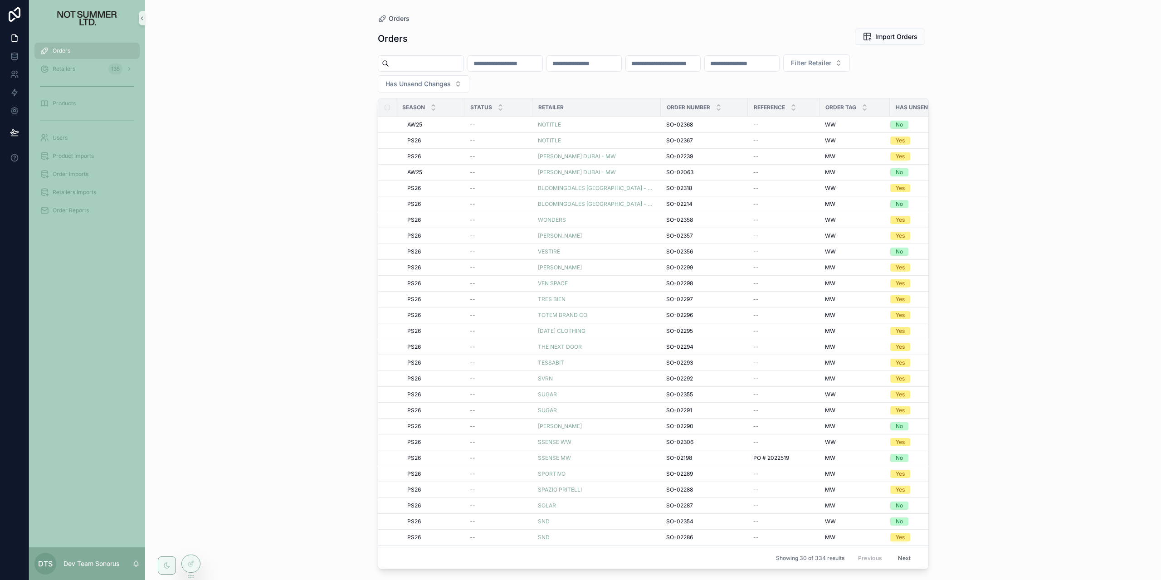
click at [391, 108] on th "scrollable content" at bounding box center [387, 107] width 18 height 18
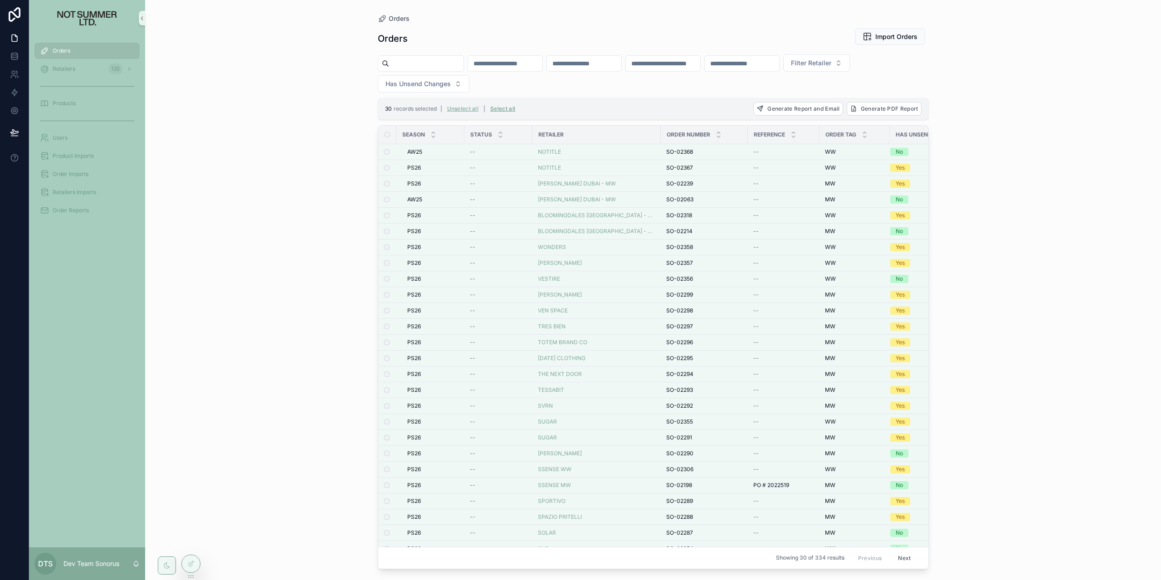
click at [476, 107] on button "Unselect all" at bounding box center [463, 109] width 38 height 15
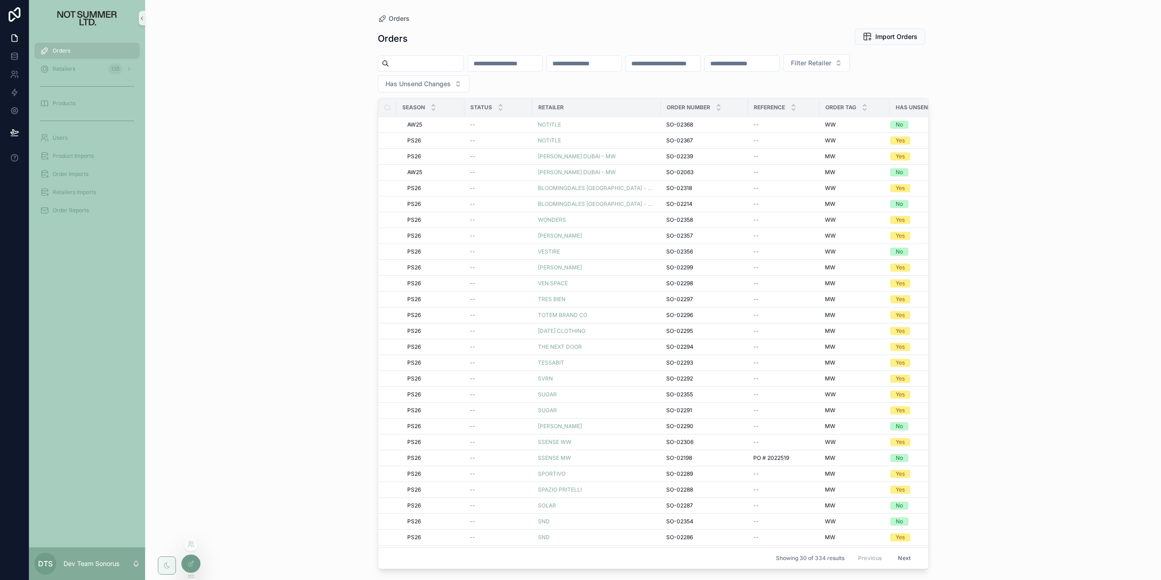
click at [188, 561] on icon at bounding box center [190, 563] width 7 height 7
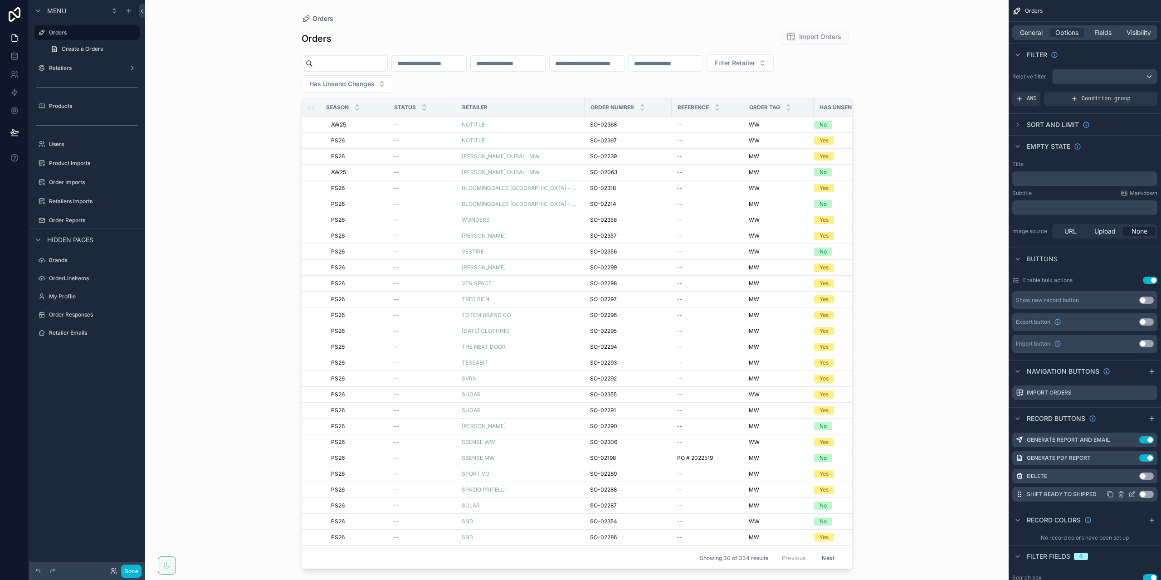
click at [1147, 495] on button "Use setting" at bounding box center [1146, 494] width 15 height 7
click at [314, 107] on th "scrollable content" at bounding box center [311, 107] width 18 height 18
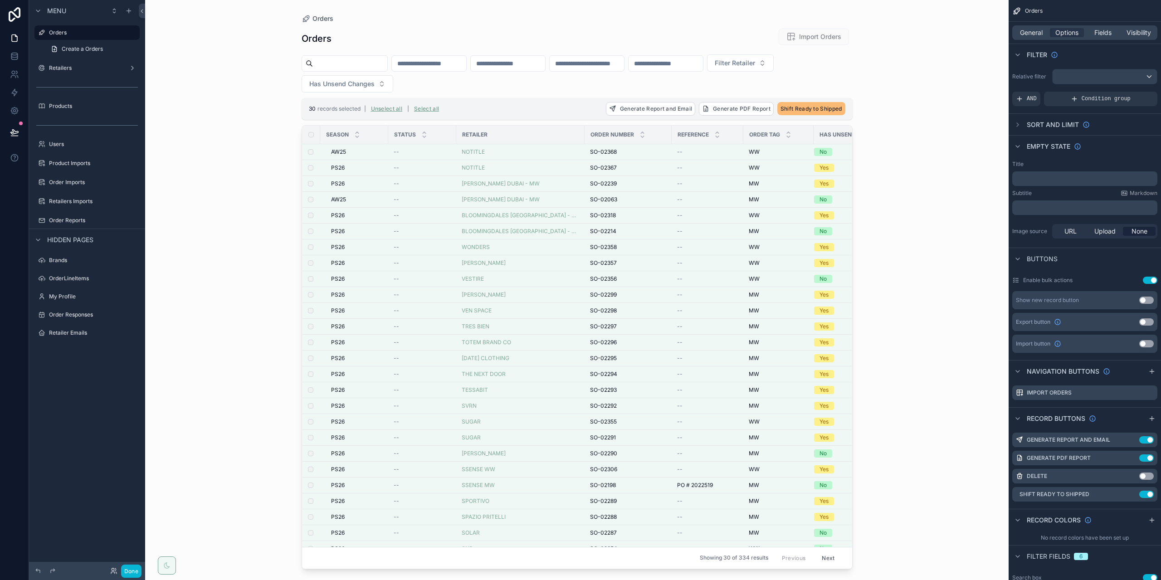
click at [312, 130] on th "scrollable content" at bounding box center [311, 135] width 18 height 18
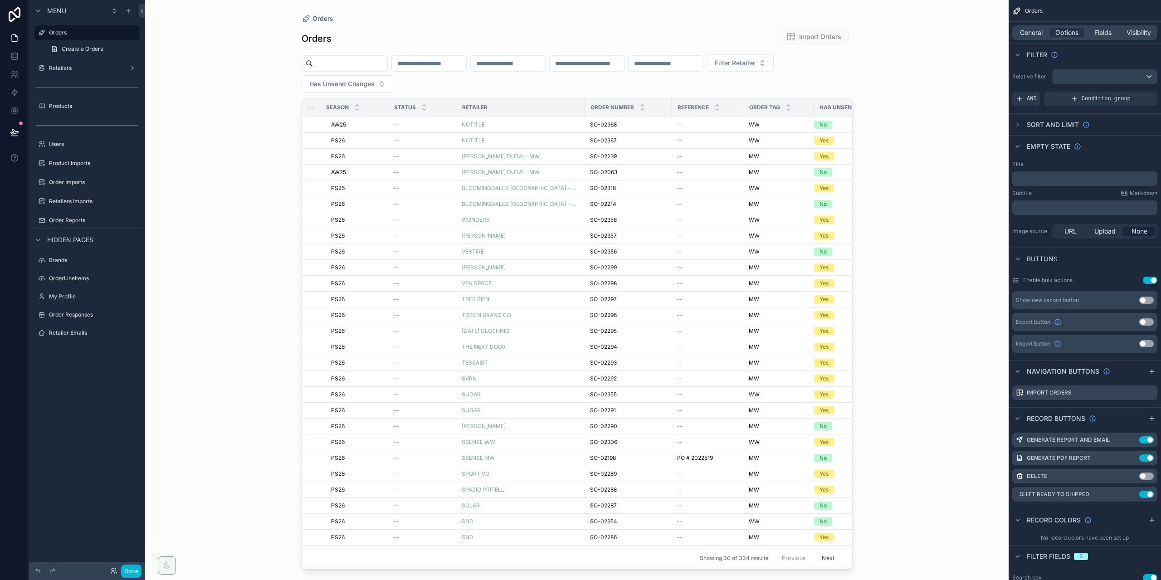
click at [378, 57] on input "scrollable content" at bounding box center [350, 63] width 74 height 13
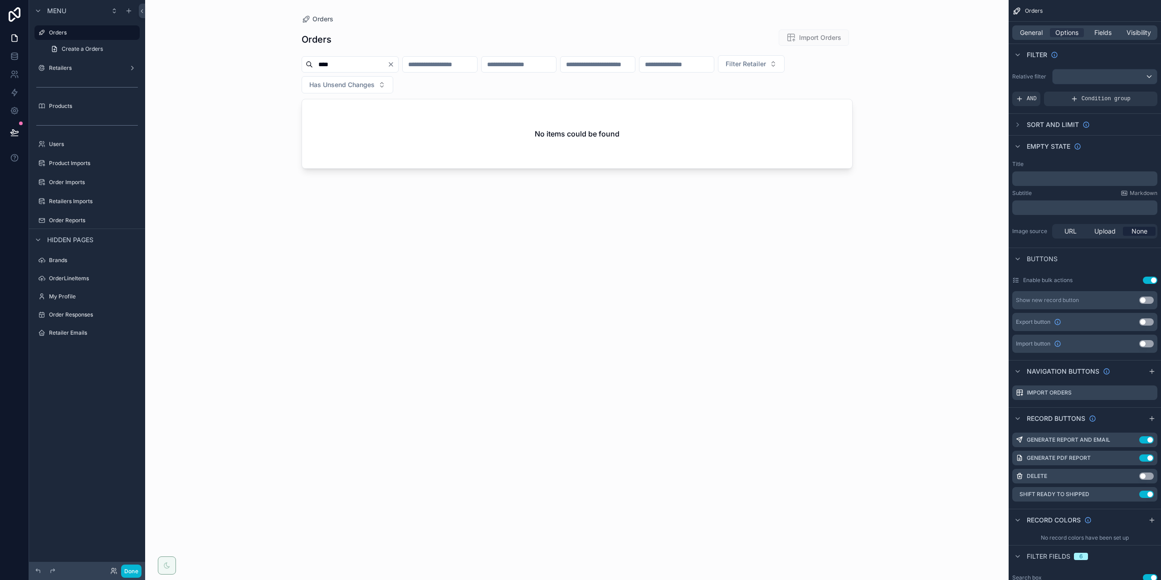
click at [378, 56] on div "****" at bounding box center [350, 64] width 97 height 16
click at [383, 68] on input "****" at bounding box center [350, 64] width 74 height 13
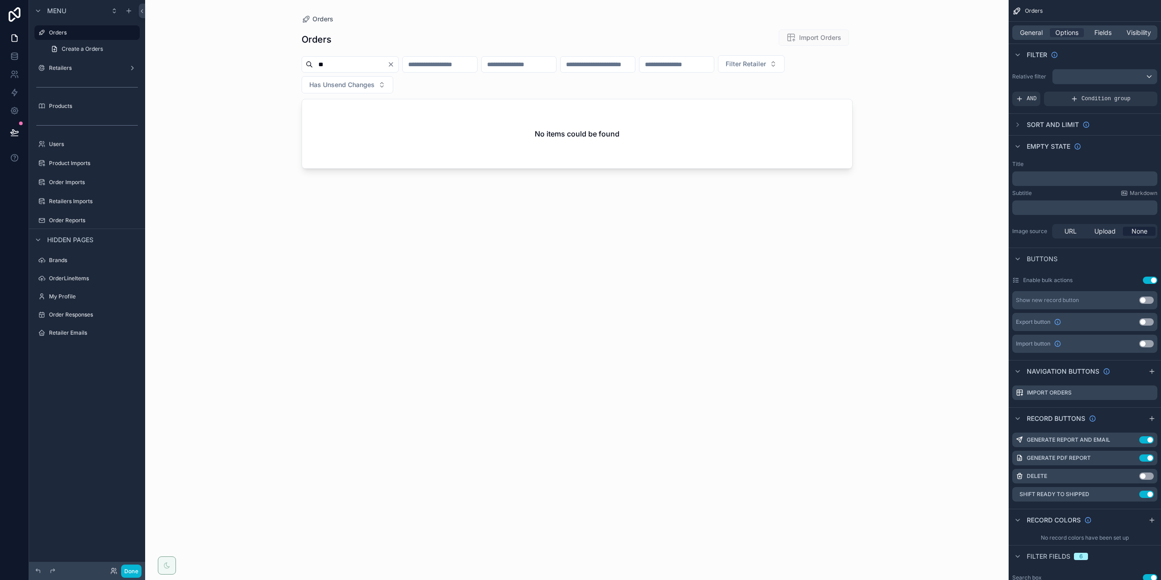
type input "*"
type input "****"
click at [395, 61] on icon "Clear" at bounding box center [390, 64] width 7 height 7
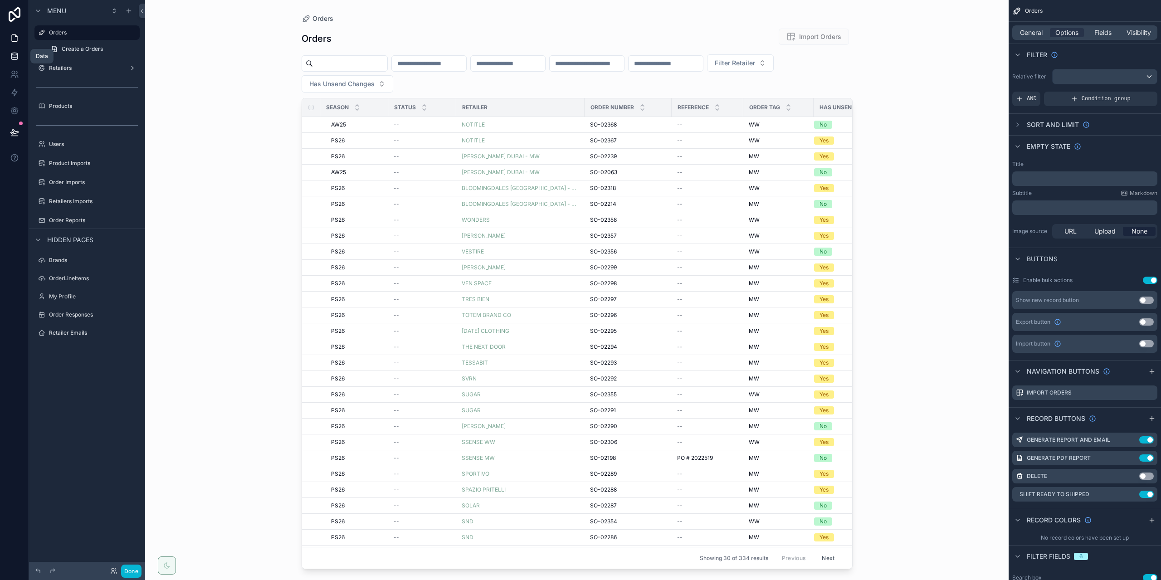
click at [19, 63] on link at bounding box center [14, 56] width 29 height 18
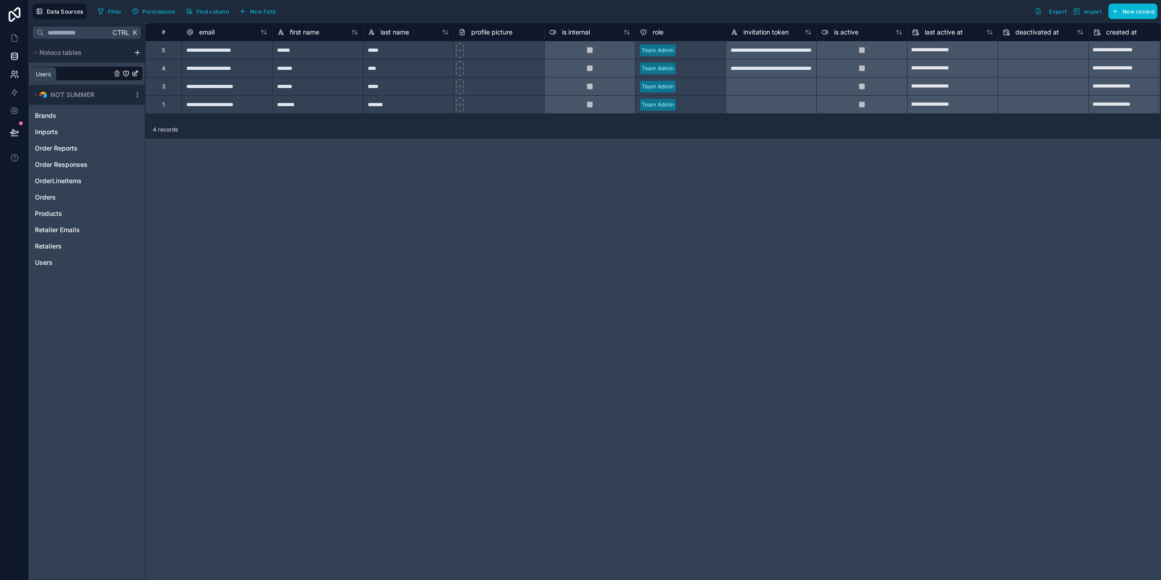
click at [6, 68] on link at bounding box center [14, 74] width 29 height 18
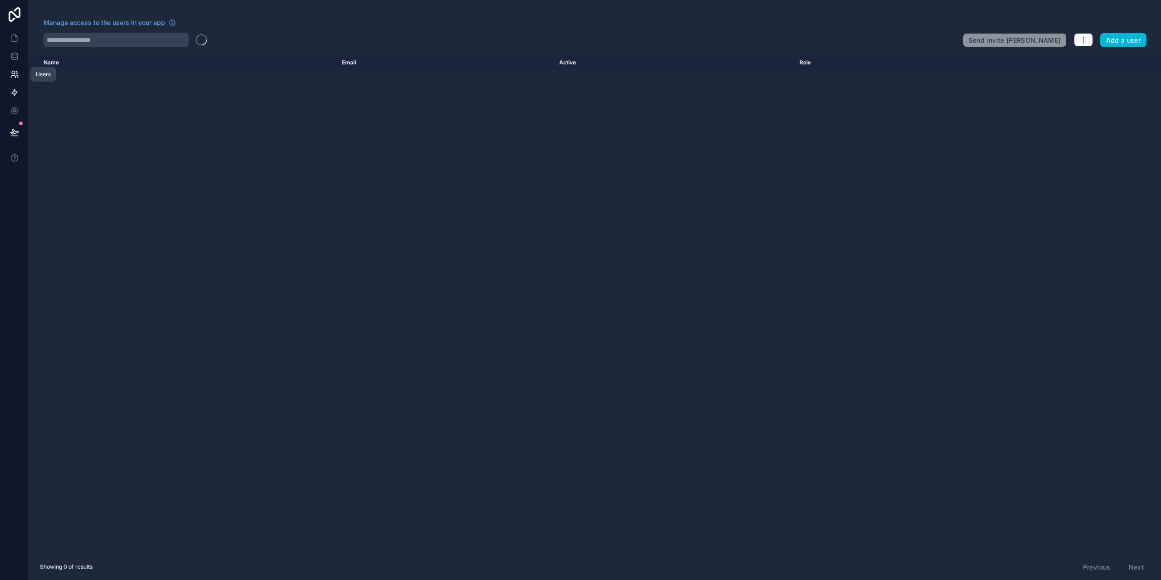
click at [10, 88] on icon at bounding box center [14, 92] width 9 height 9
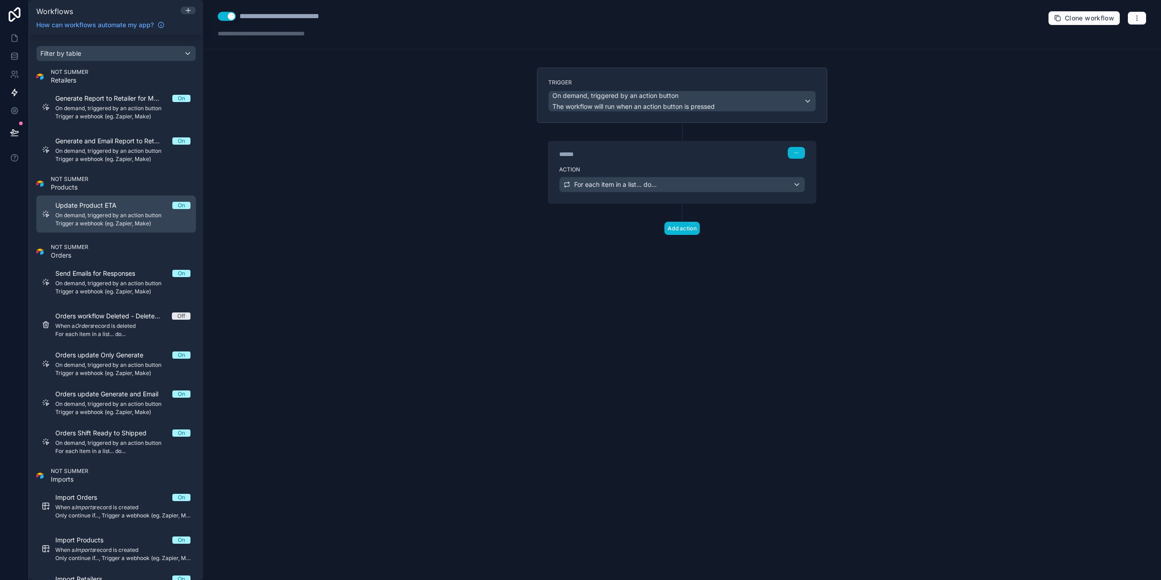
click at [134, 225] on span "Trigger a webhook (eg. Zapier, Make)" at bounding box center [122, 223] width 135 height 7
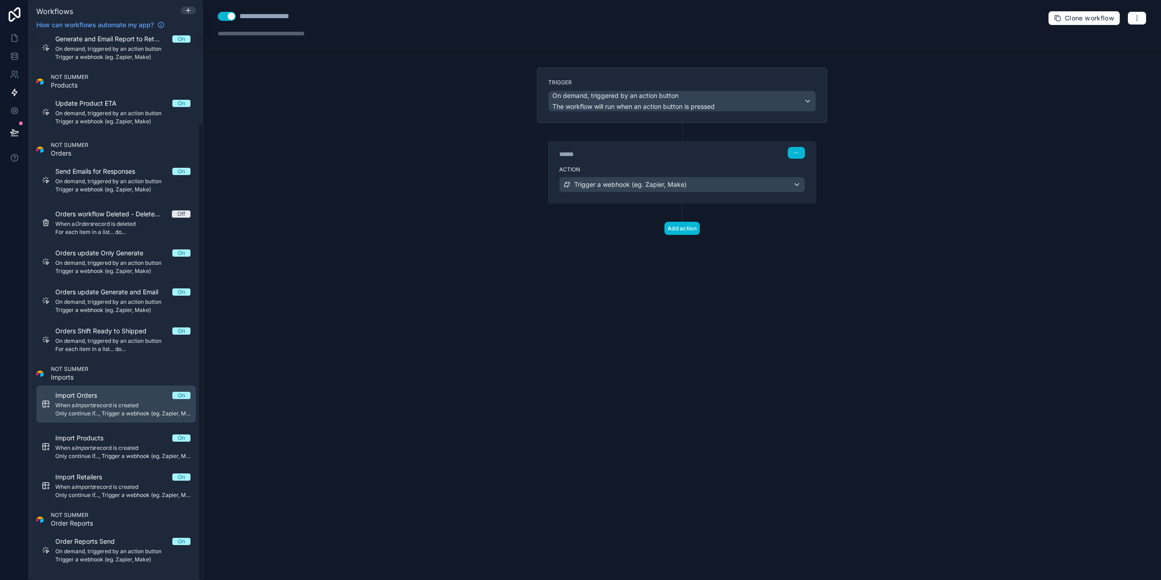
scroll to position [105, 0]
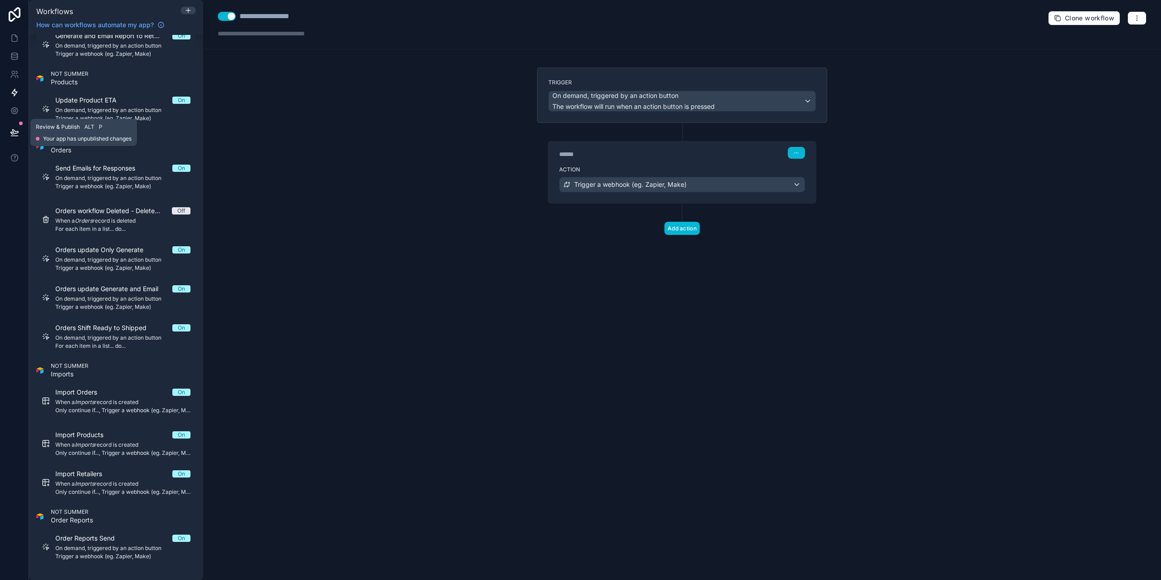
click at [12, 132] on icon at bounding box center [14, 132] width 9 height 9
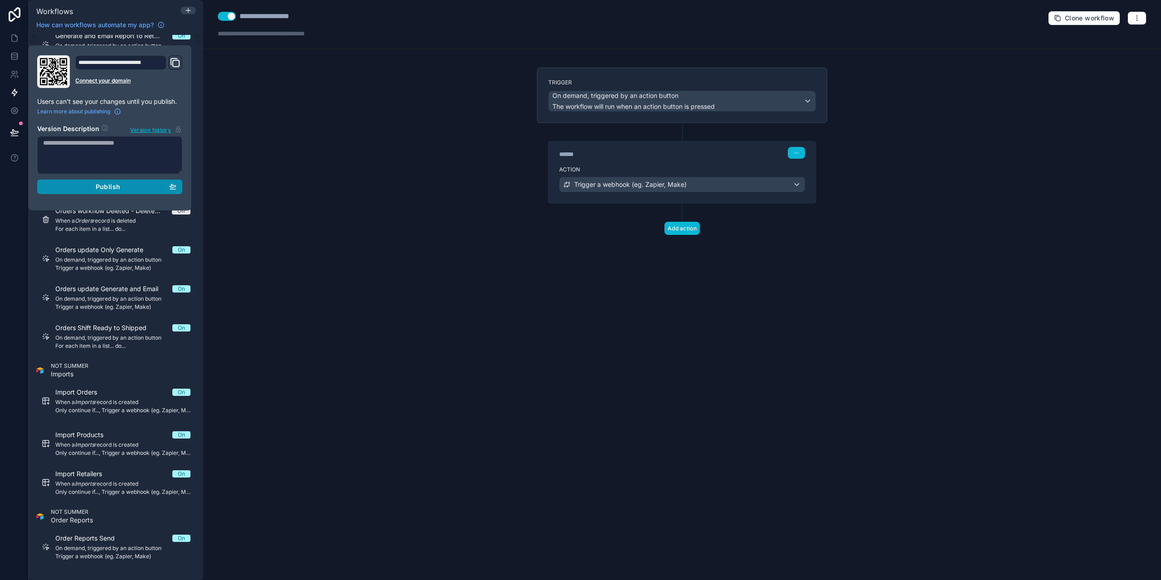
click at [78, 189] on div "Publish" at bounding box center [109, 187] width 133 height 8
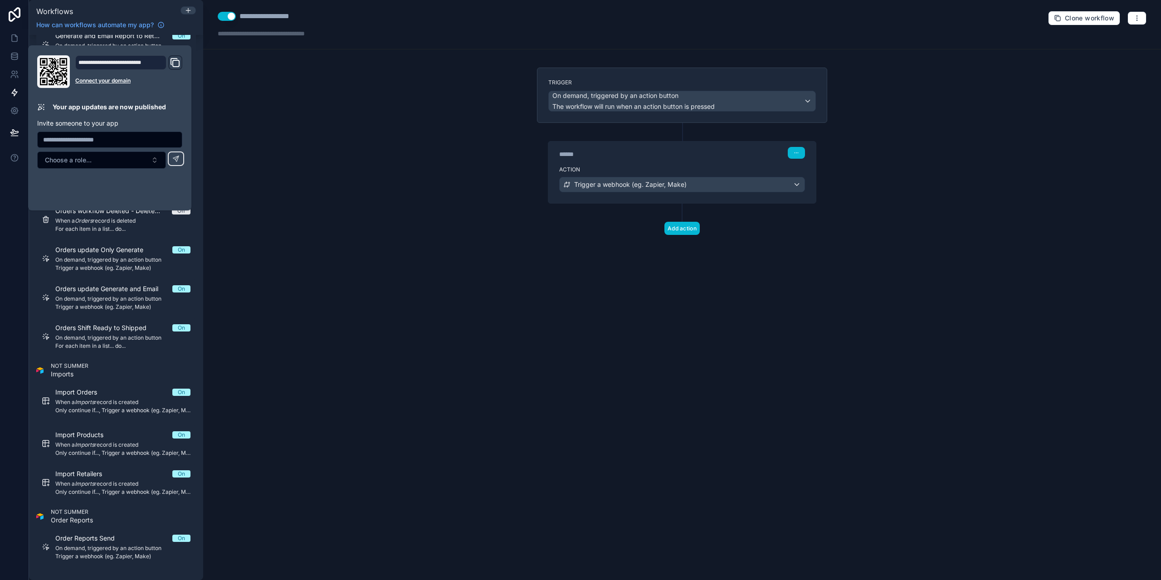
click at [426, 137] on div "**********" at bounding box center [682, 290] width 958 height 580
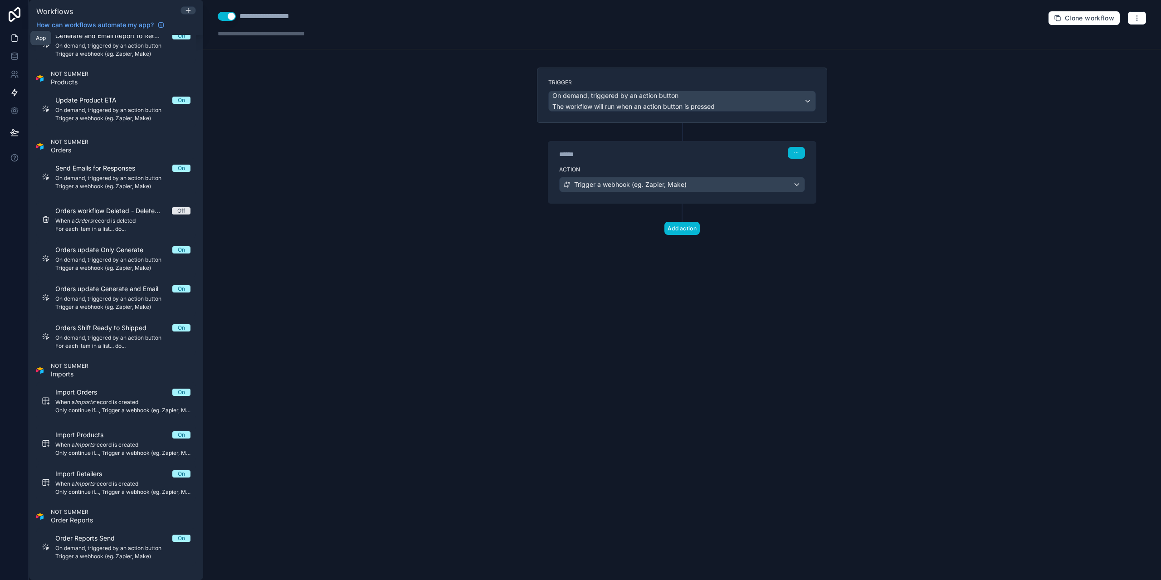
click at [6, 39] on link at bounding box center [14, 38] width 29 height 18
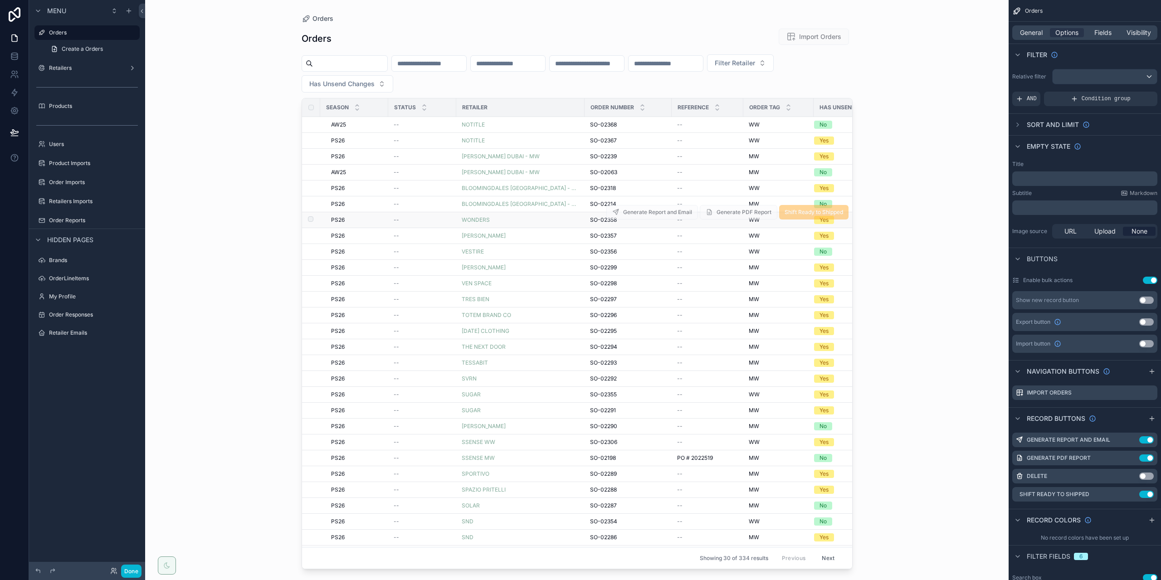
click at [362, 224] on td "PS26 PS26" at bounding box center [354, 220] width 68 height 16
click at [358, 222] on div "PS26 PS26" at bounding box center [357, 219] width 52 height 7
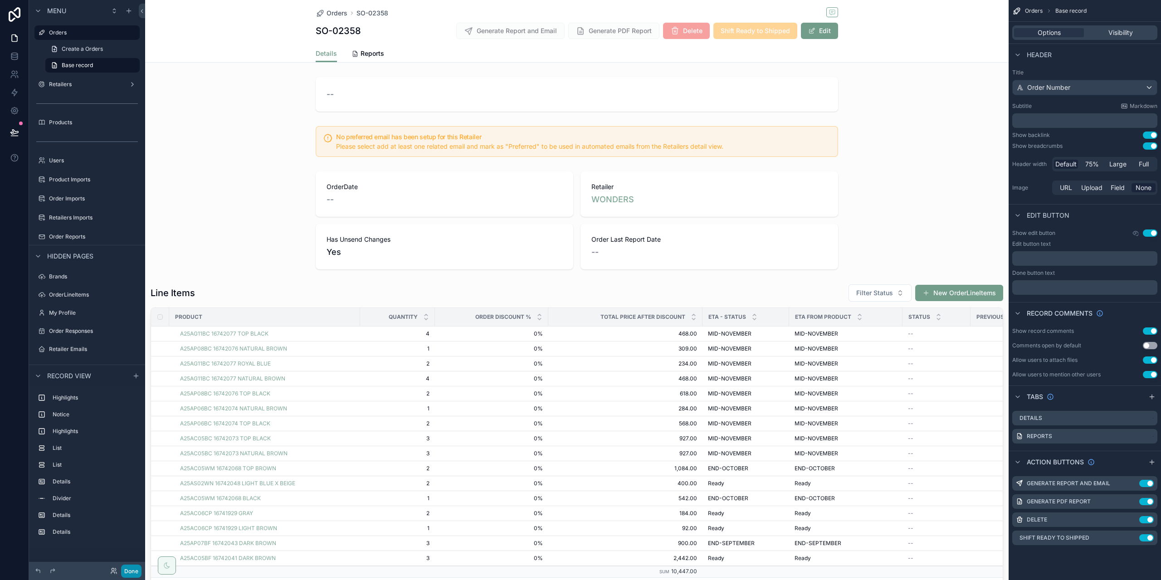
click at [137, 569] on button "Done" at bounding box center [131, 571] width 20 height 13
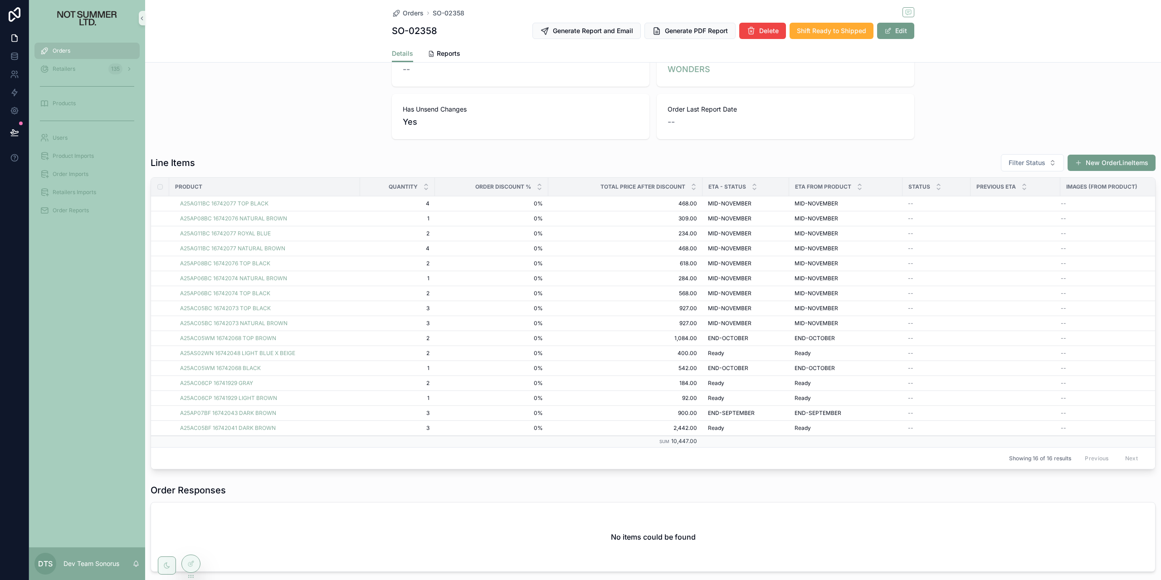
scroll to position [181, 0]
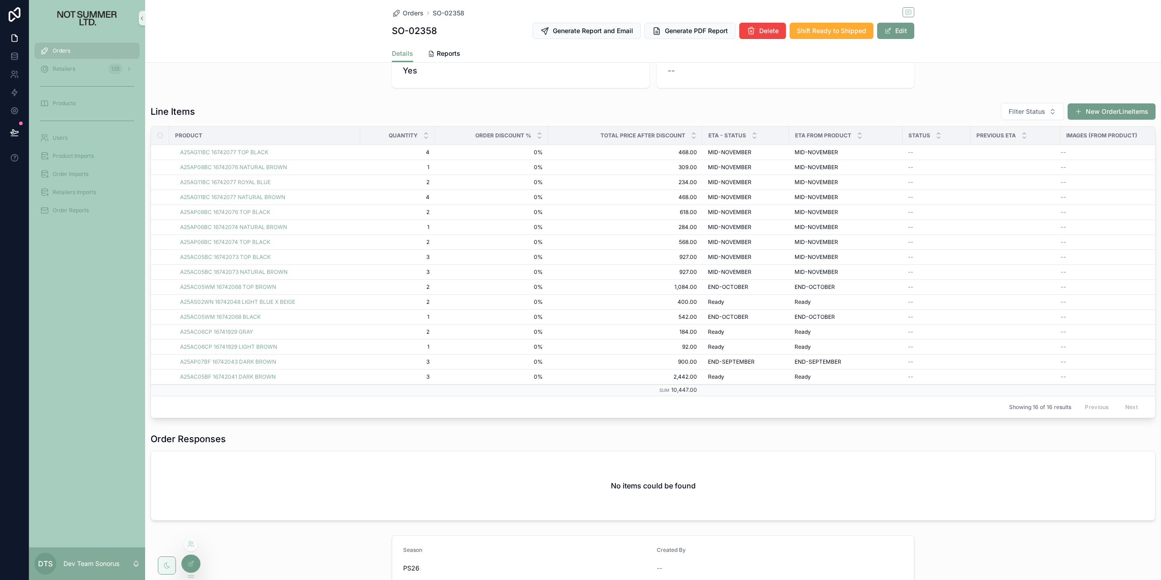
click at [195, 557] on div at bounding box center [191, 563] width 18 height 17
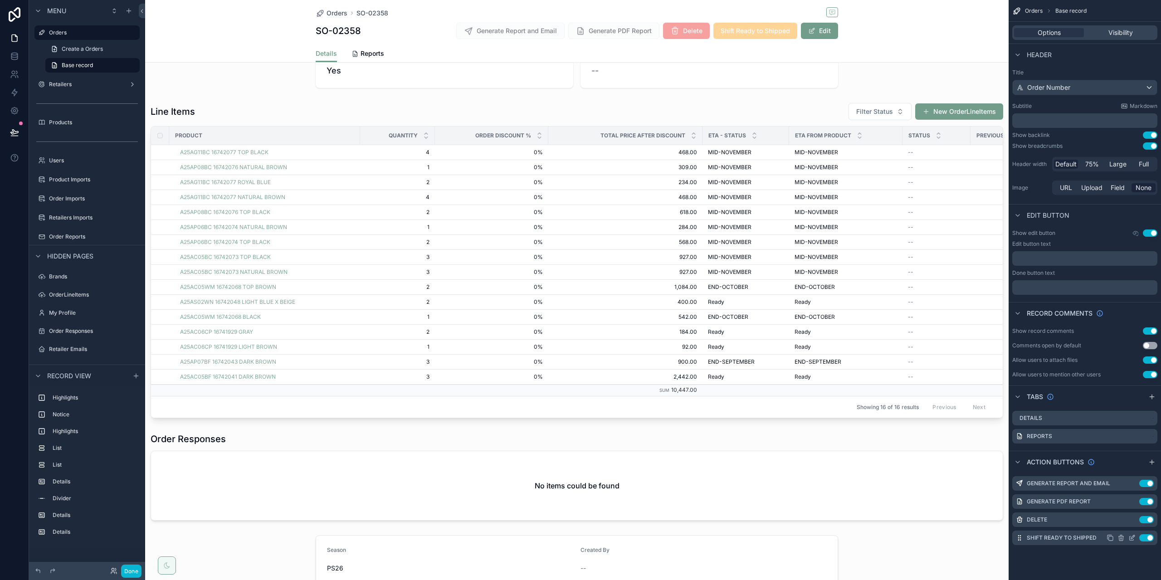
click at [1132, 536] on icon "scrollable content" at bounding box center [1131, 537] width 7 height 7
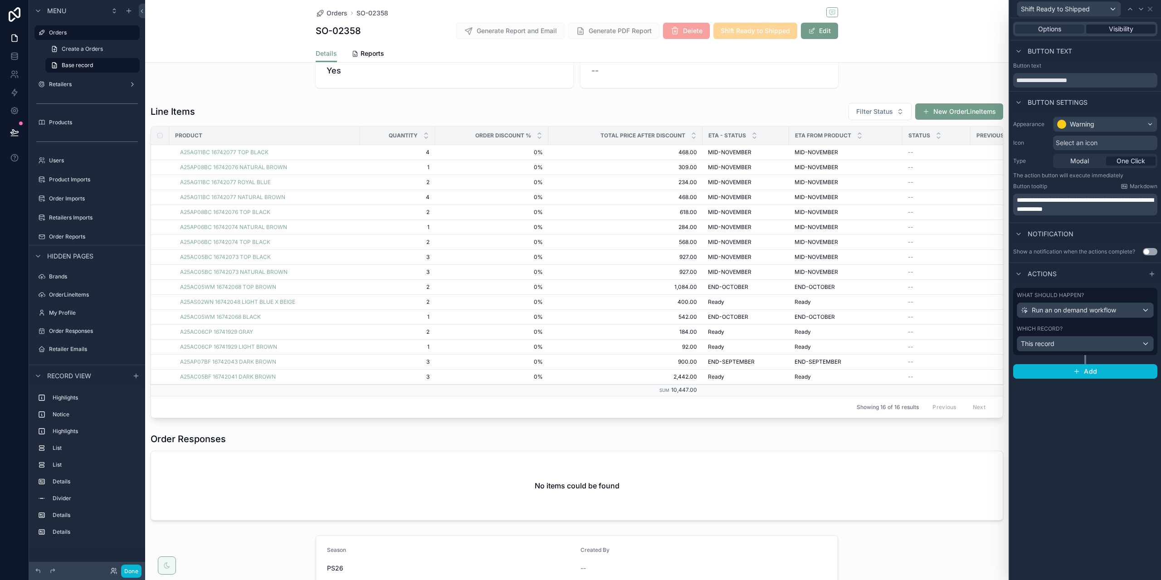
click at [1110, 28] on span "Visibility" at bounding box center [1121, 28] width 24 height 9
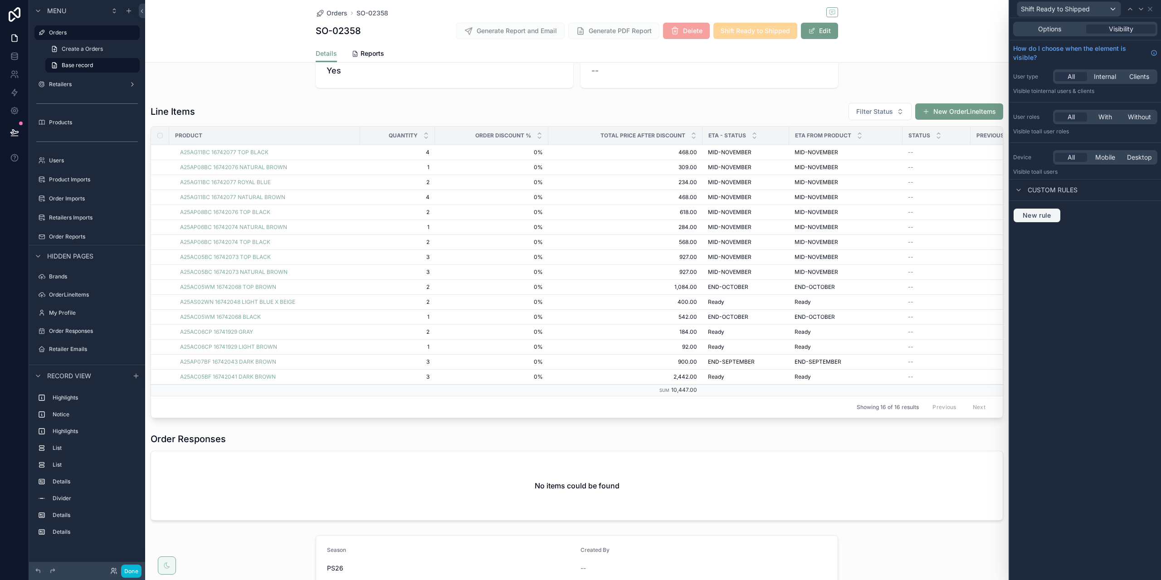
click at [1046, 221] on button "New rule" at bounding box center [1037, 215] width 48 height 15
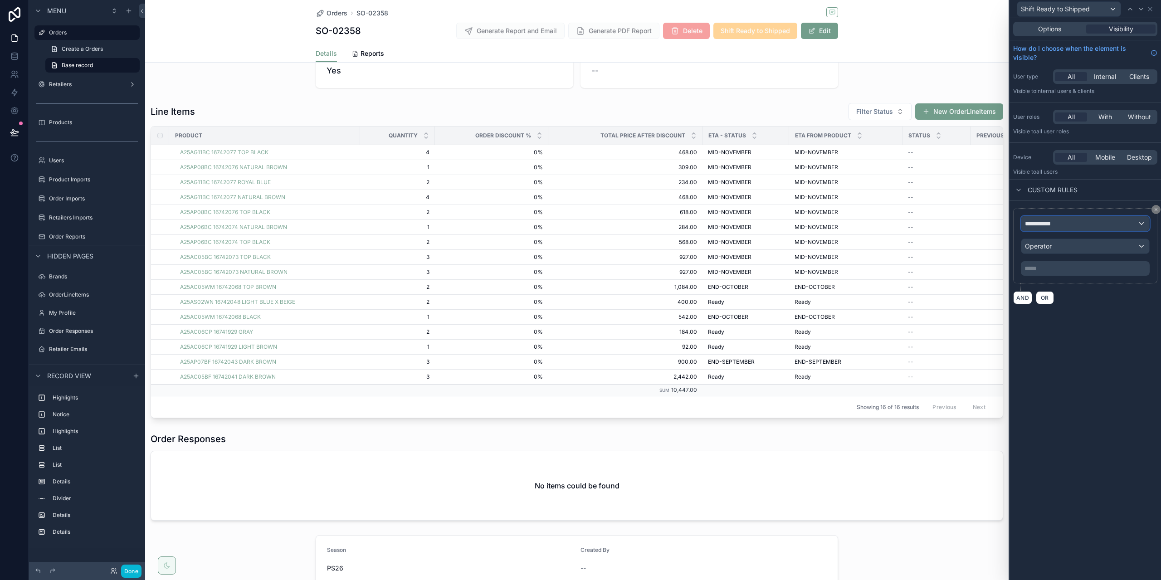
click at [1048, 219] on span "**********" at bounding box center [1042, 223] width 34 height 9
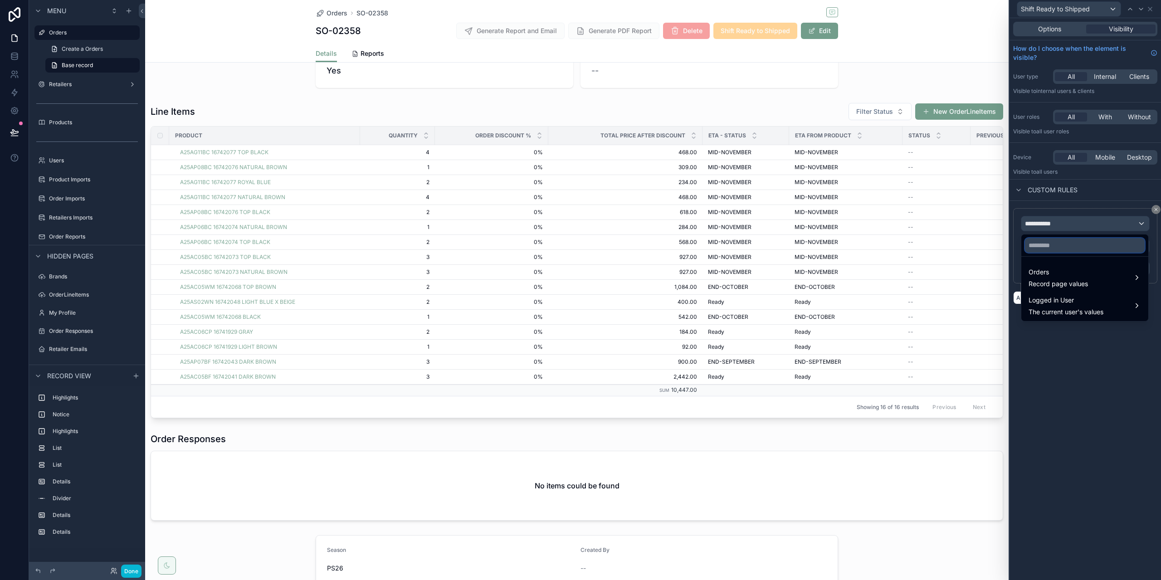
click at [1045, 251] on input "text" at bounding box center [1085, 245] width 120 height 15
type input "****"
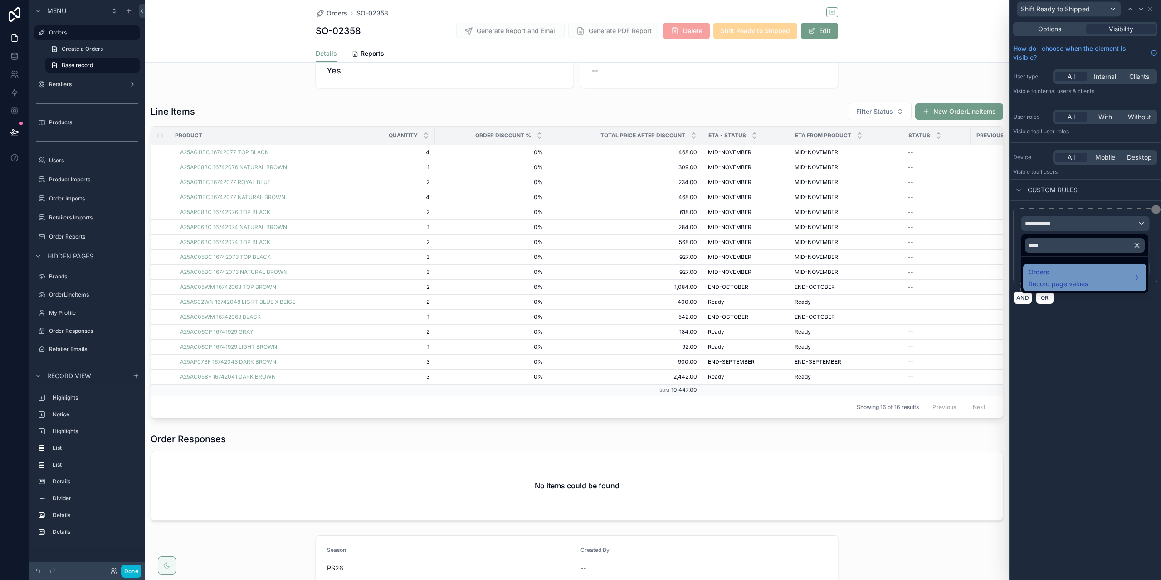
click at [1049, 282] on span "Record page values" at bounding box center [1058, 283] width 59 height 9
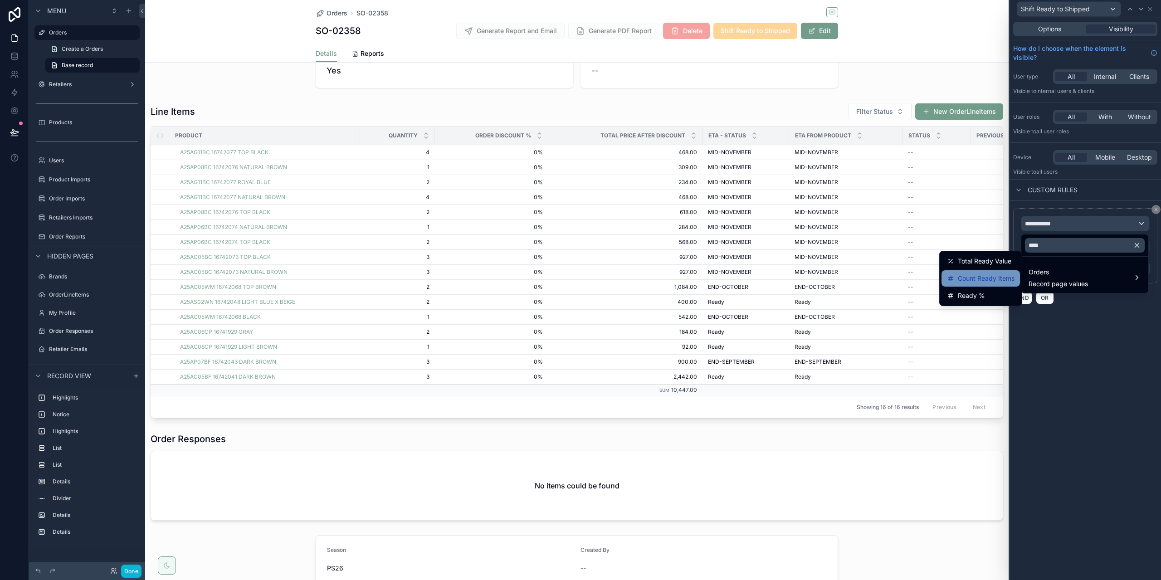
click at [1005, 274] on span "Count Ready Items" at bounding box center [986, 278] width 57 height 11
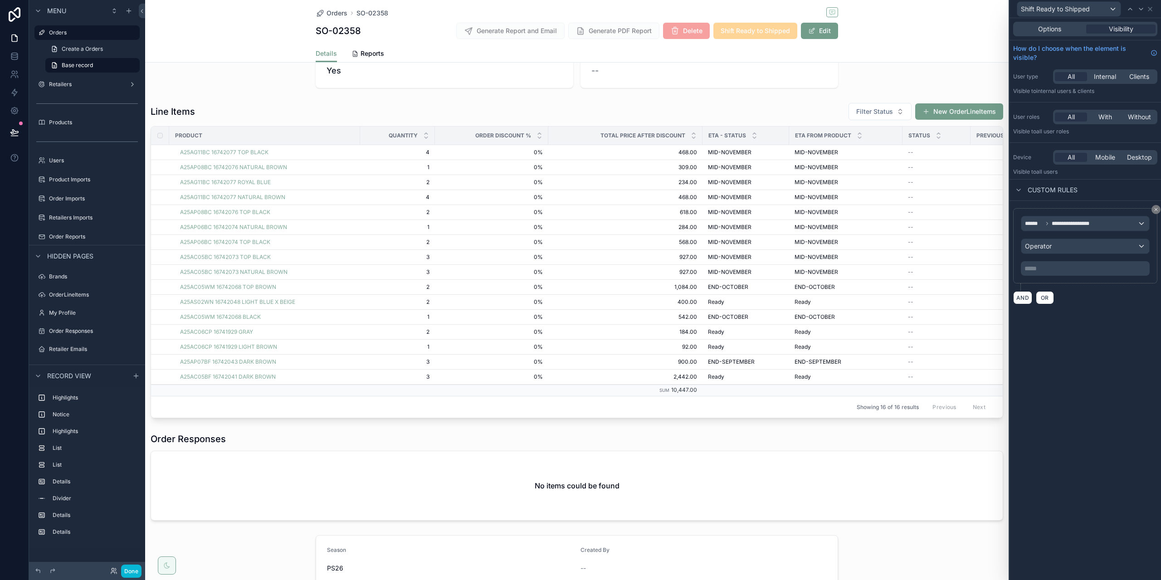
click at [1051, 261] on div "**********" at bounding box center [1085, 246] width 129 height 60
click at [1058, 244] on div "Operator" at bounding box center [1085, 246] width 128 height 15
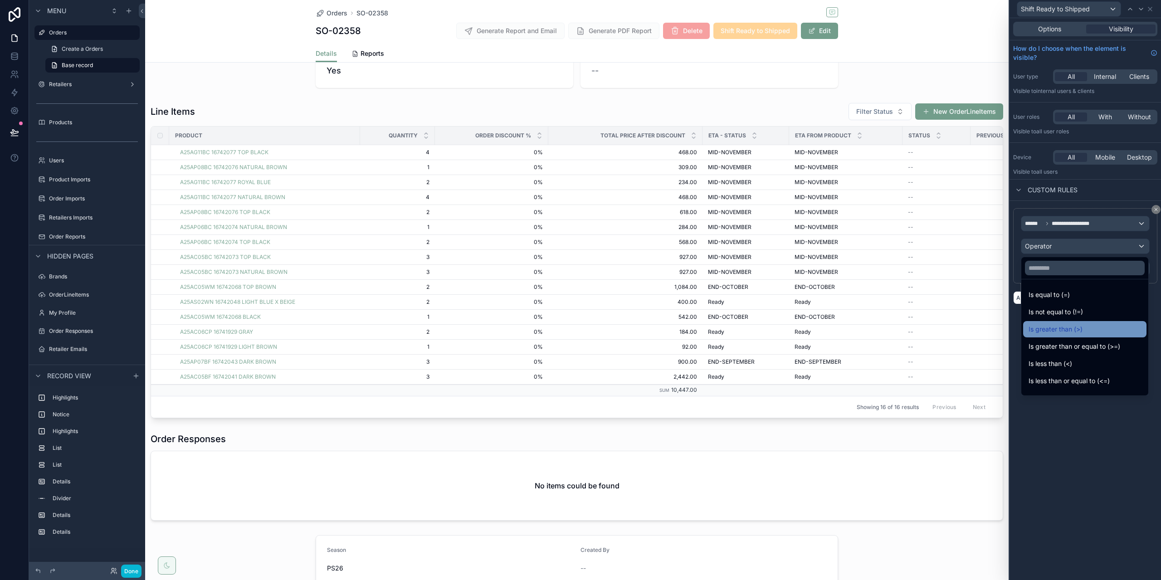
click at [1055, 328] on span "Is greater than (>)" at bounding box center [1056, 329] width 54 height 11
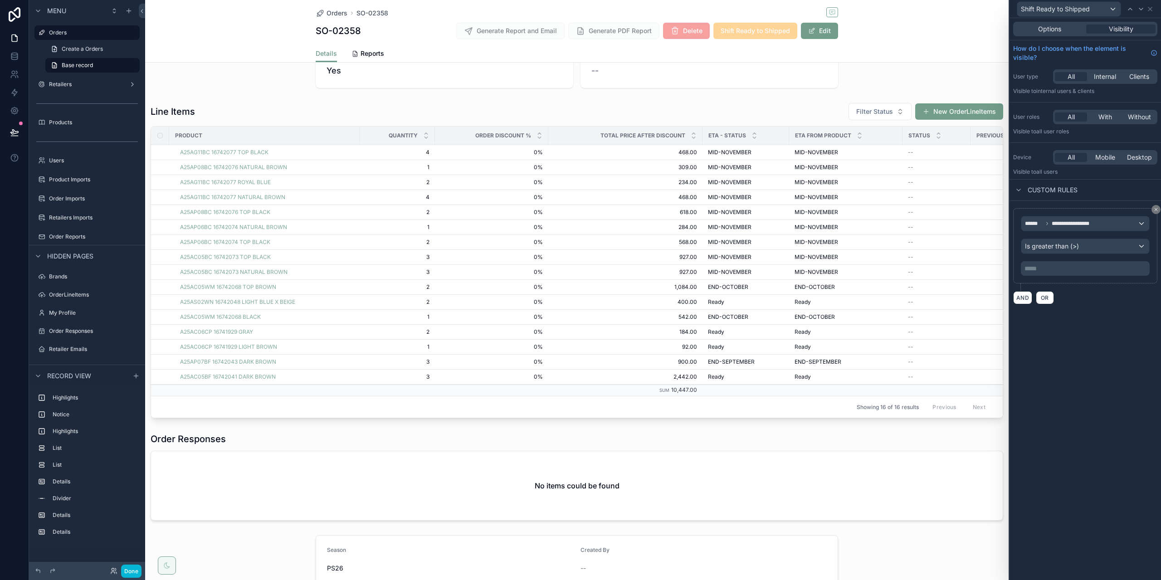
click at [1059, 274] on div "***** ﻿" at bounding box center [1085, 268] width 129 height 15
click at [1058, 267] on p "***** ﻿" at bounding box center [1086, 268] width 123 height 9
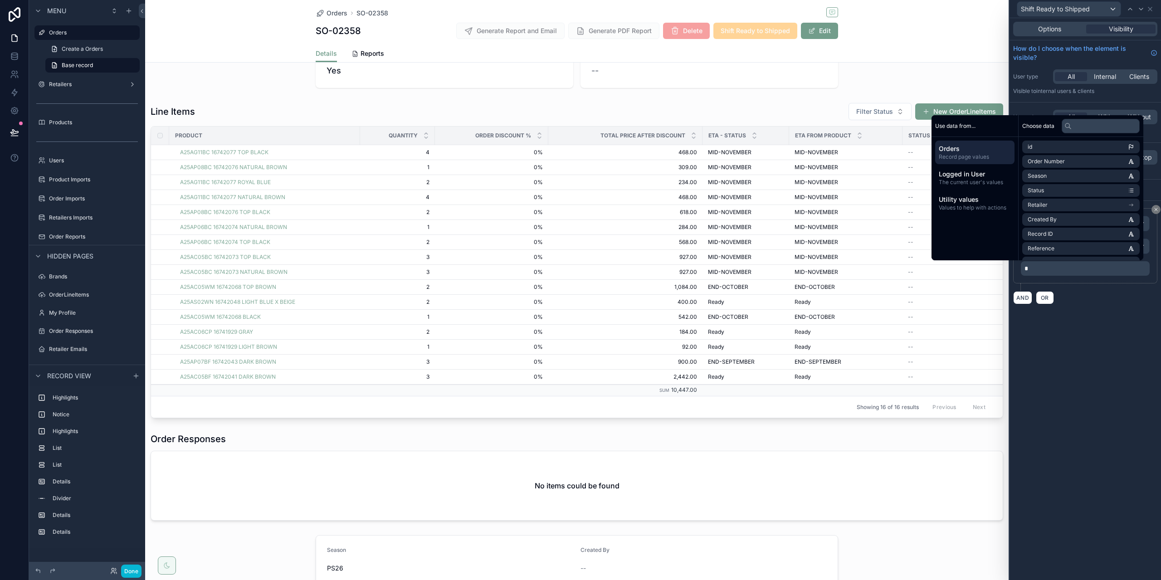
drag, startPoint x: 1079, startPoint y: 306, endPoint x: 1081, endPoint y: 312, distance: 6.2
click at [1079, 306] on div "**********" at bounding box center [1085, 256] width 151 height 111
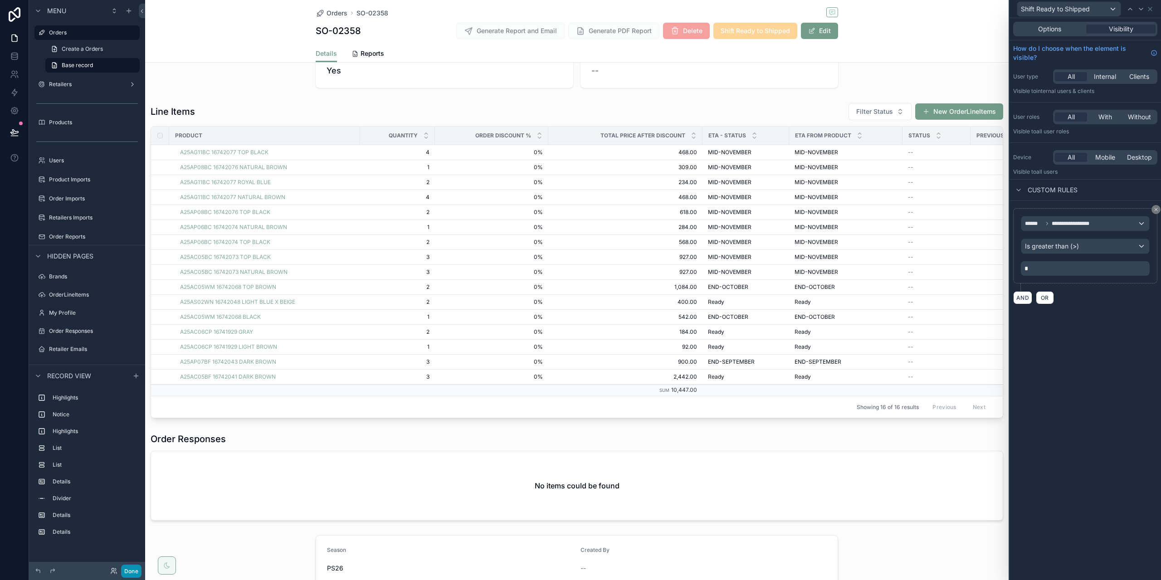
click at [126, 573] on button "Done" at bounding box center [131, 571] width 20 height 13
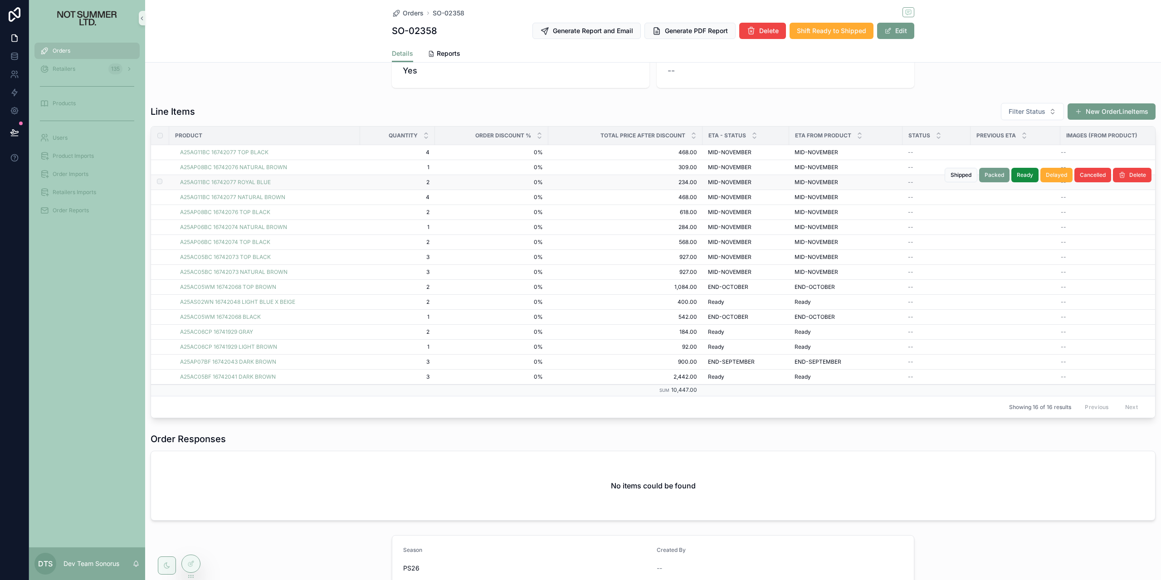
scroll to position [0, 10]
drag, startPoint x: 188, startPoint y: 561, endPoint x: 213, endPoint y: 400, distance: 163.5
click at [188, 561] on icon at bounding box center [190, 563] width 7 height 7
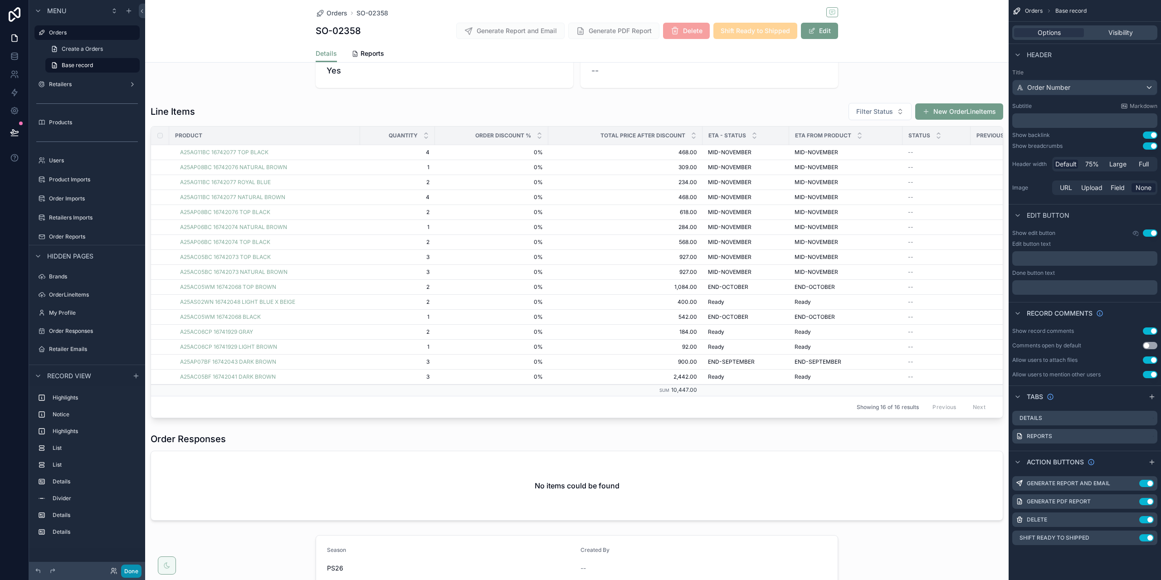
click at [127, 569] on button "Done" at bounding box center [131, 571] width 20 height 13
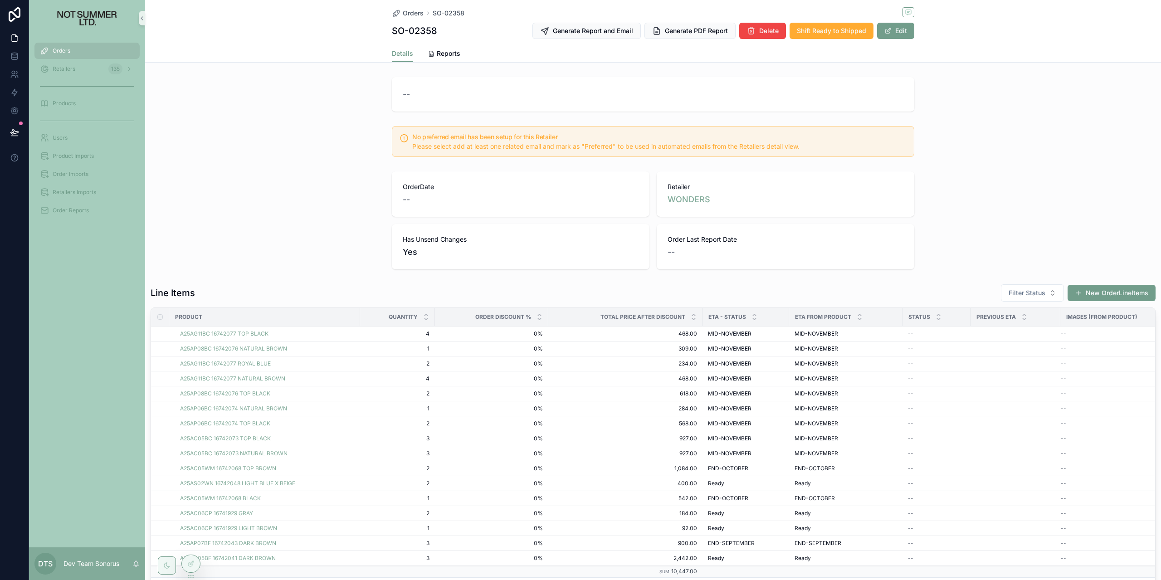
scroll to position [181, 0]
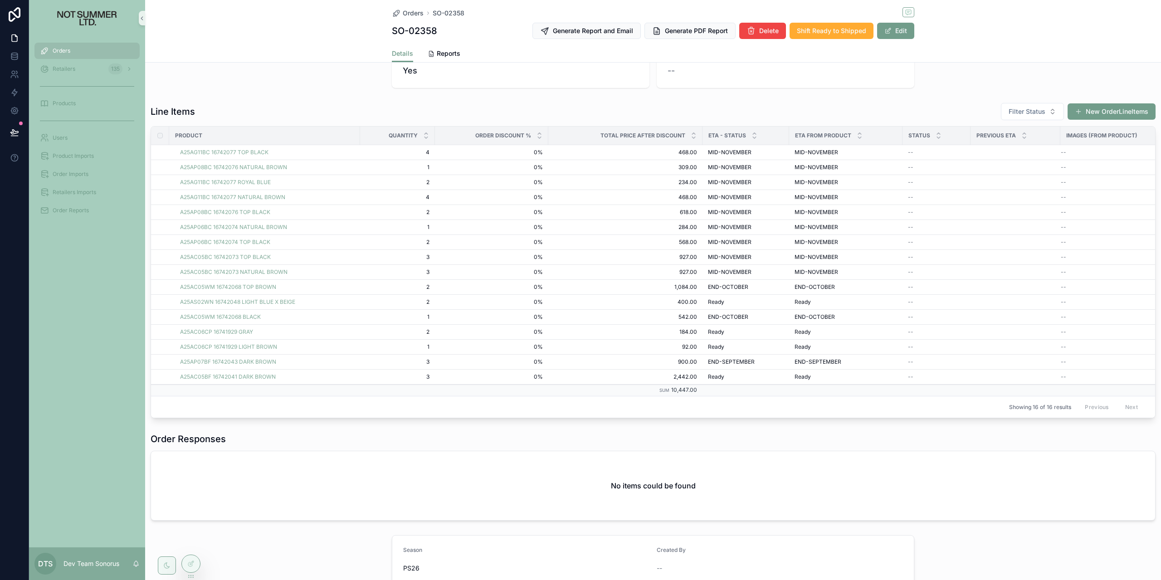
drag, startPoint x: 44, startPoint y: 296, endPoint x: 18, endPoint y: 206, distance: 93.5
click at [44, 292] on div "Orders Retailers 135 Products Users Product Imports Order Imports Retailers Imp…" at bounding box center [87, 291] width 116 height 511
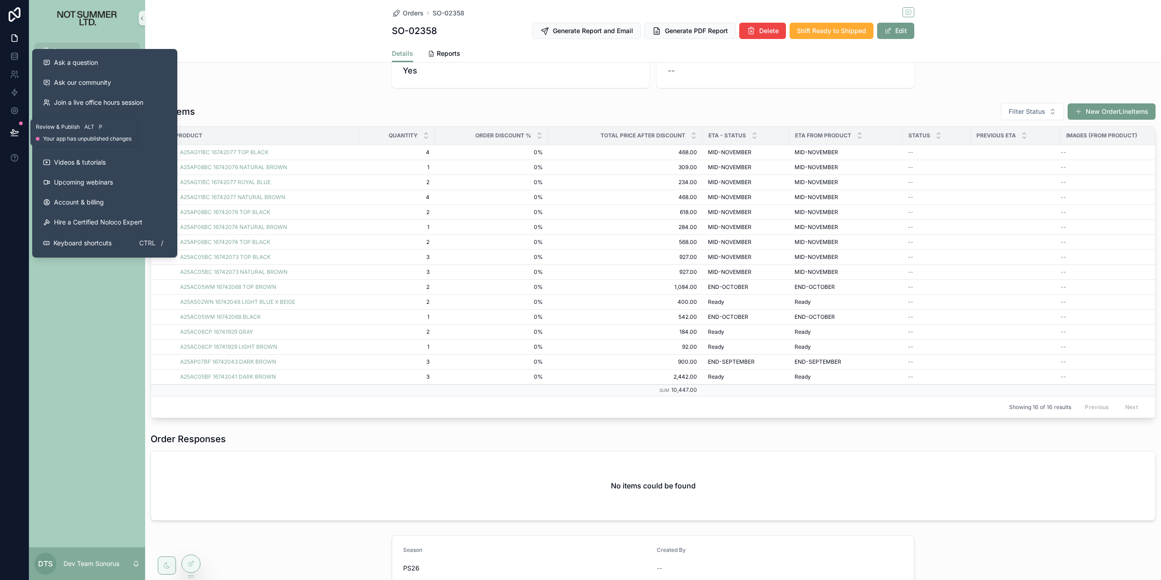
click at [17, 135] on icon at bounding box center [14, 132] width 9 height 9
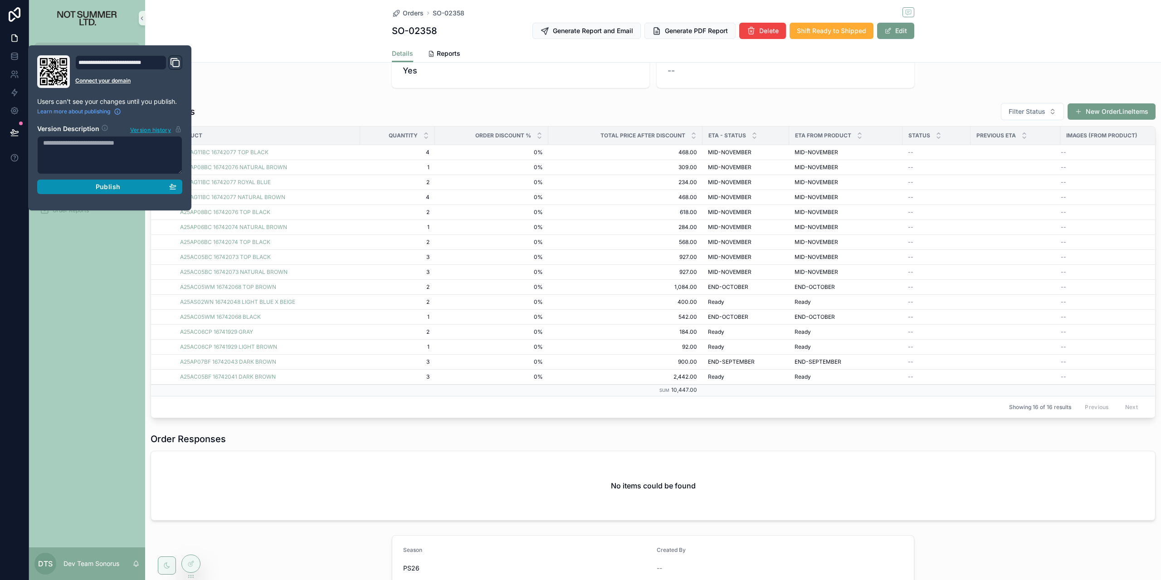
click at [148, 189] on div "Publish" at bounding box center [109, 187] width 133 height 8
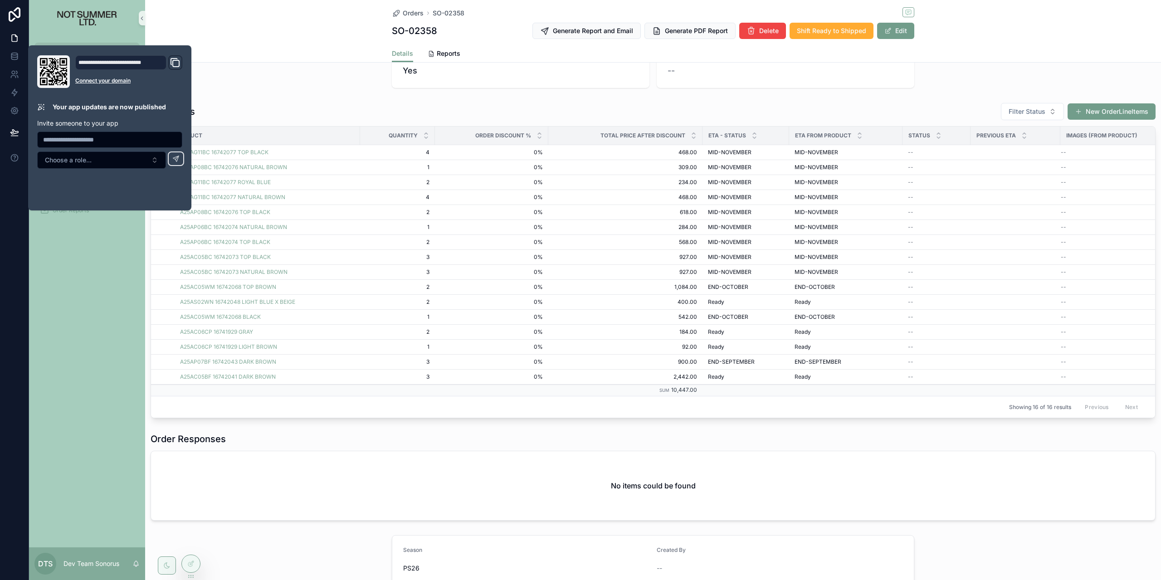
click at [289, 99] on div "Line Items Filter Status New OrderLineItems Product Quantity Order Discount % T…" at bounding box center [653, 260] width 1016 height 323
